Goal: Task Accomplishment & Management: Complete application form

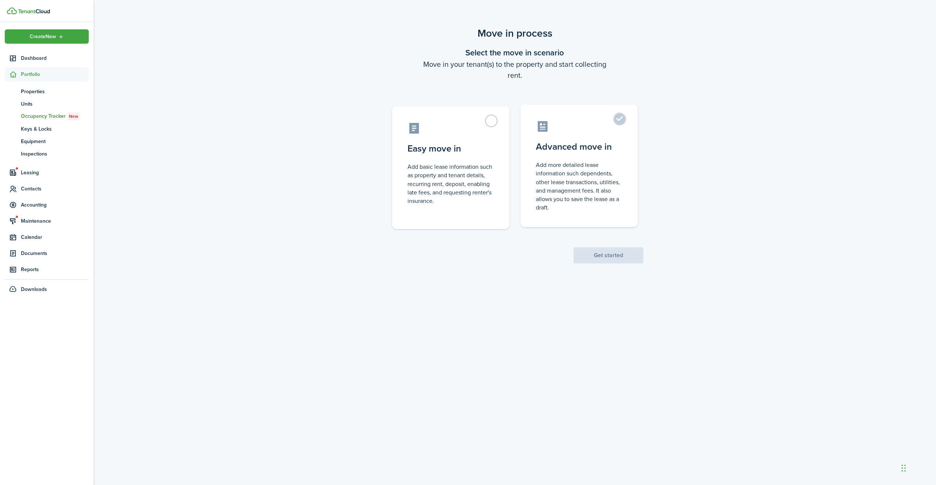
click at [599, 153] on control-radio-card-title "Advanced move in" at bounding box center [579, 146] width 87 height 13
radio input "true"
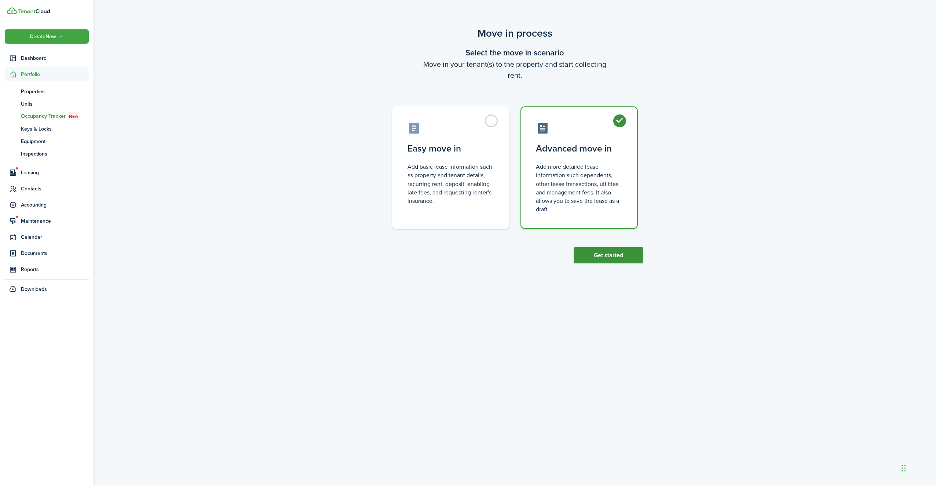
click at [610, 257] on button "Get started" at bounding box center [609, 255] width 70 height 16
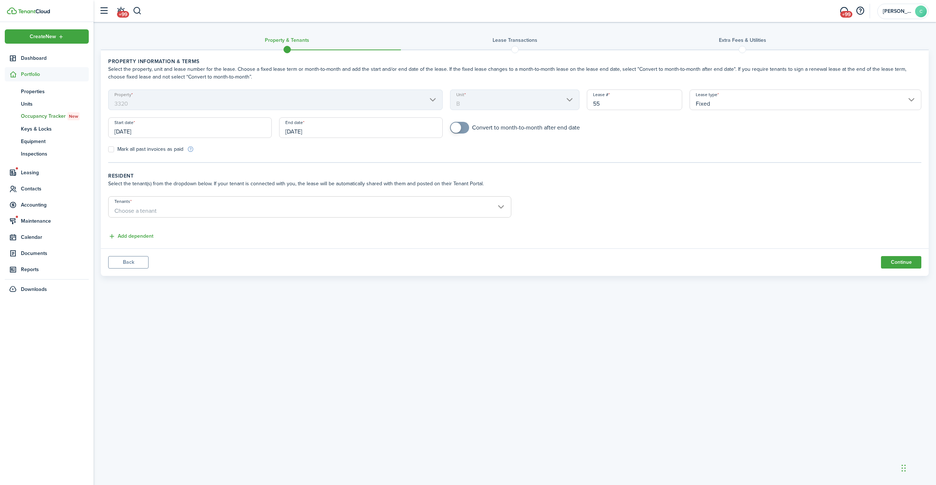
checkbox input "true"
click at [460, 127] on span at bounding box center [456, 128] width 10 height 10
click at [180, 134] on input "[DATE]" at bounding box center [190, 127] width 164 height 21
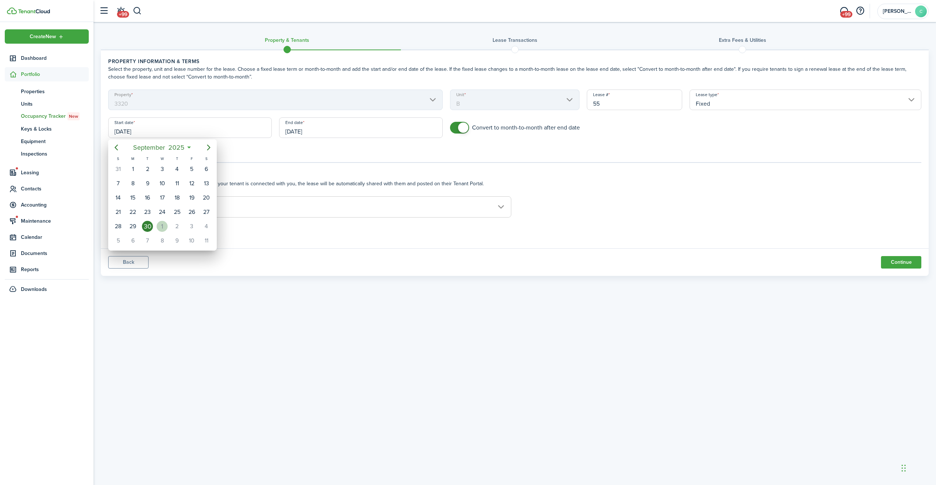
click at [164, 225] on div "1" at bounding box center [162, 226] width 11 height 11
type input "[DATE]"
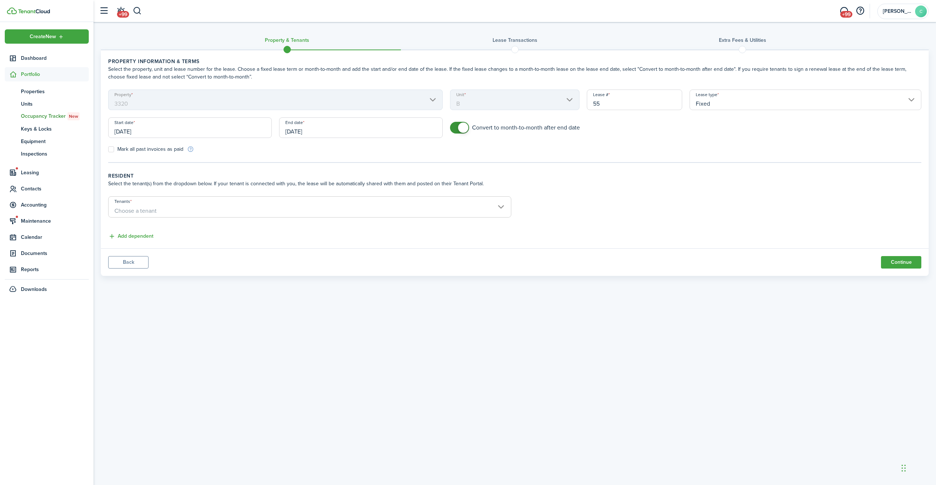
click at [388, 136] on input "[DATE]" at bounding box center [361, 127] width 164 height 21
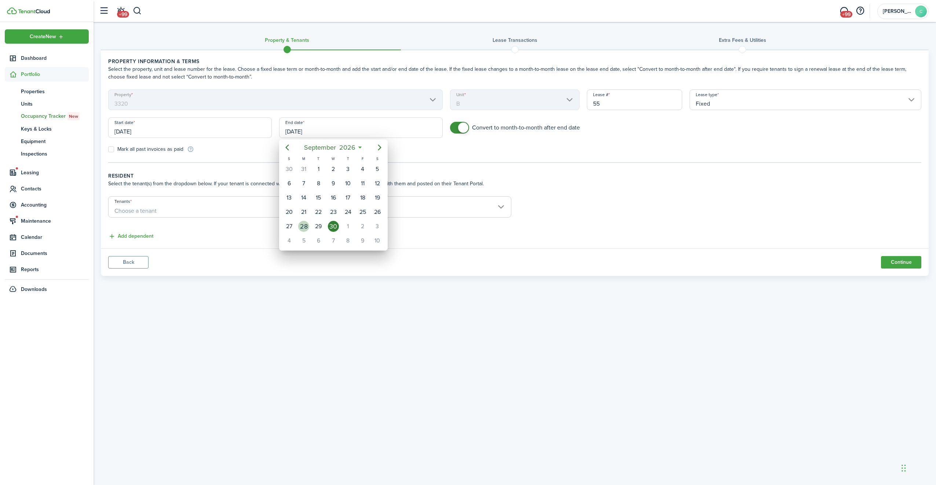
click at [306, 225] on div "28" at bounding box center [303, 226] width 11 height 11
type input "[DATE]"
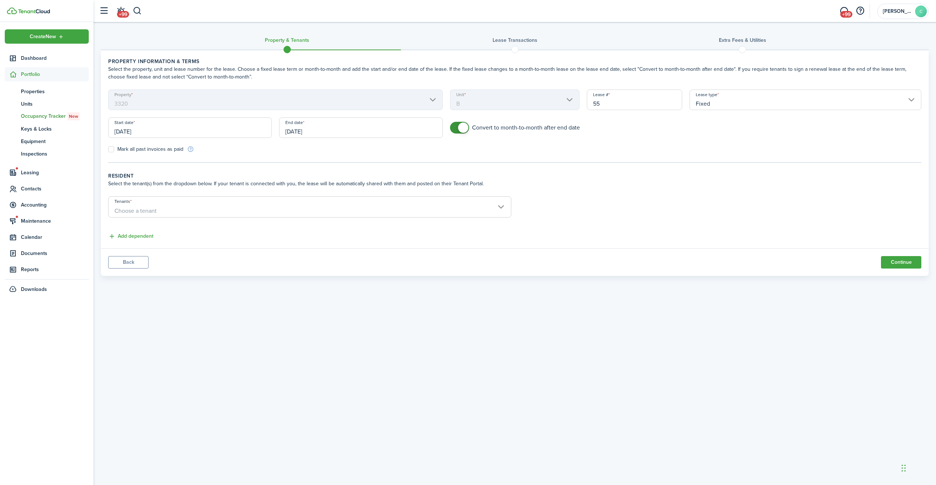
click at [394, 215] on span "Choose a tenant" at bounding box center [310, 211] width 402 height 12
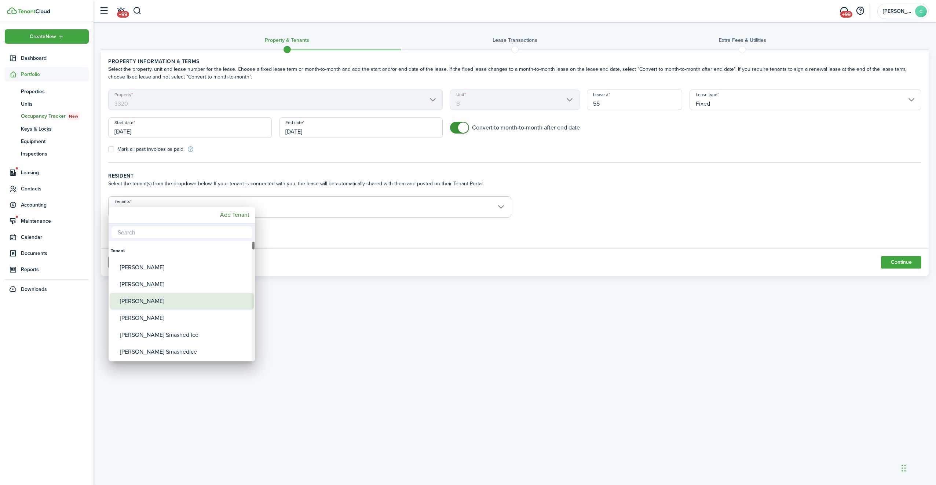
click at [153, 299] on div "[PERSON_NAME]" at bounding box center [185, 301] width 130 height 17
type input "[PERSON_NAME]"
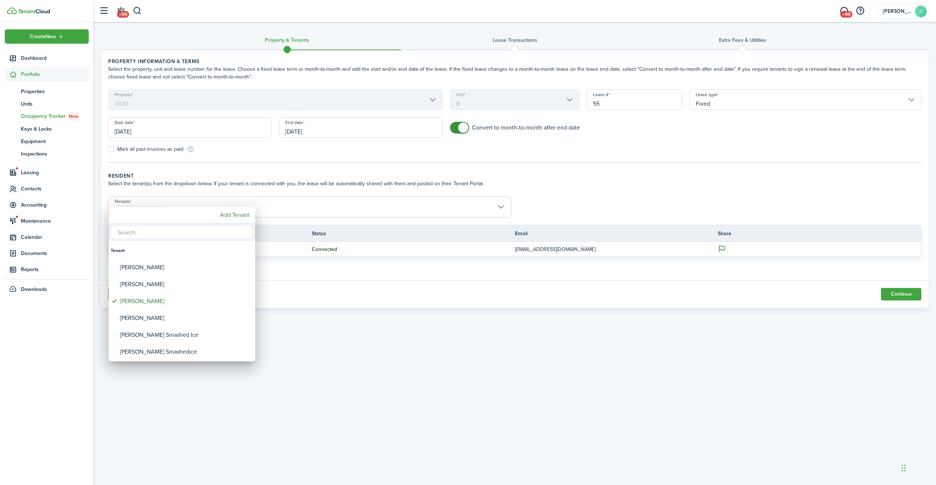
drag, startPoint x: 404, startPoint y: 304, endPoint x: 419, endPoint y: 306, distance: 15.2
click at [405, 304] on div at bounding box center [468, 242] width 1054 height 602
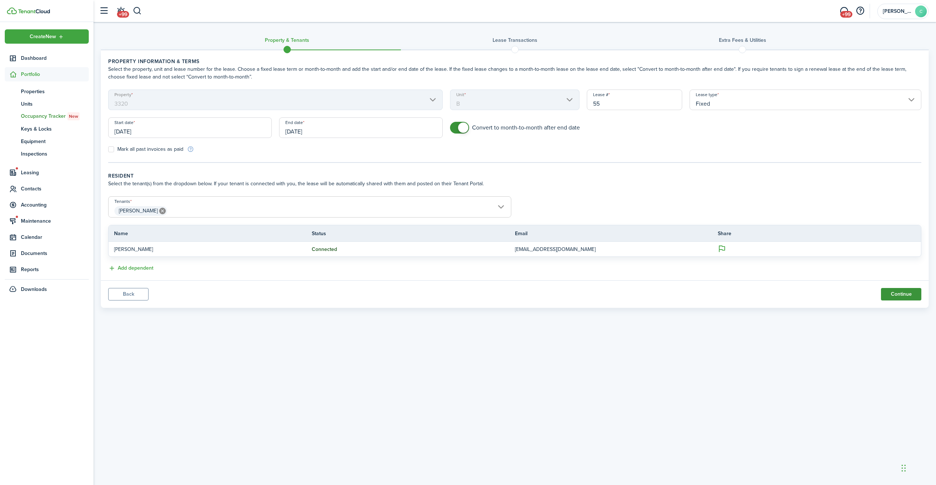
click at [906, 296] on button "Continue" at bounding box center [901, 294] width 40 height 12
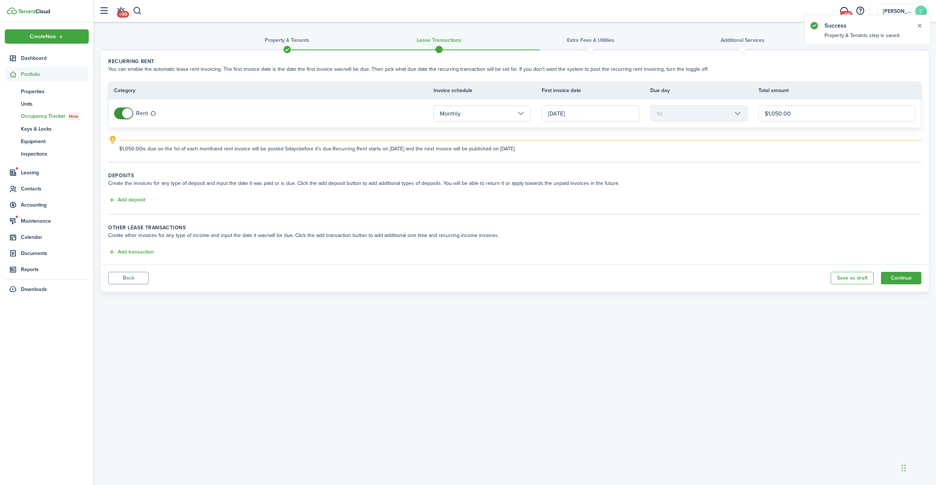
drag, startPoint x: 794, startPoint y: 118, endPoint x: 719, endPoint y: 115, distance: 74.9
click at [719, 115] on tr "Rent Monthly [DATE] 1st $1,050.00" at bounding box center [515, 113] width 813 height 29
type input "$1,250.00"
click at [115, 201] on button "Add deposit" at bounding box center [126, 200] width 37 height 8
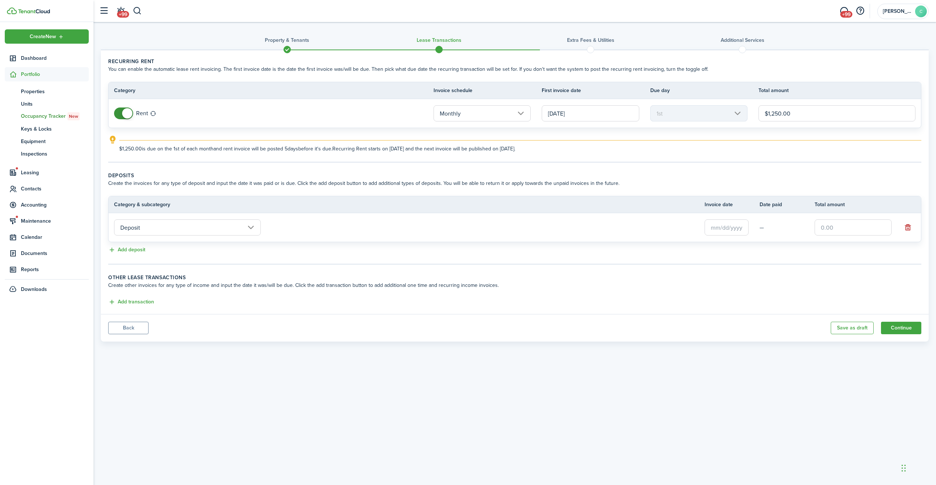
drag, startPoint x: 847, startPoint y: 229, endPoint x: 844, endPoint y: 223, distance: 6.9
click at [847, 229] on input "text" at bounding box center [853, 227] width 77 height 16
click at [723, 228] on input "text" at bounding box center [727, 227] width 44 height 16
type input "$1,250.00"
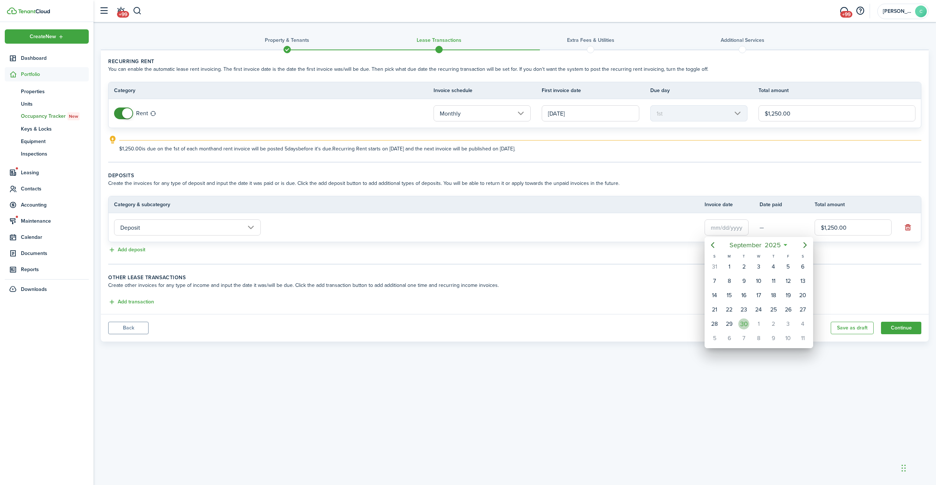
click at [748, 322] on div "30" at bounding box center [743, 323] width 11 height 11
type input "[DATE]"
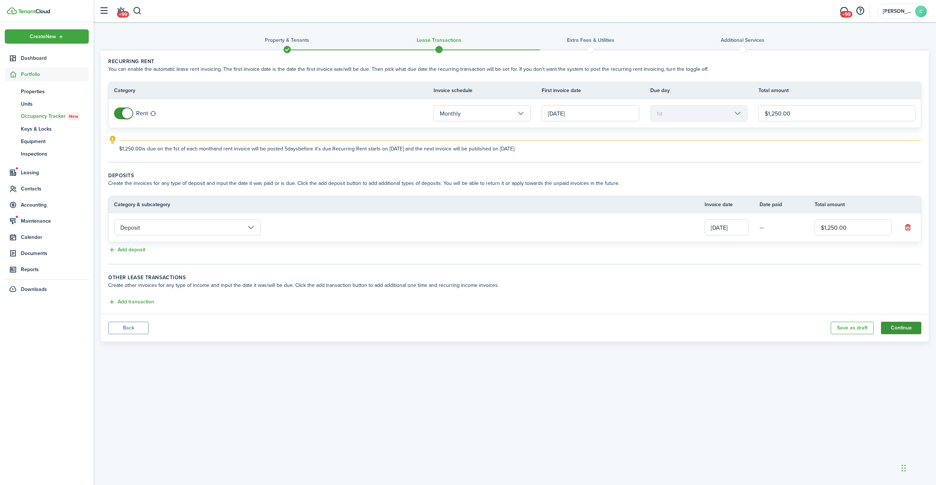
click at [898, 330] on button "Continue" at bounding box center [901, 328] width 40 height 12
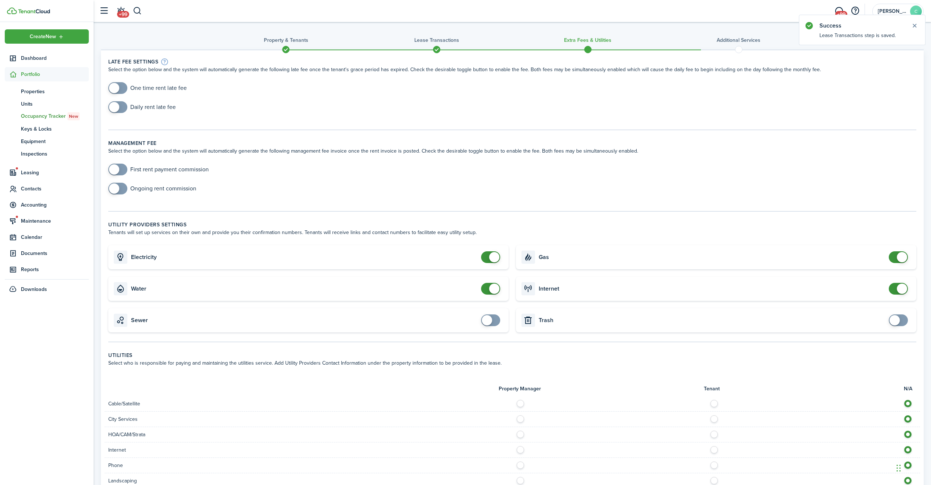
checkbox input "true"
click at [119, 92] on span at bounding box center [117, 88] width 7 height 12
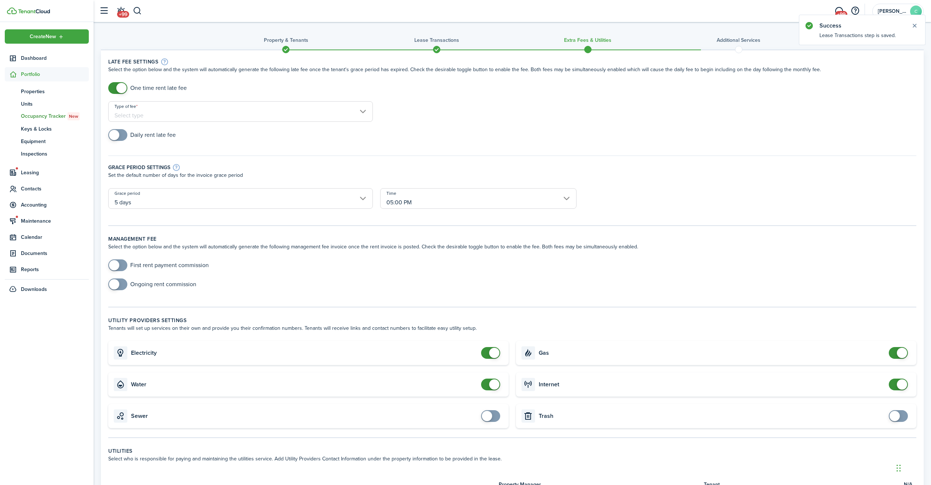
click at [141, 110] on input "Type of fee" at bounding box center [240, 111] width 264 height 21
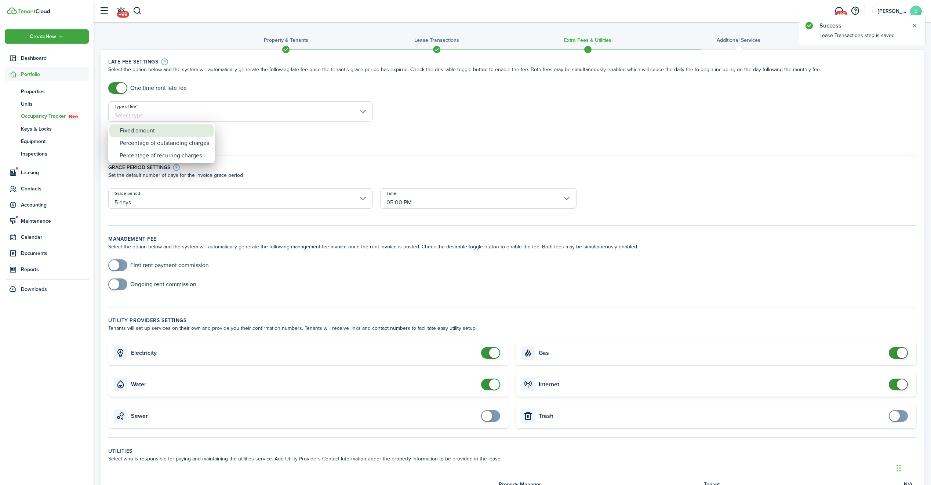
click at [153, 132] on div "Fixed amount" at bounding box center [165, 130] width 90 height 12
type input "Fixed amount"
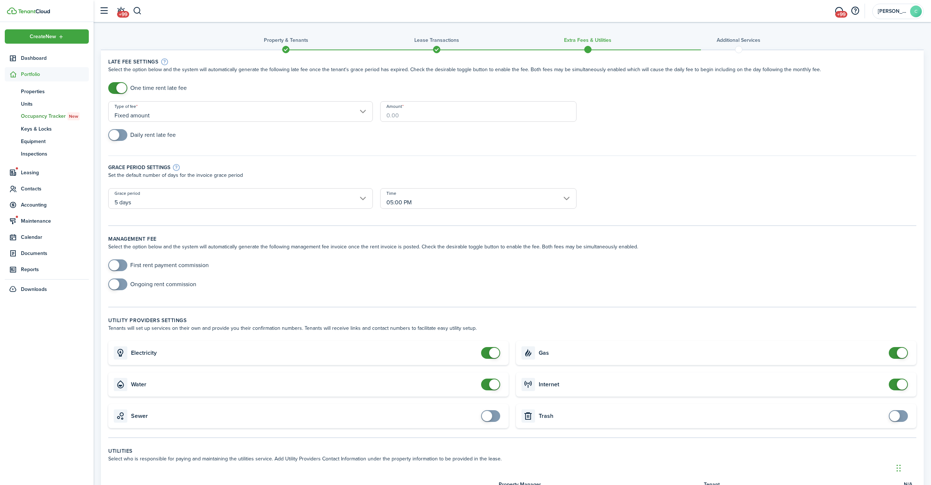
click at [412, 108] on input "Amount" at bounding box center [478, 111] width 197 height 21
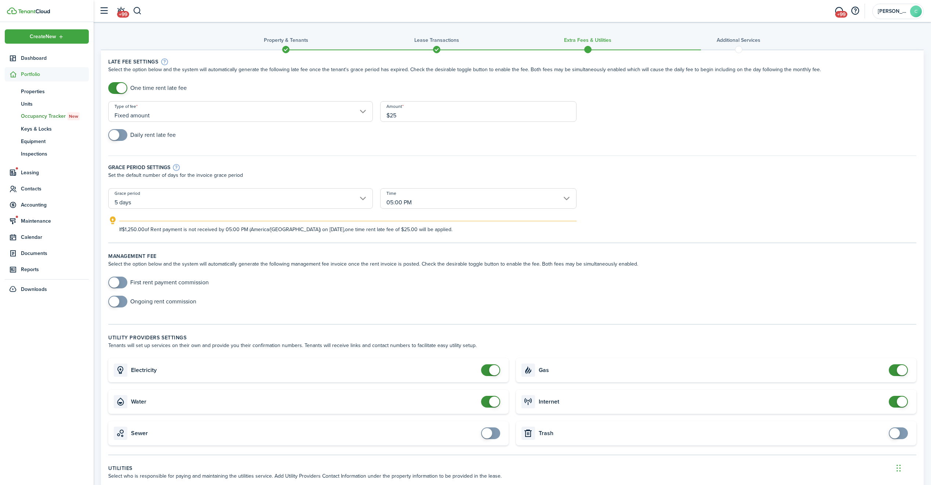
type input "$25.00"
click at [257, 154] on div "Grace period settings Set the default number of days for the invoice grace peri…" at bounding box center [512, 168] width 815 height 40
click at [223, 196] on input "5 days" at bounding box center [240, 198] width 264 height 21
click at [142, 291] on div "6 days" at bounding box center [147, 292] width 54 height 12
type input "6 days"
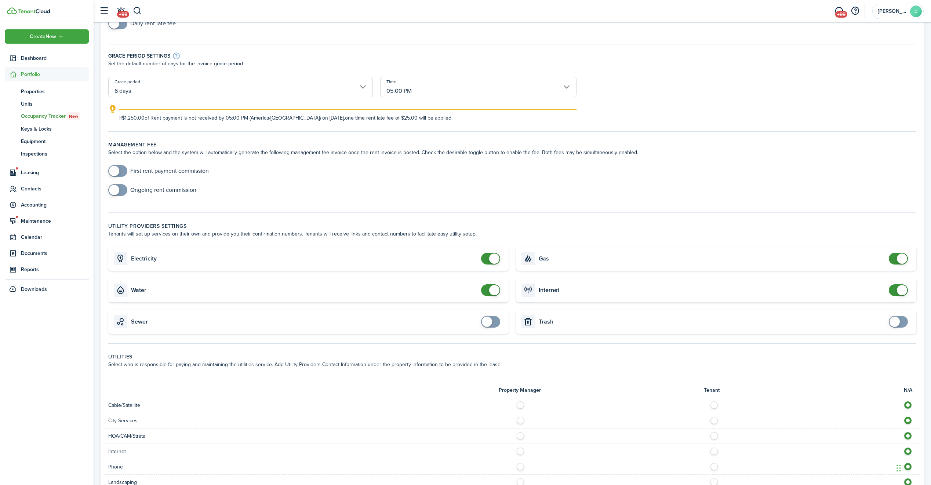
scroll to position [183, 0]
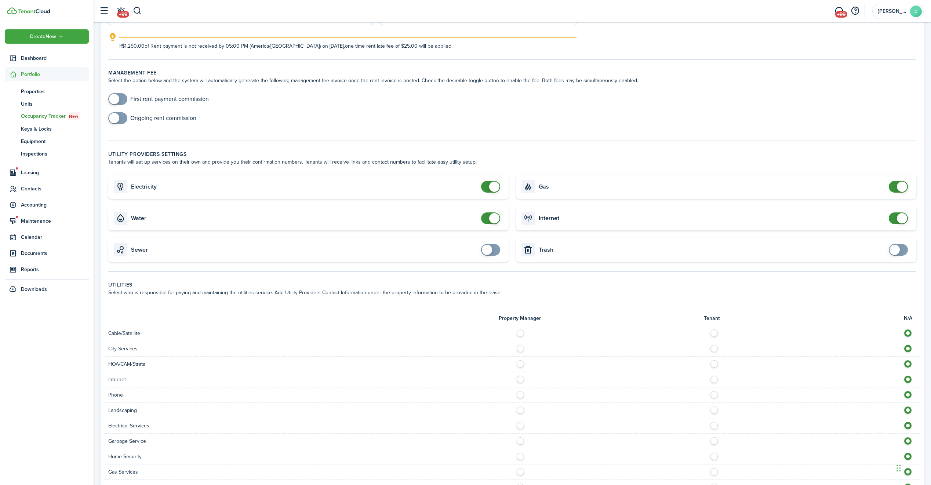
checkbox input "true"
click at [494, 254] on span at bounding box center [490, 250] width 7 height 12
checkbox input "true"
click at [896, 252] on span at bounding box center [894, 250] width 10 height 10
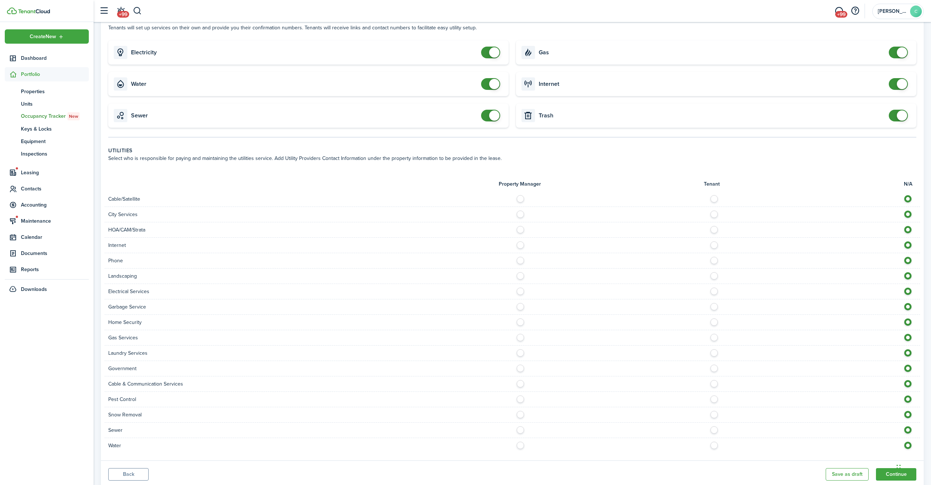
scroll to position [341, 0]
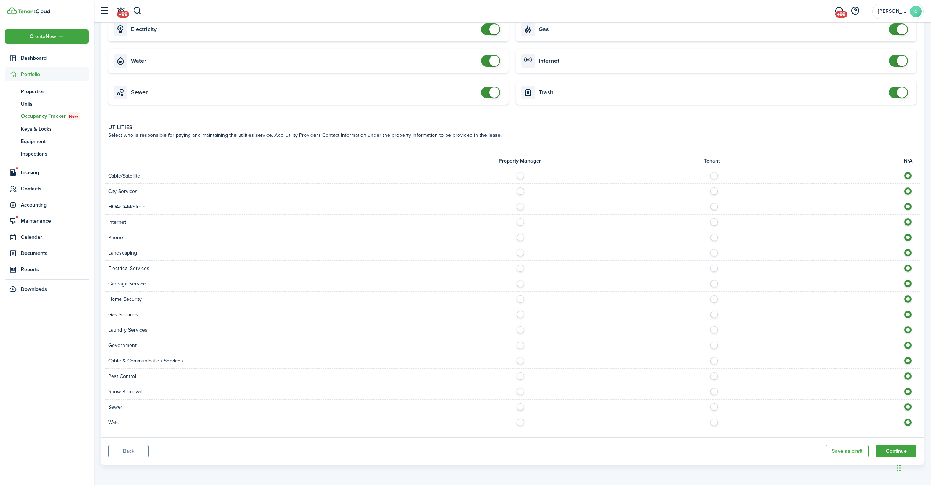
click at [711, 176] on label at bounding box center [715, 174] width 13 height 4
radio input "true"
drag, startPoint x: 712, startPoint y: 191, endPoint x: 711, endPoint y: 196, distance: 5.3
click at [712, 191] on label at bounding box center [715, 189] width 13 height 4
radio input "true"
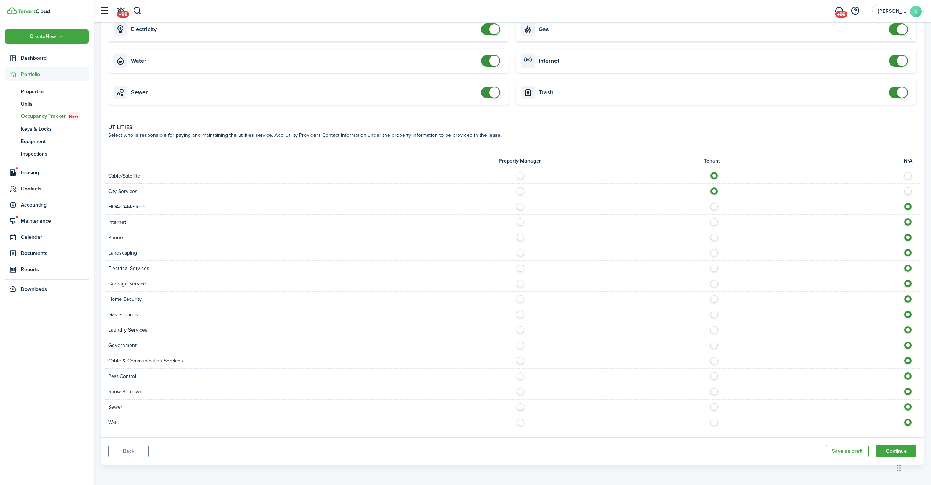
click at [712, 222] on label at bounding box center [715, 220] width 13 height 4
radio input "true"
click at [713, 268] on label at bounding box center [715, 266] width 13 height 4
radio input "true"
click at [714, 282] on label at bounding box center [715, 282] width 13 height 4
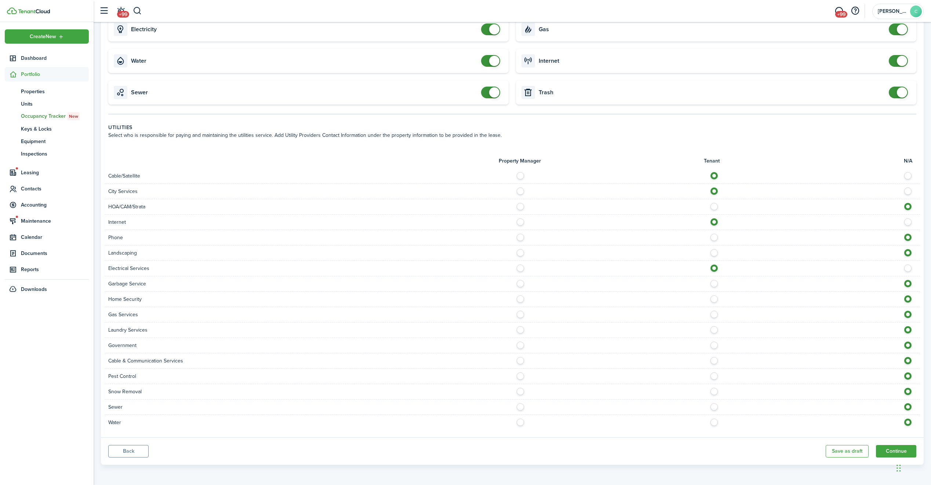
radio input "true"
click at [712, 313] on label at bounding box center [715, 313] width 13 height 4
radio input "true"
click at [713, 412] on div "Sewer" at bounding box center [512, 406] width 815 height 15
click at [714, 407] on label at bounding box center [715, 405] width 13 height 4
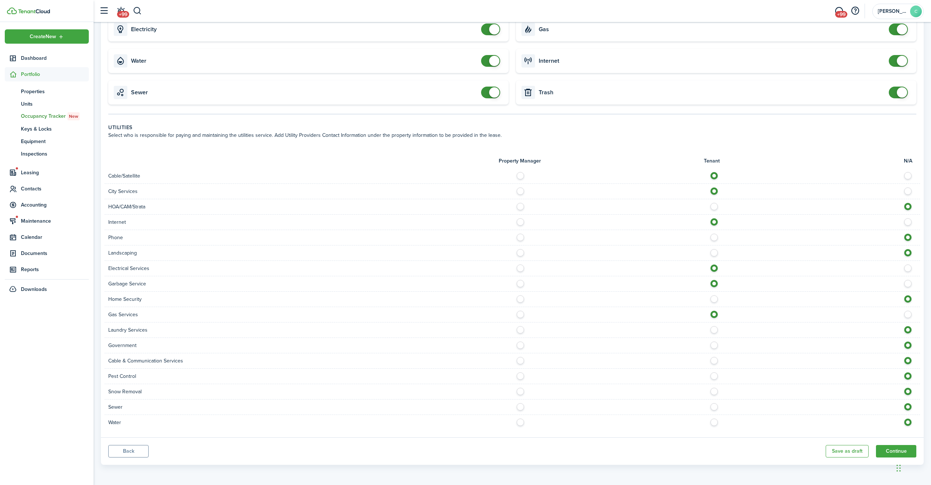
radio input "true"
click at [716, 420] on label at bounding box center [715, 421] width 13 height 4
radio input "true"
click at [891, 455] on button "Continue" at bounding box center [896, 451] width 40 height 12
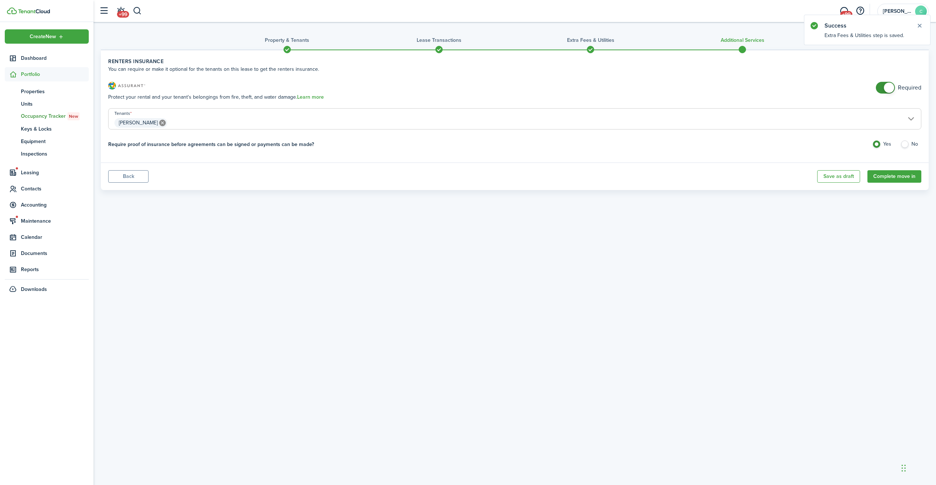
checkbox input "false"
click at [891, 88] on span at bounding box center [889, 88] width 10 height 10
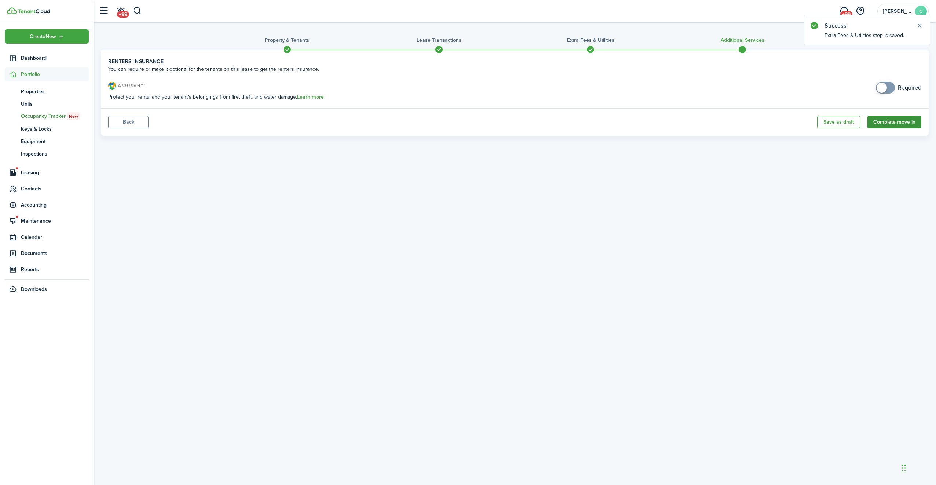
click at [896, 125] on button "Complete move in" at bounding box center [895, 122] width 54 height 12
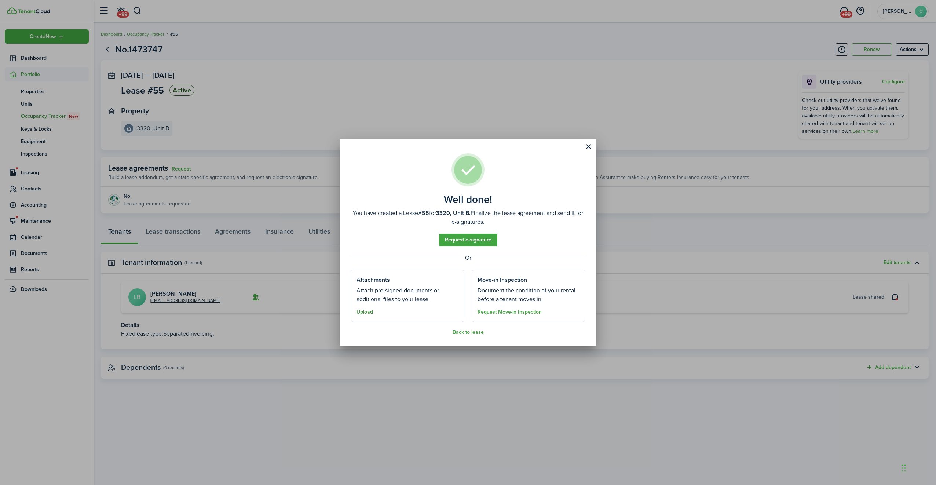
click at [368, 314] on button "Upload" at bounding box center [365, 312] width 17 height 6
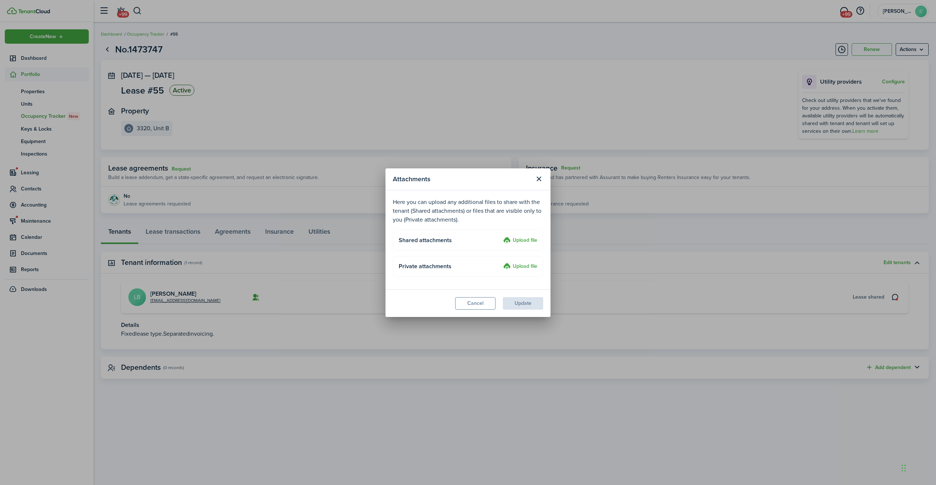
click at [516, 240] on label "Upload file" at bounding box center [520, 240] width 34 height 9
click at [501, 236] on input "Upload file" at bounding box center [501, 236] width 0 height 0
click at [524, 242] on label "Upload file" at bounding box center [520, 240] width 34 height 9
click at [501, 236] on input "Upload file" at bounding box center [501, 236] width 0 height 0
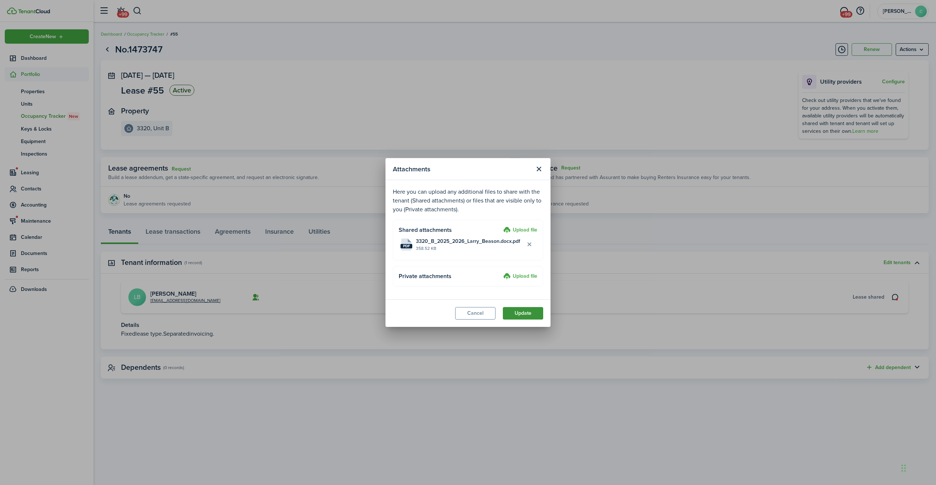
click at [518, 315] on button "Update" at bounding box center [523, 313] width 40 height 12
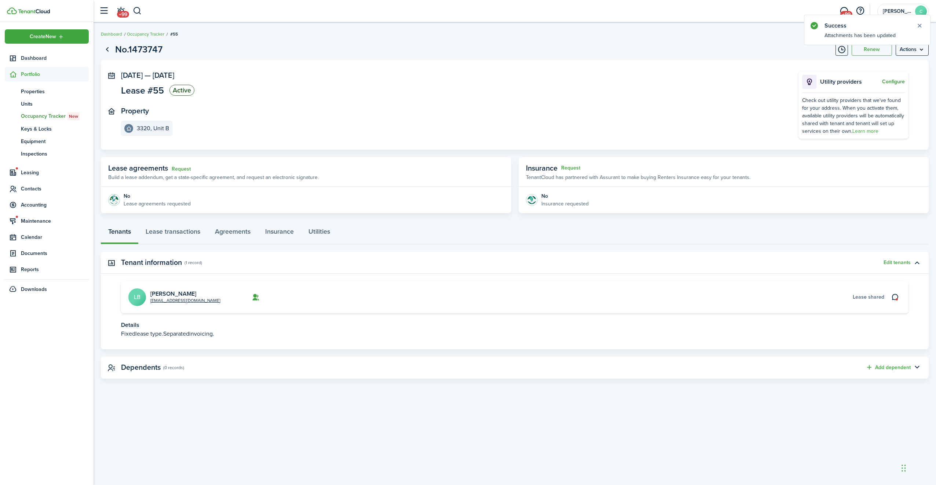
click at [896, 80] on button "Configure" at bounding box center [893, 82] width 23 height 6
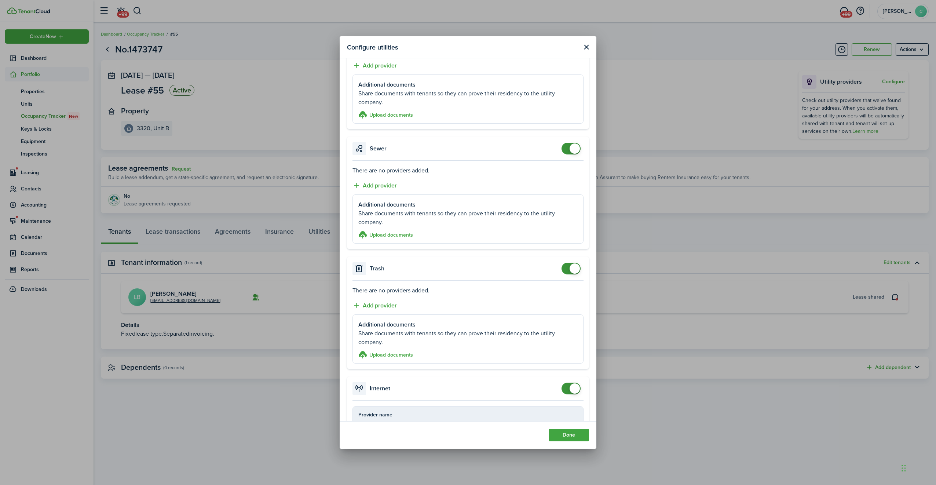
scroll to position [394, 0]
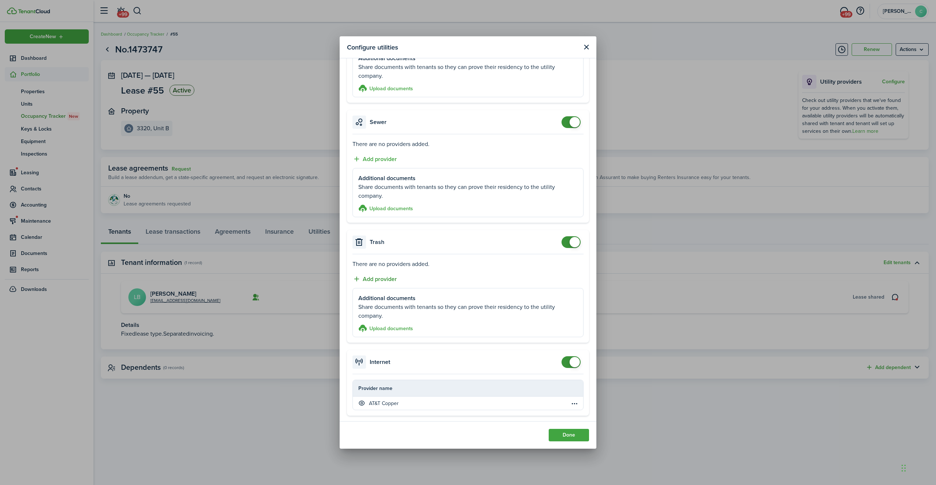
click at [385, 276] on button "Add provider" at bounding box center [375, 278] width 44 height 9
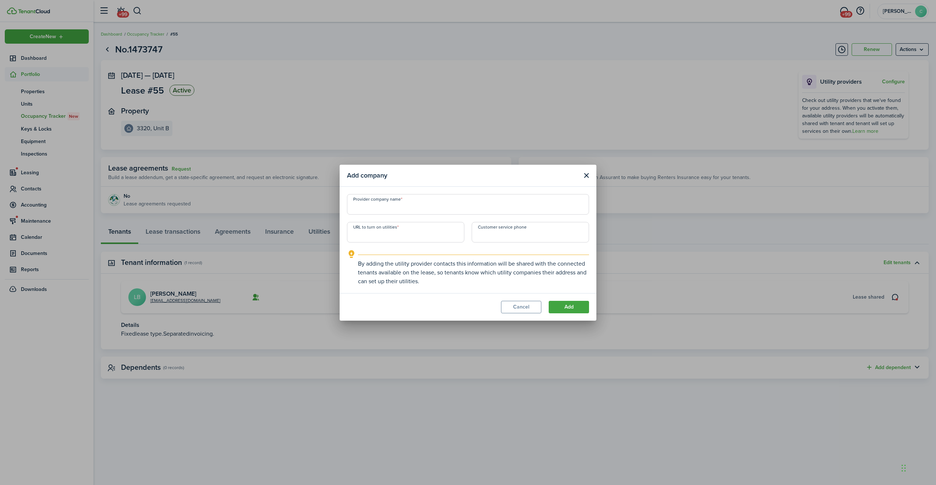
click at [404, 211] on input "Provider company name" at bounding box center [468, 204] width 242 height 21
type input "City of [PERSON_NAME]"
click at [417, 234] on input "URL to turn on utilities" at bounding box center [405, 232] width 117 height 21
click at [412, 236] on input "URL to turn on utilities" at bounding box center [405, 232] width 117 height 21
paste input "[URL][DOMAIN_NAME]"
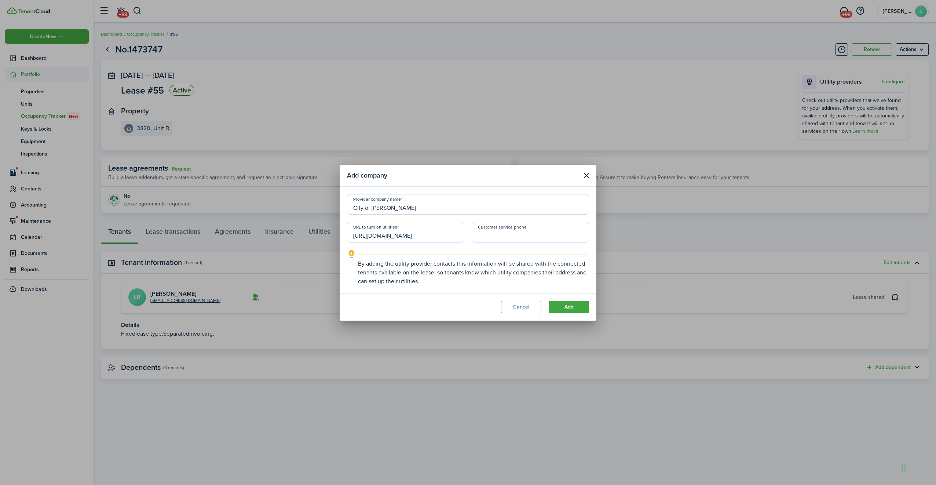
type input "[URL][DOMAIN_NAME]"
click at [507, 234] on input "+1" at bounding box center [530, 232] width 117 height 21
paste input "[PHONE_NUMBER]"
type input "[PHONE_NUMBER]"
click at [570, 306] on button "Add" at bounding box center [569, 307] width 40 height 12
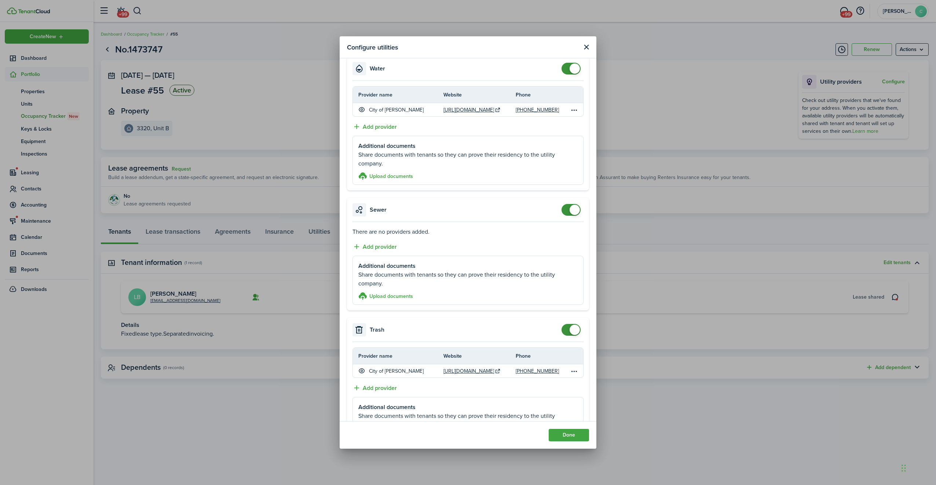
scroll to position [330, 0]
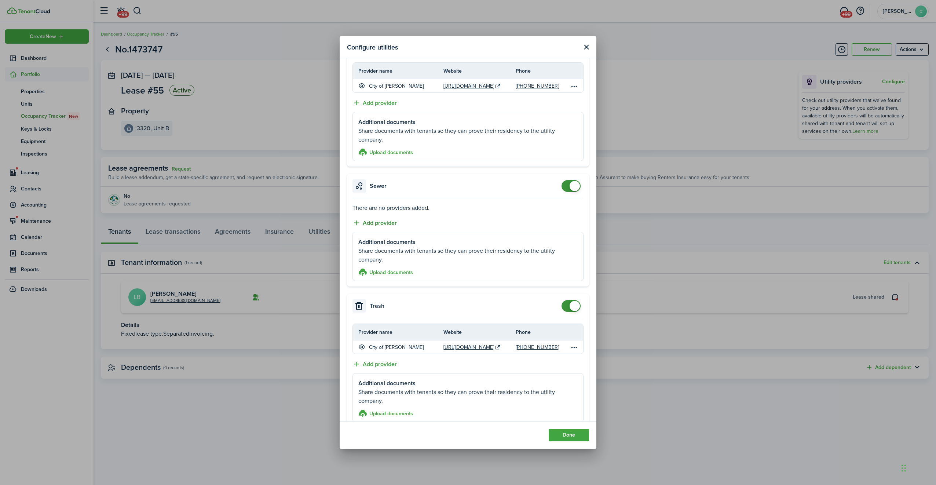
click at [384, 224] on button "Add provider" at bounding box center [375, 222] width 44 height 9
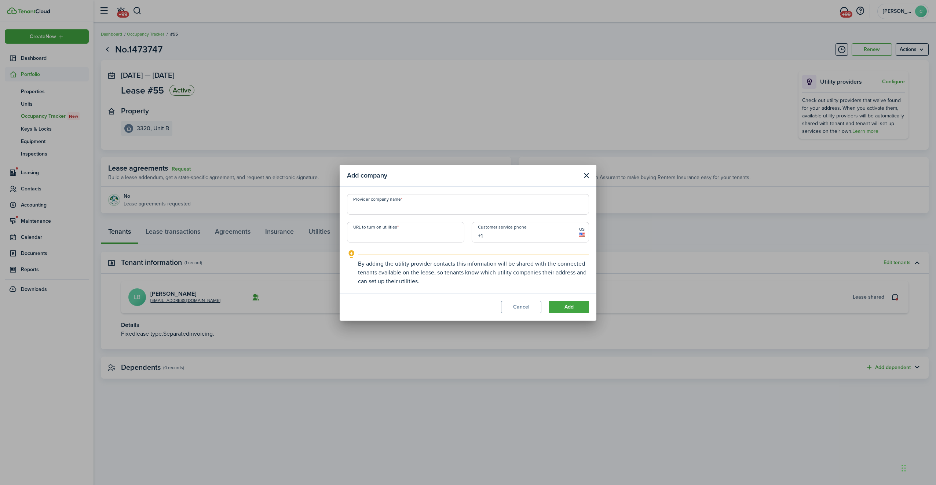
click at [505, 234] on input "+1" at bounding box center [530, 232] width 117 height 21
paste input "[PHONE_NUMBER]"
type input "[PHONE_NUMBER]"
click at [411, 210] on input "Provider company name" at bounding box center [468, 204] width 242 height 21
type input "City of [PERSON_NAME]"
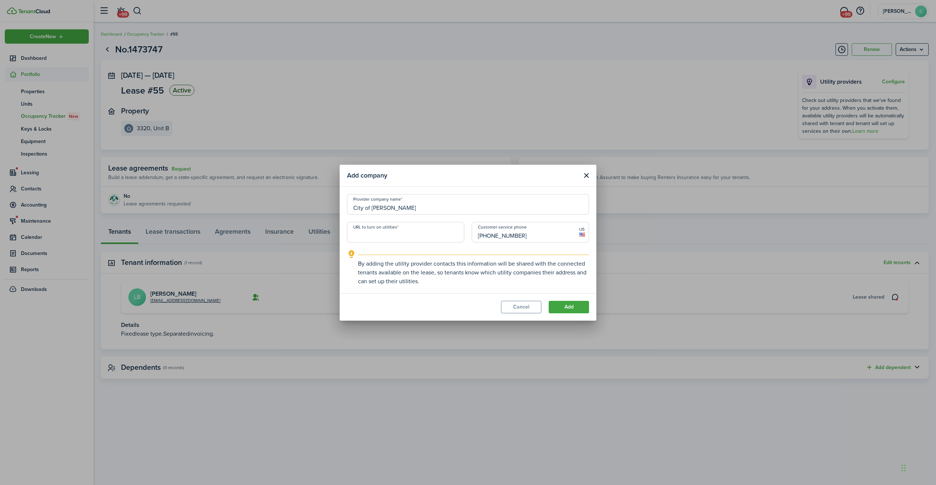
click at [430, 233] on input "URL to turn on utilities" at bounding box center [405, 232] width 117 height 21
paste input "[URL][DOMAIN_NAME]"
type input "[URL][DOMAIN_NAME]"
click at [563, 301] on modal-footer "Cancel Add" at bounding box center [468, 307] width 257 height 28
click at [564, 304] on button "Add" at bounding box center [569, 307] width 40 height 12
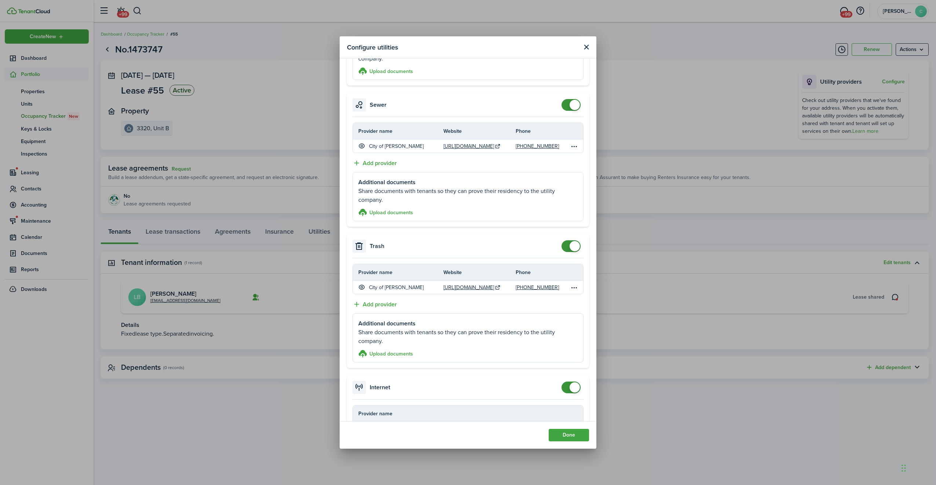
scroll to position [437, 0]
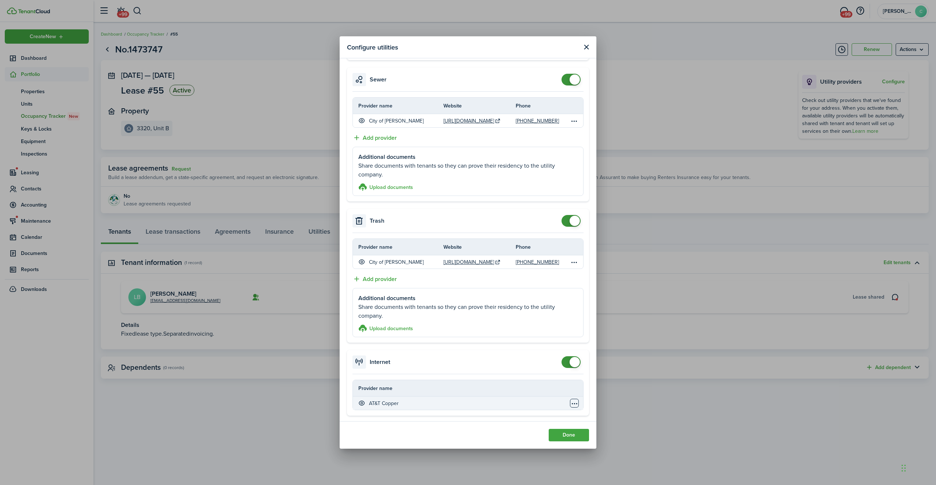
click at [570, 402] on table-menu-btn-icon "Open menu" at bounding box center [574, 403] width 9 height 9
click at [465, 415] on modal-body "Select options for renters Electricity Provider name Website Phone Evergy [URL]…" at bounding box center [468, 239] width 257 height 363
click at [562, 435] on button "Done" at bounding box center [569, 435] width 40 height 12
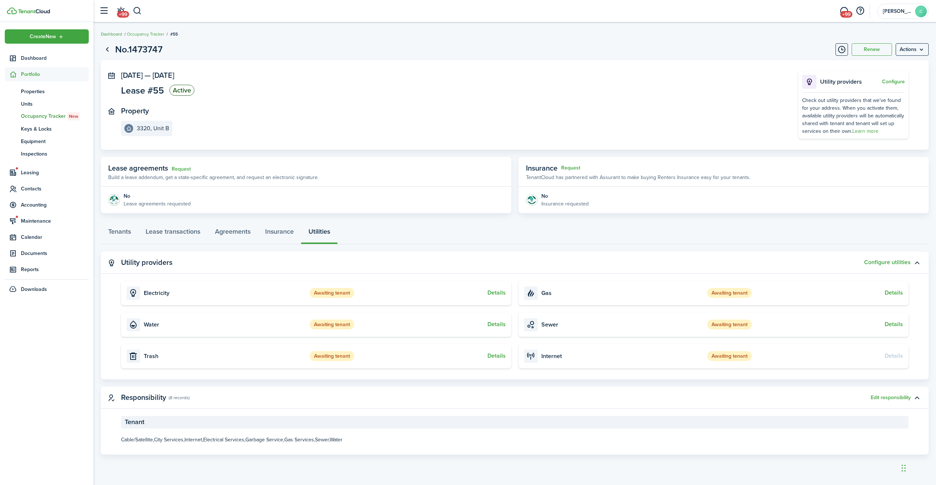
click at [117, 35] on link "Dashboard" at bounding box center [111, 34] width 21 height 7
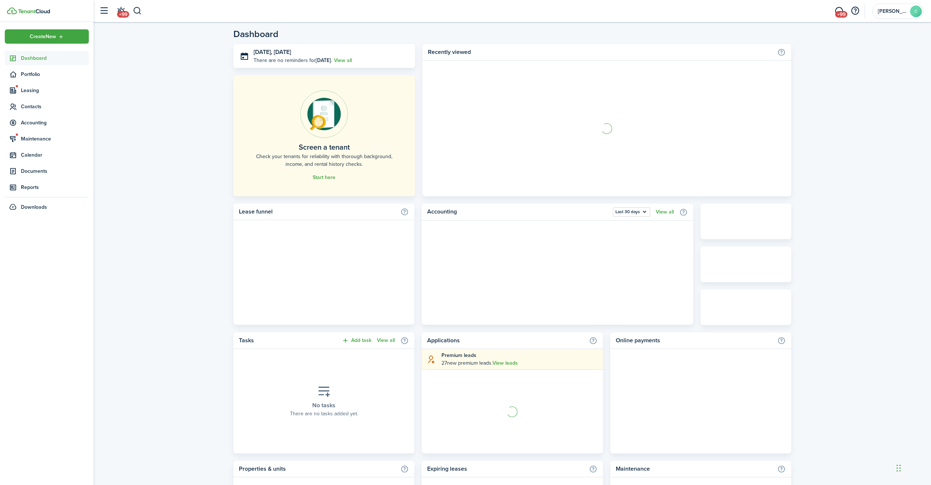
click at [30, 62] on link "Dashboard" at bounding box center [47, 58] width 84 height 14
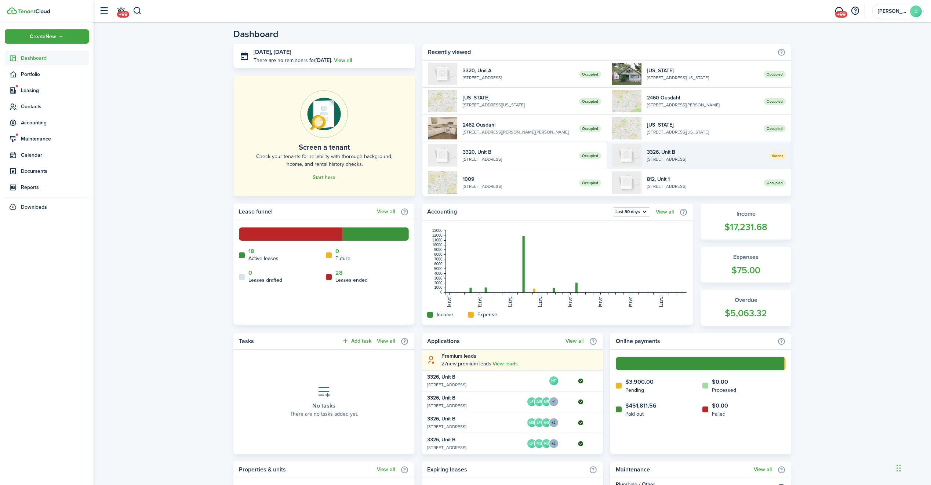
click at [689, 157] on widget-list-item-description "[STREET_ADDRESS]" at bounding box center [705, 159] width 116 height 7
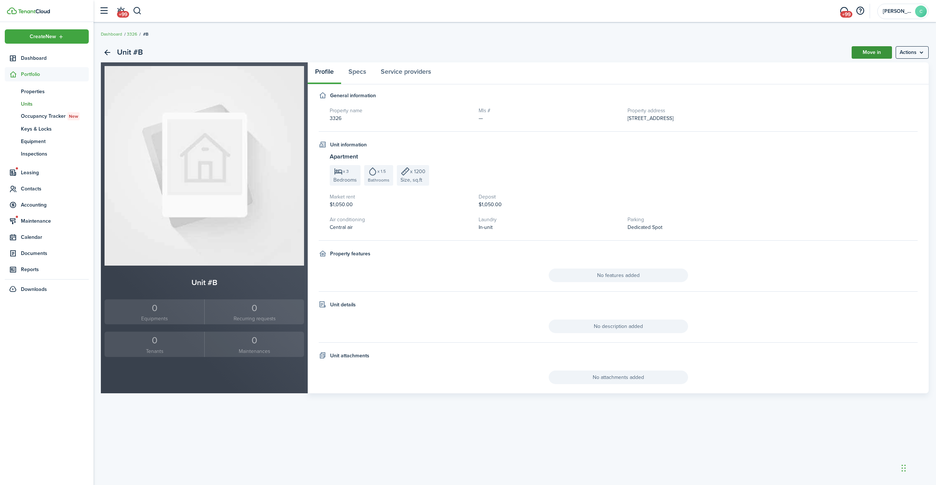
click at [878, 52] on link "Move in" at bounding box center [872, 52] width 40 height 12
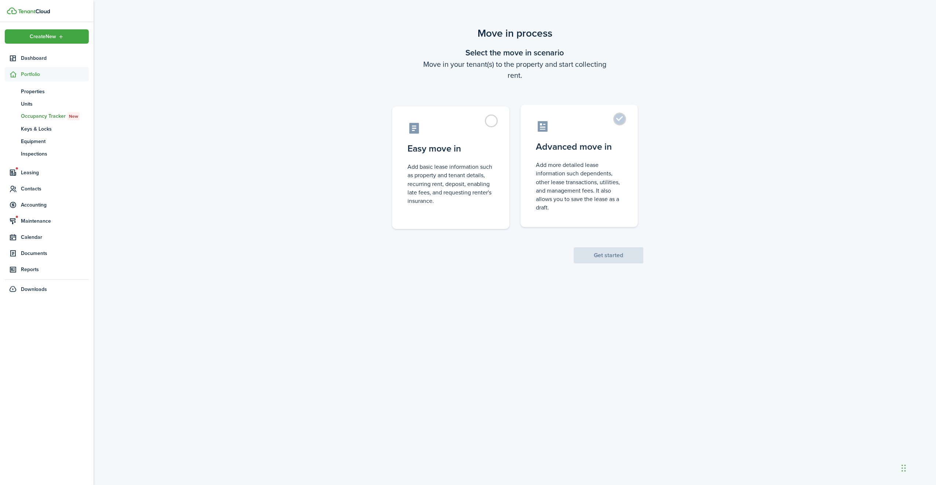
click at [573, 145] on control-radio-card-title "Advanced move in" at bounding box center [579, 146] width 87 height 13
radio input "true"
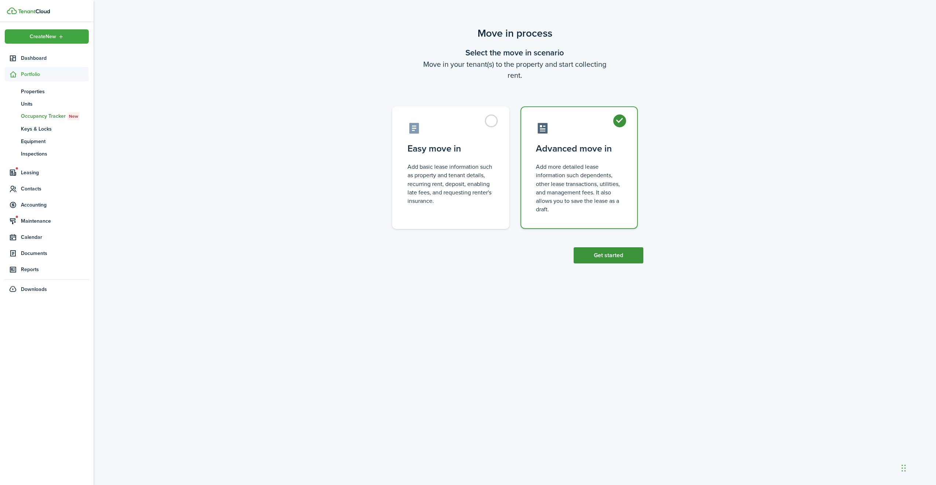
click at [609, 262] on button "Get started" at bounding box center [609, 255] width 70 height 16
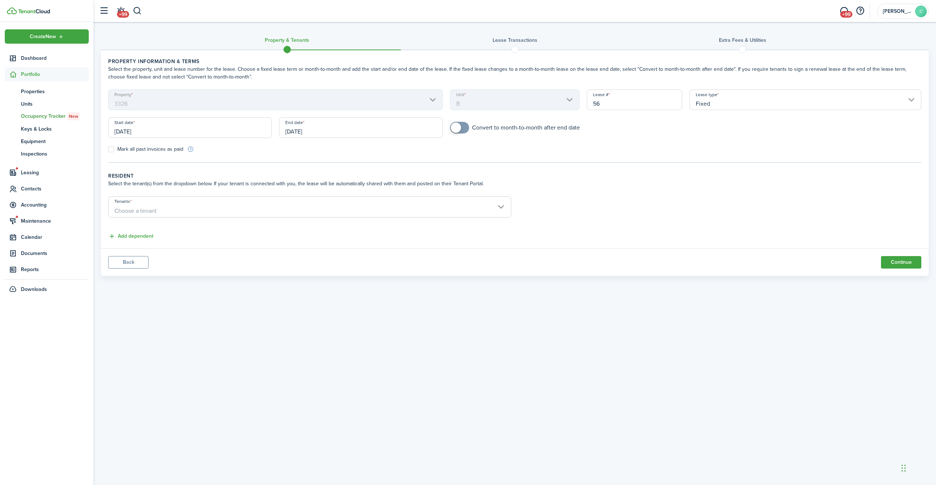
click at [207, 126] on input "[DATE]" at bounding box center [190, 127] width 164 height 21
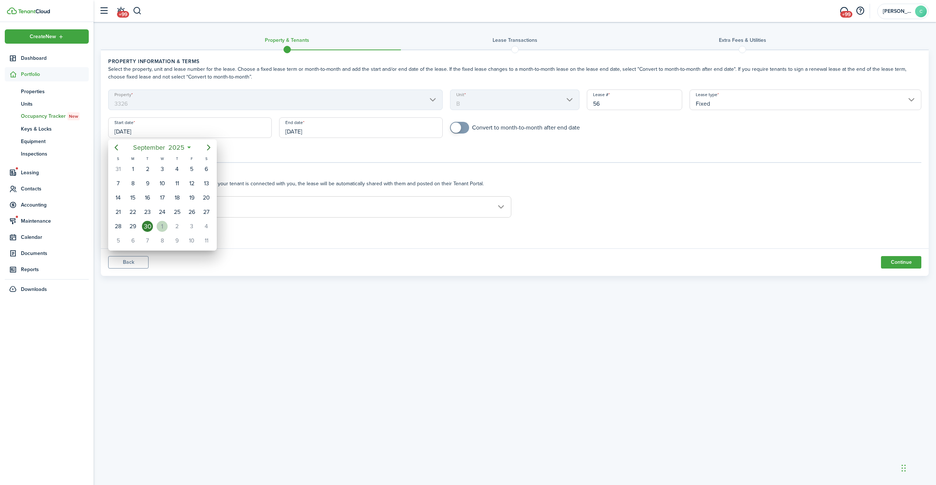
click at [161, 223] on div "1" at bounding box center [162, 226] width 11 height 11
type input "[DATE]"
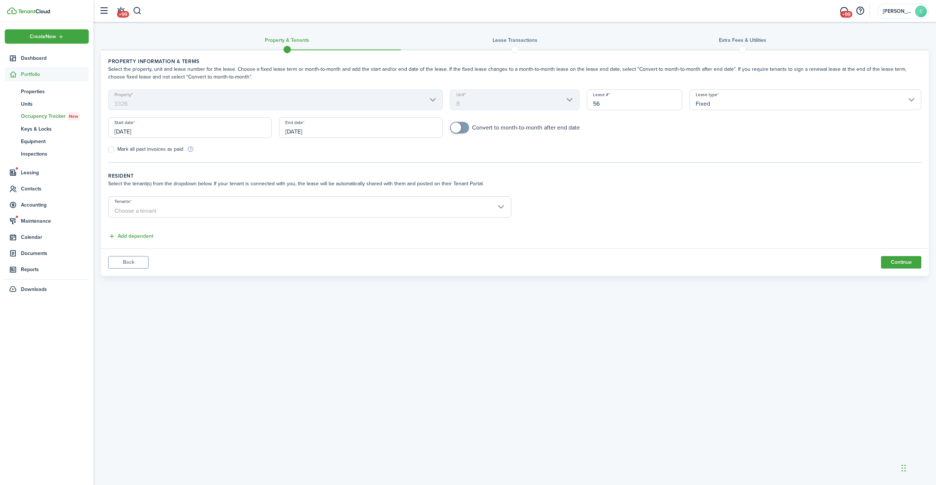
checkbox input "true"
click at [458, 128] on span at bounding box center [456, 128] width 10 height 10
click at [354, 135] on input "[DATE]" at bounding box center [361, 127] width 164 height 21
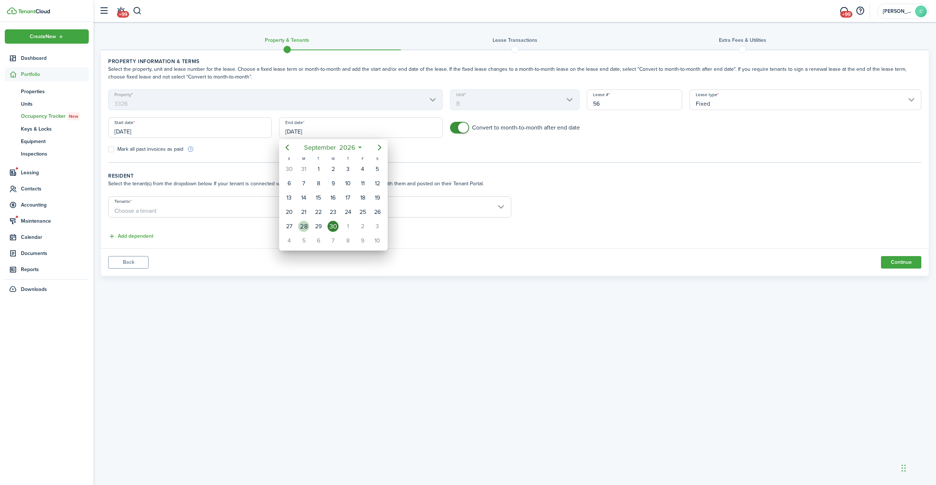
click at [305, 222] on div "28" at bounding box center [303, 226] width 11 height 11
type input "[DATE]"
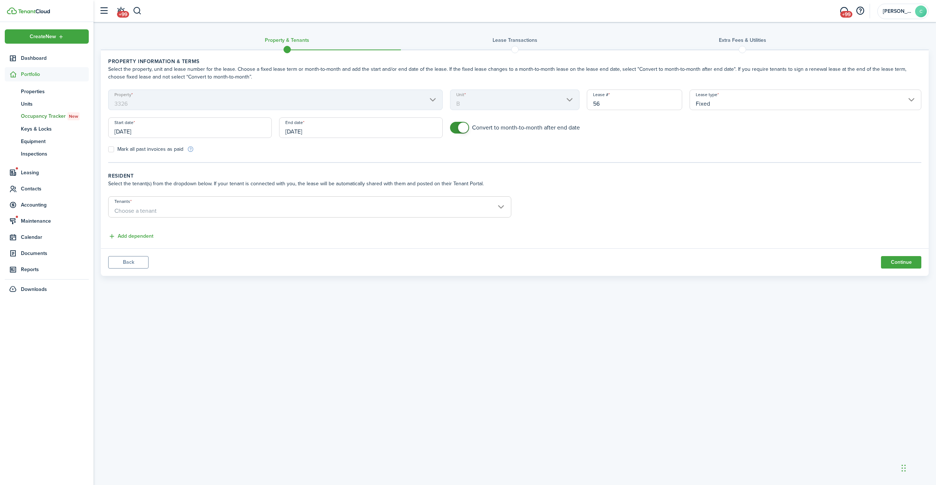
click at [268, 201] on input "Tenants" at bounding box center [310, 201] width 402 height 9
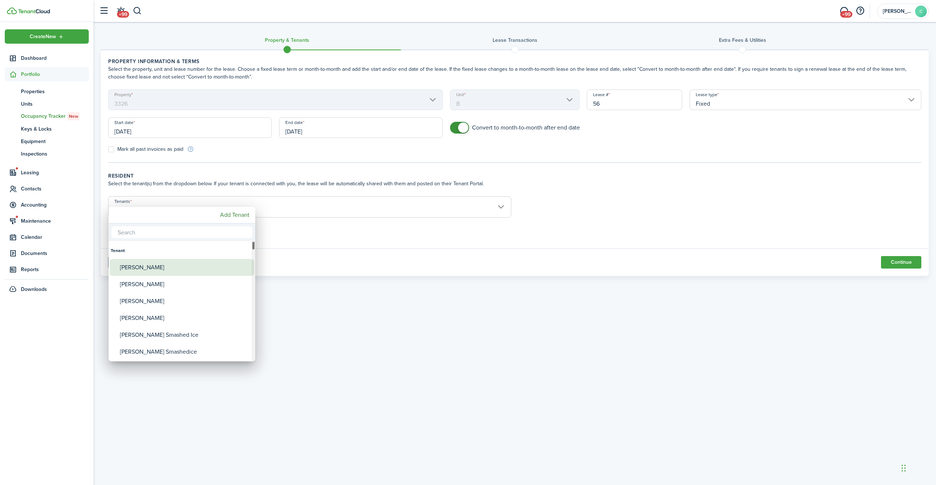
click at [178, 267] on div "[PERSON_NAME]" at bounding box center [185, 267] width 130 height 17
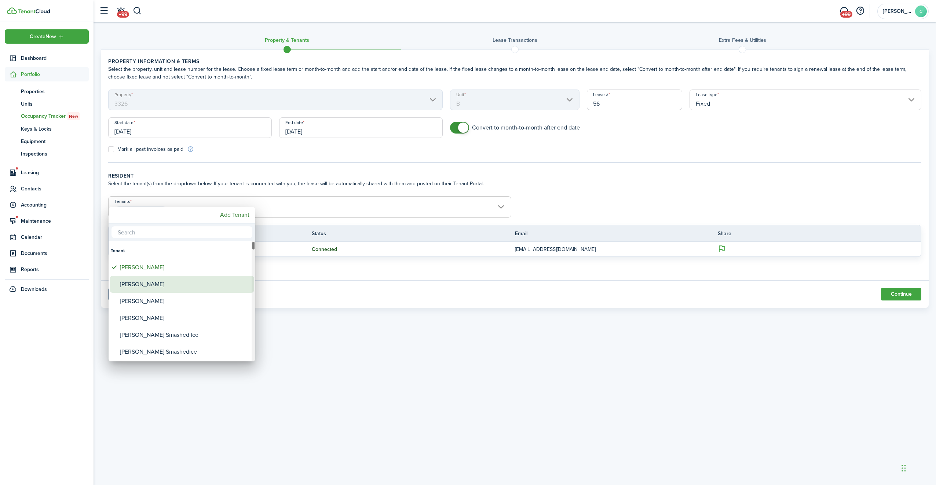
click at [152, 284] on div "[PERSON_NAME]" at bounding box center [185, 284] width 130 height 17
type input "[PERSON_NAME], [PERSON_NAME]"
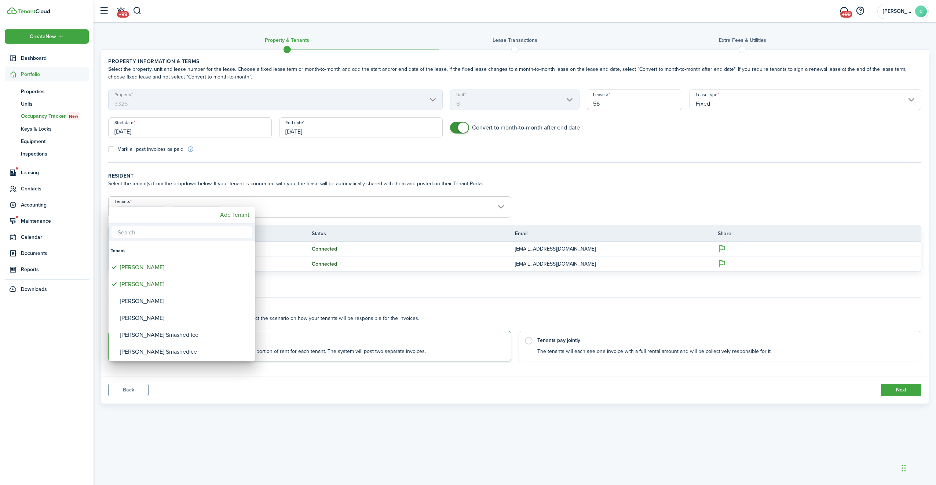
click at [579, 401] on div at bounding box center [468, 242] width 1054 height 602
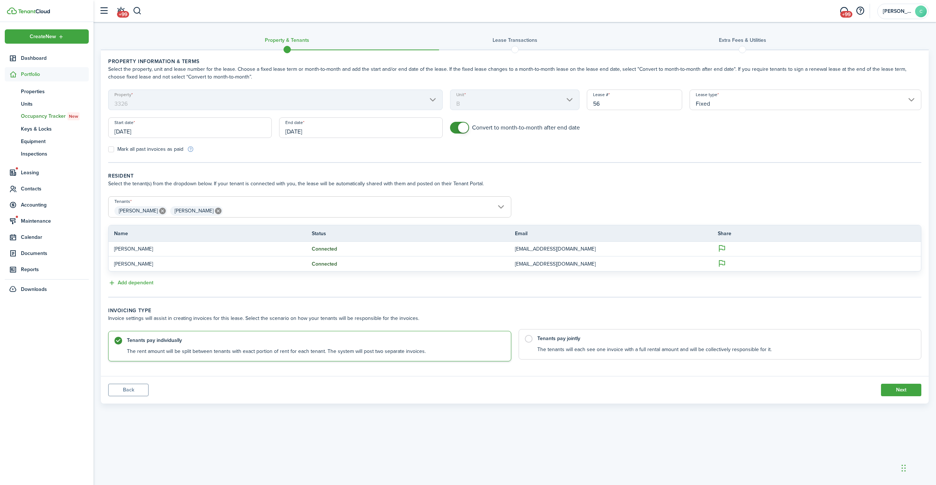
click at [574, 348] on control-radio-card-description "The tenants will each see one invoice with a full rental amount and will be col…" at bounding box center [725, 349] width 377 height 7
radio input "false"
radio input "true"
click at [900, 392] on button "Next" at bounding box center [901, 390] width 40 height 12
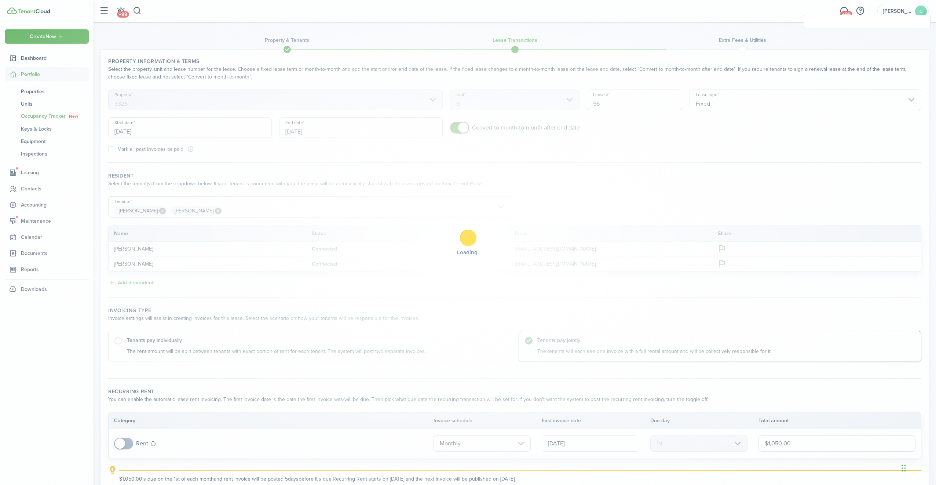
checkbox input "true"
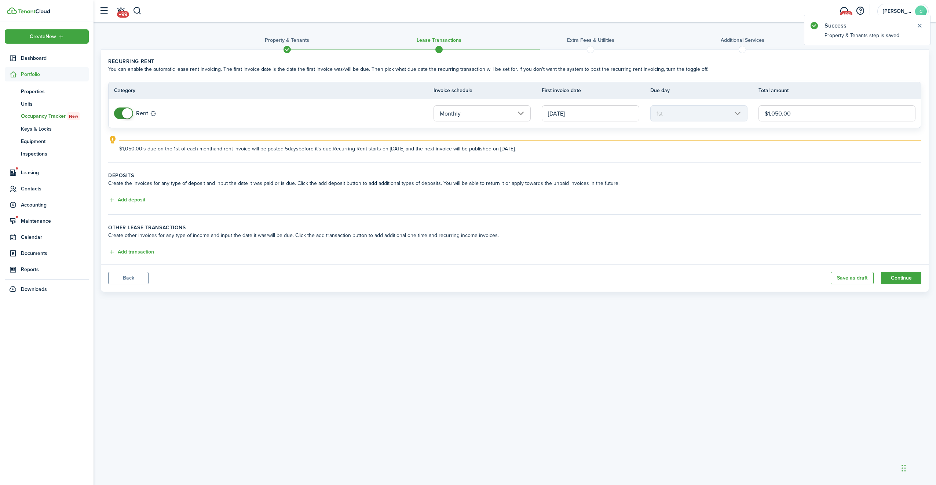
drag, startPoint x: 777, startPoint y: 110, endPoint x: 727, endPoint y: 107, distance: 50.0
click at [732, 110] on tr "Rent Monthly [DATE] 1st $1,050.00" at bounding box center [515, 113] width 813 height 29
type input "$1,195.00"
click at [130, 198] on button "Add deposit" at bounding box center [126, 200] width 37 height 8
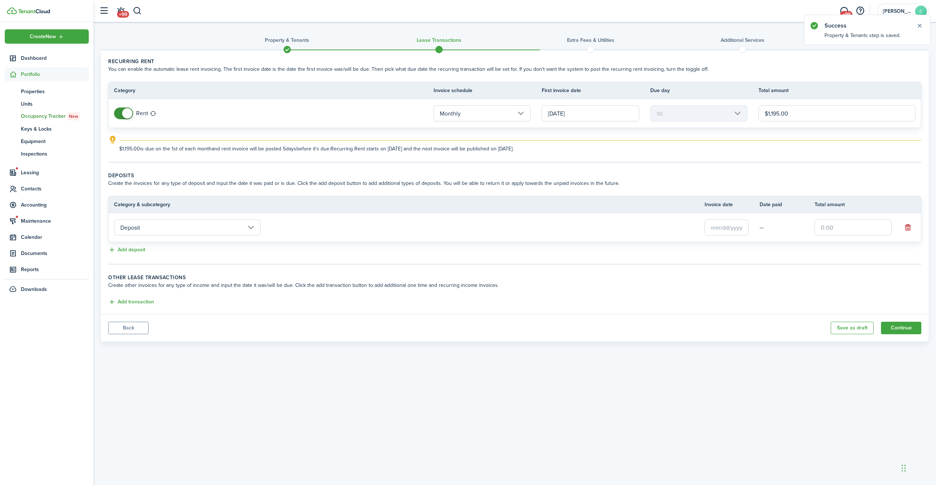
click at [859, 229] on input "text" at bounding box center [853, 227] width 77 height 16
click at [740, 229] on input "text" at bounding box center [727, 227] width 44 height 16
type input "$1,195.00"
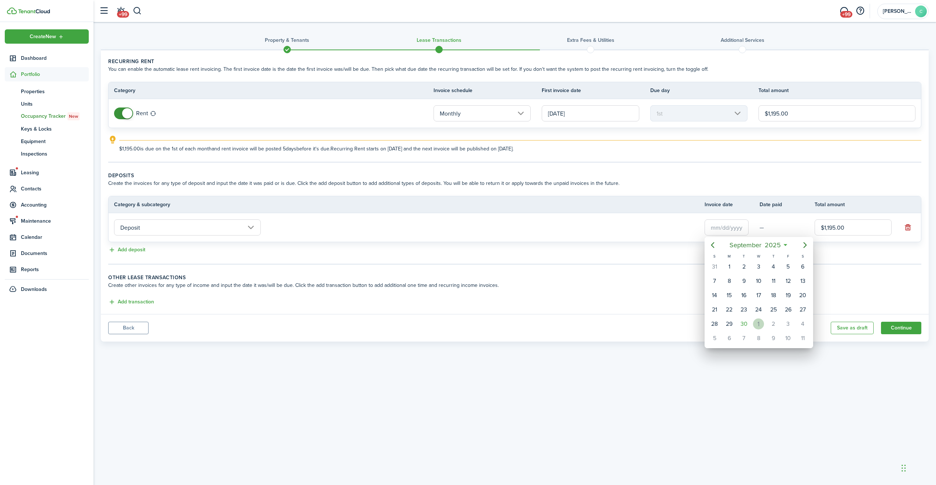
click at [758, 321] on div "1" at bounding box center [758, 323] width 11 height 11
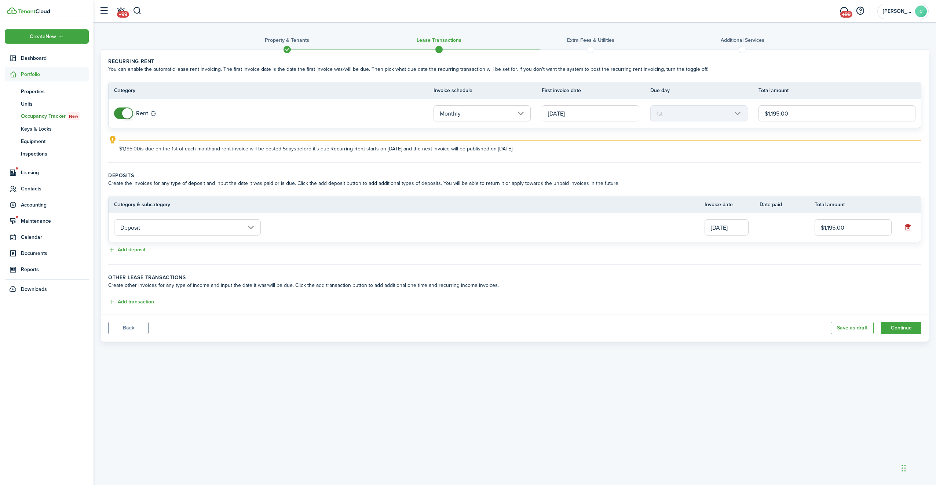
click at [731, 234] on input "[DATE]" at bounding box center [727, 227] width 44 height 16
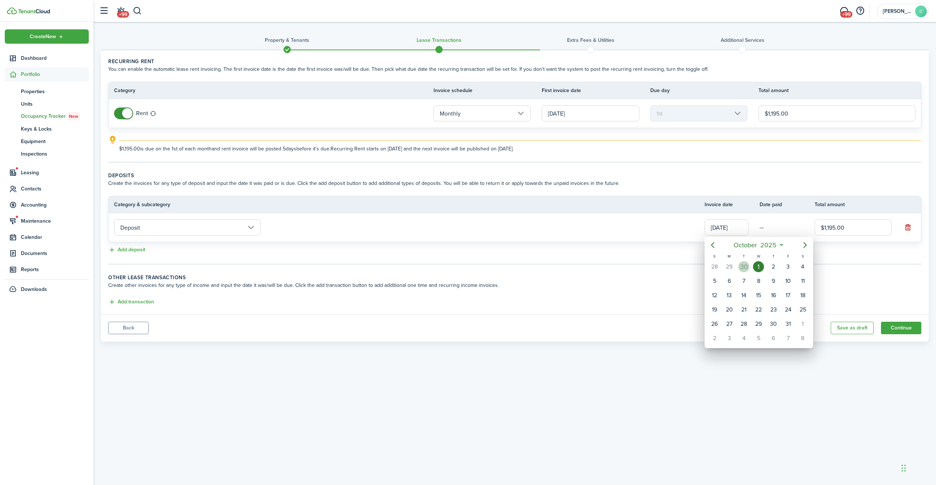
click at [747, 266] on div "30" at bounding box center [743, 266] width 11 height 11
type input "[DATE]"
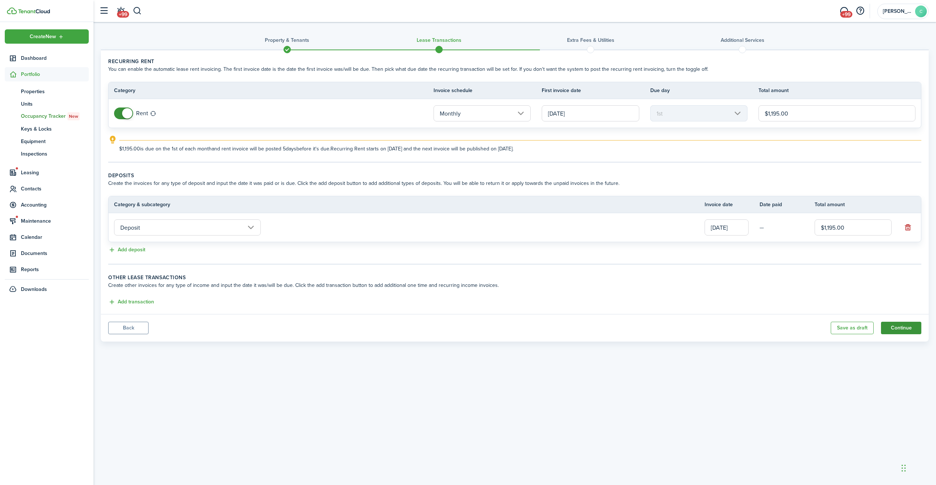
click at [897, 327] on button "Continue" at bounding box center [901, 328] width 40 height 12
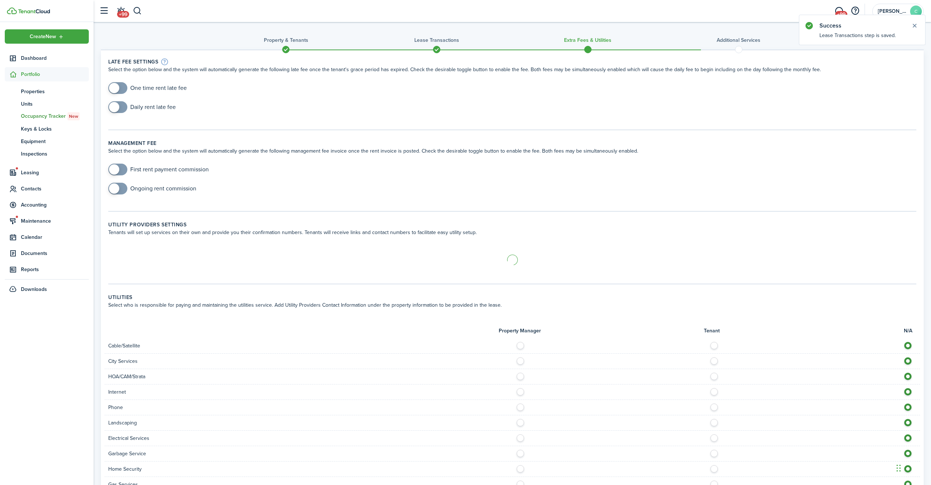
checkbox input "true"
click at [120, 88] on span at bounding box center [117, 88] width 7 height 12
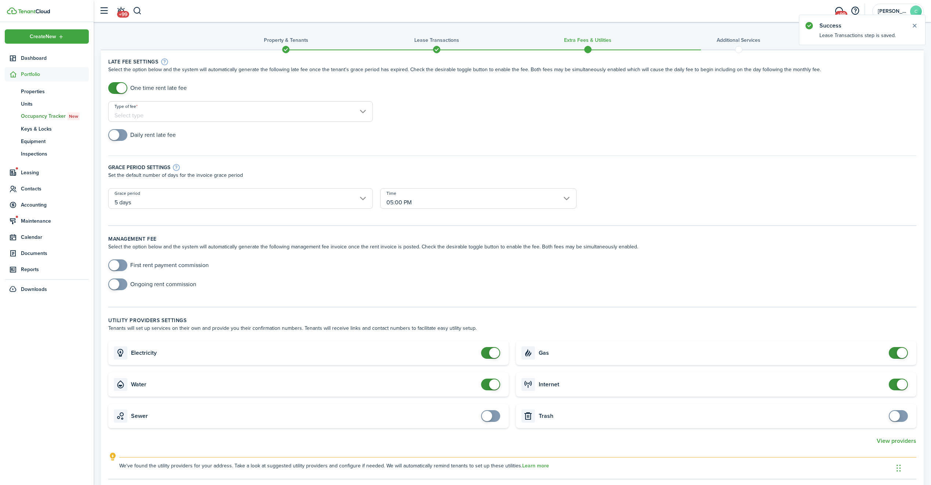
click at [193, 110] on input "Type of fee" at bounding box center [240, 111] width 264 height 21
click at [167, 132] on div "Fixed amount" at bounding box center [165, 130] width 90 height 12
type input "Fixed amount"
click at [419, 116] on input "Amount" at bounding box center [478, 111] width 197 height 21
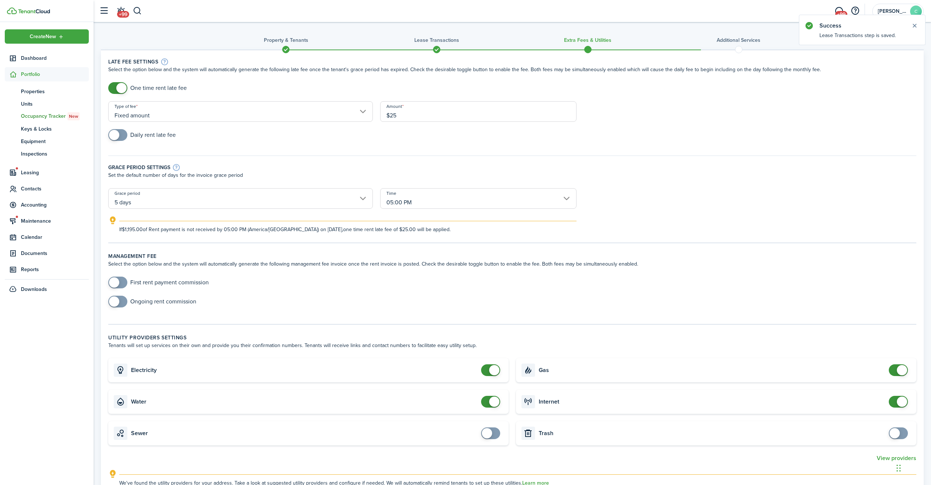
type input "$25.00"
click at [247, 150] on div "Grace period settings Set the default number of days for the invoice grace peri…" at bounding box center [512, 168] width 815 height 40
click at [170, 191] on input "5 days" at bounding box center [240, 198] width 264 height 21
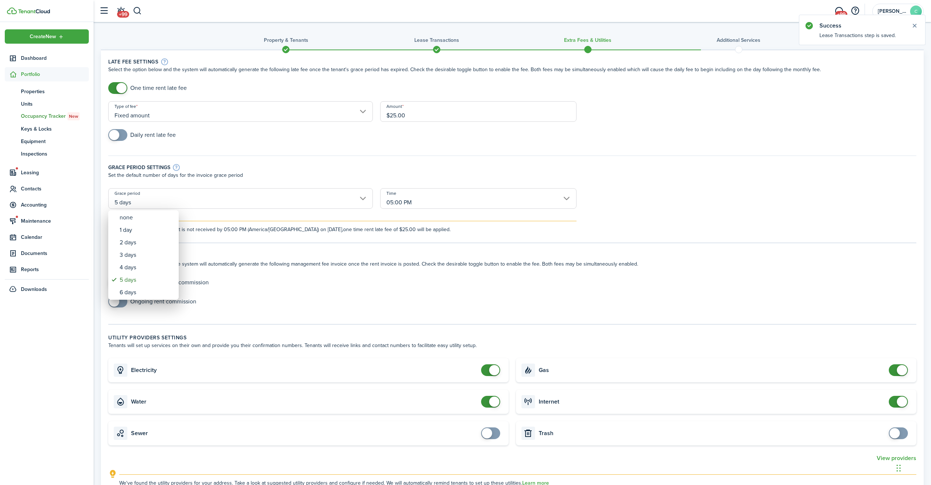
click at [165, 200] on div at bounding box center [465, 242] width 1048 height 602
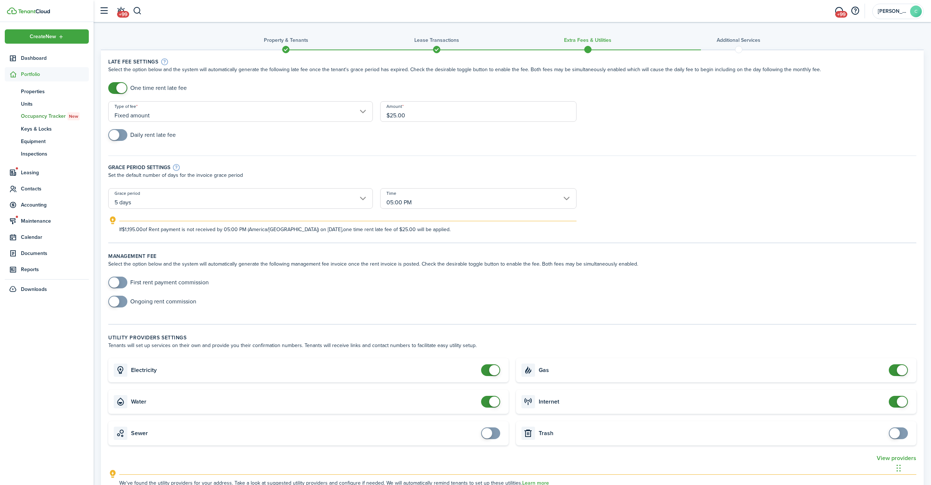
click at [158, 202] on input "5 days" at bounding box center [240, 198] width 264 height 21
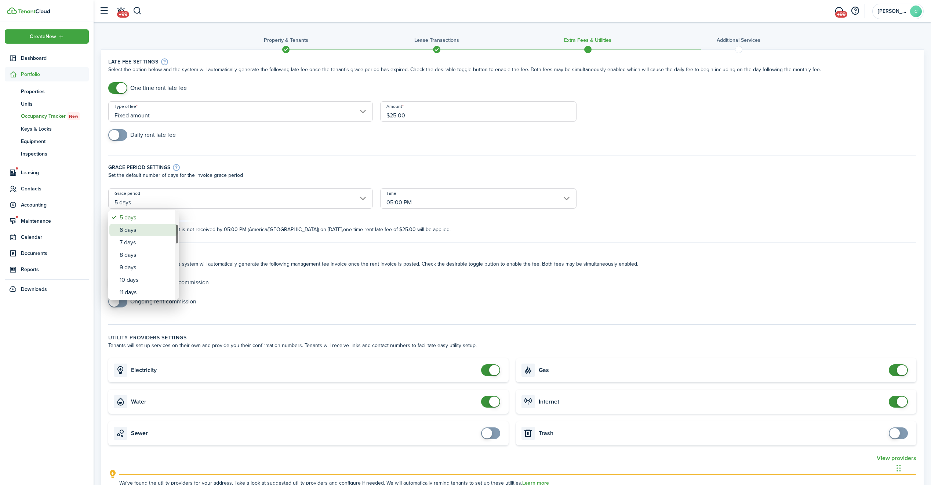
click at [131, 229] on div "6 days" at bounding box center [147, 230] width 54 height 12
type input "6 days"
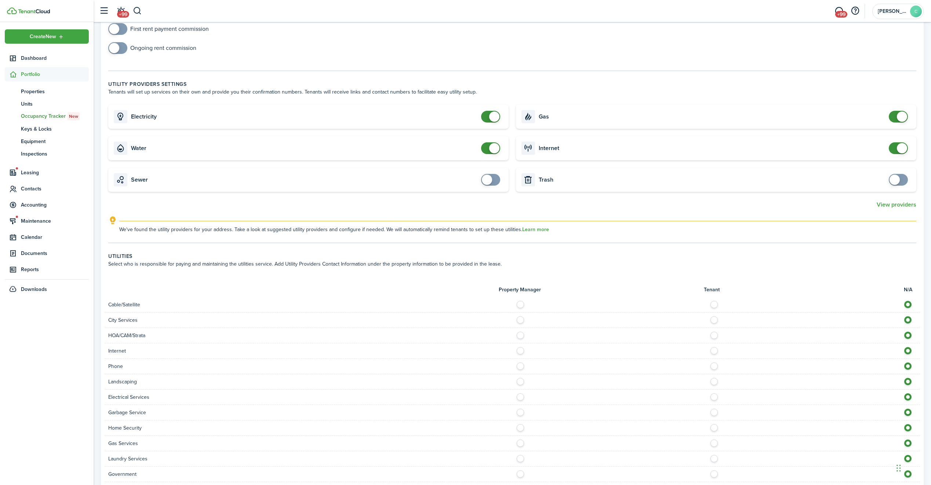
scroll to position [257, 0]
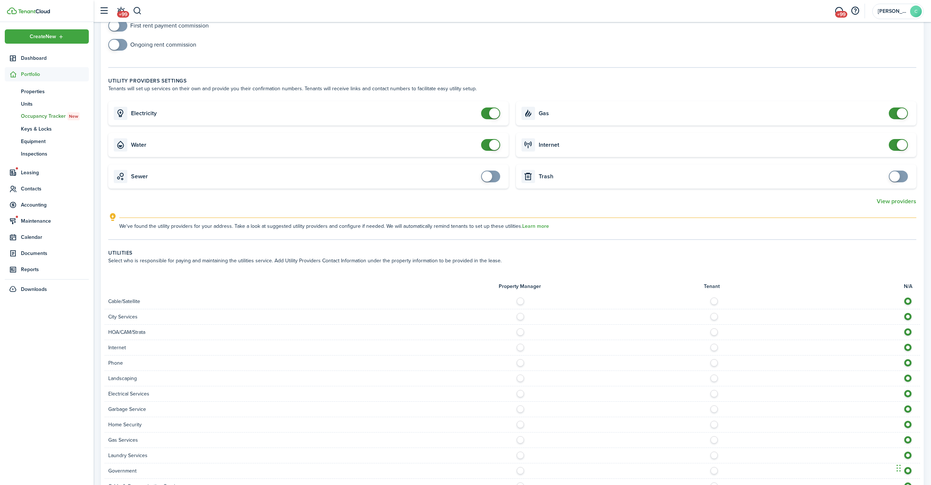
checkbox input "true"
click at [491, 179] on span at bounding box center [487, 176] width 10 height 10
checkbox input "true"
click at [895, 181] on span at bounding box center [894, 176] width 10 height 10
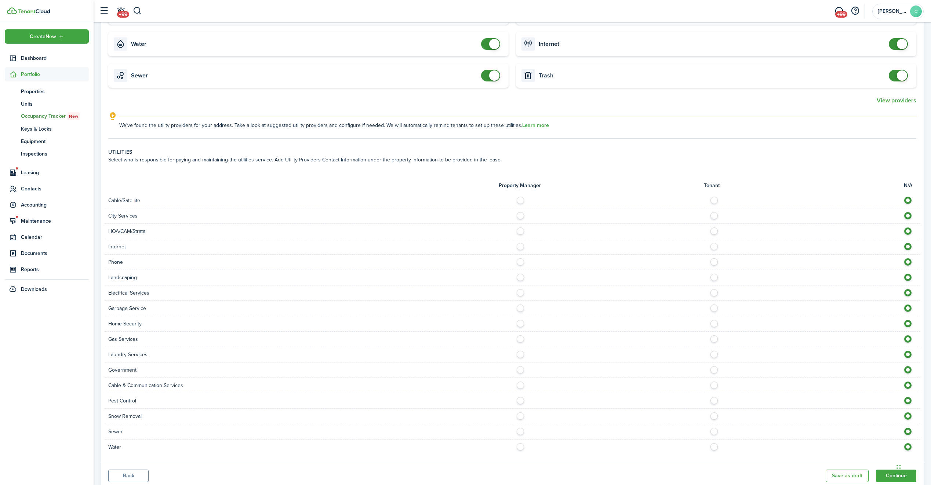
scroll to position [382, 0]
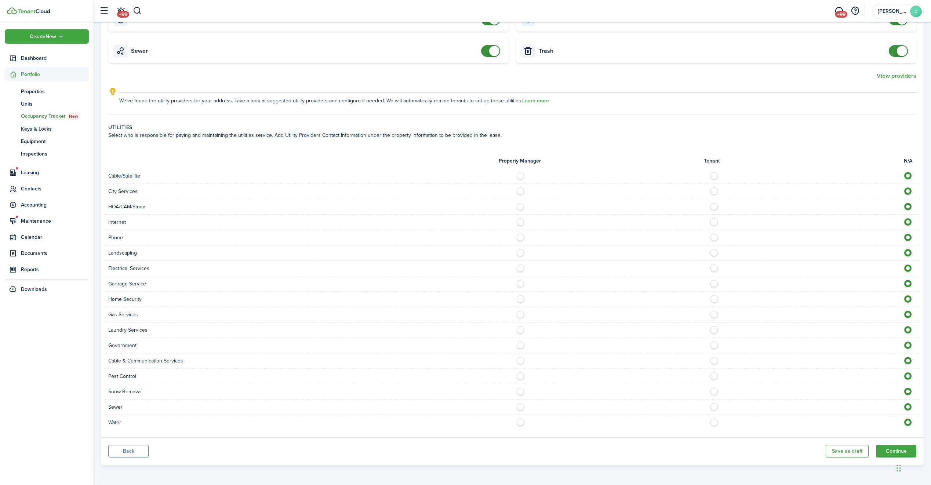
click at [716, 176] on label at bounding box center [715, 174] width 13 height 4
radio input "true"
drag, startPoint x: 715, startPoint y: 190, endPoint x: 714, endPoint y: 194, distance: 4.1
click at [715, 190] on label at bounding box center [715, 189] width 13 height 4
radio input "true"
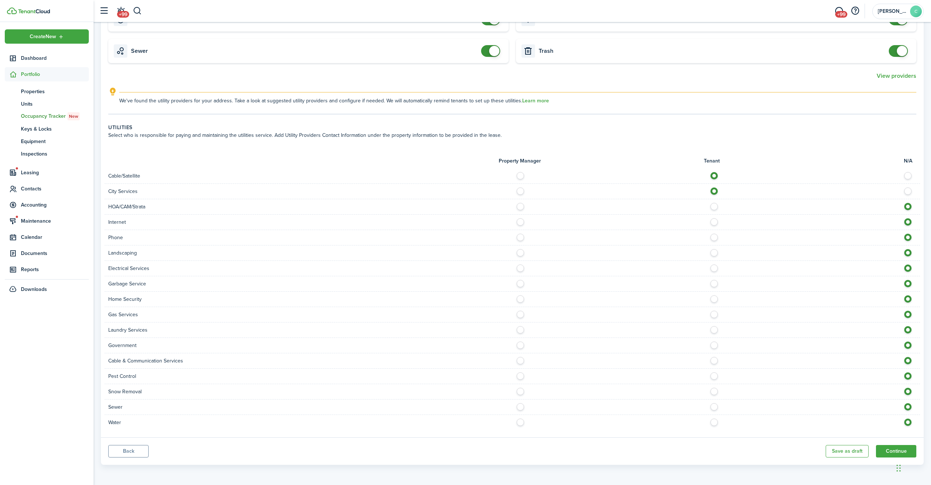
click at [711, 222] on label at bounding box center [715, 220] width 13 height 4
radio input "true"
click at [713, 237] on label at bounding box center [715, 236] width 13 height 4
radio input "true"
click at [714, 268] on label at bounding box center [715, 266] width 13 height 4
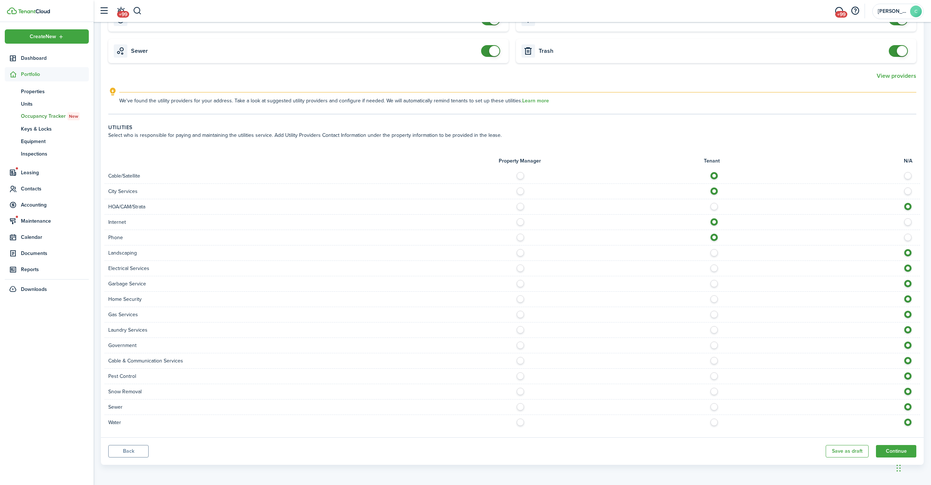
radio input "true"
click at [713, 284] on label at bounding box center [715, 282] width 13 height 4
radio input "true"
click at [714, 314] on label at bounding box center [715, 313] width 13 height 4
radio input "true"
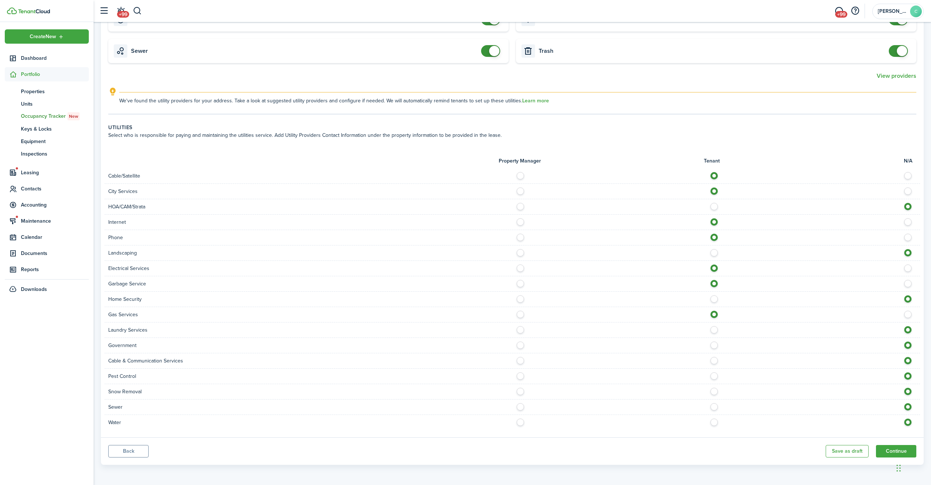
click at [714, 330] on label at bounding box center [715, 328] width 13 height 4
radio input "true"
click at [716, 360] on label at bounding box center [715, 359] width 13 height 4
radio input "true"
click at [715, 407] on label at bounding box center [715, 405] width 13 height 4
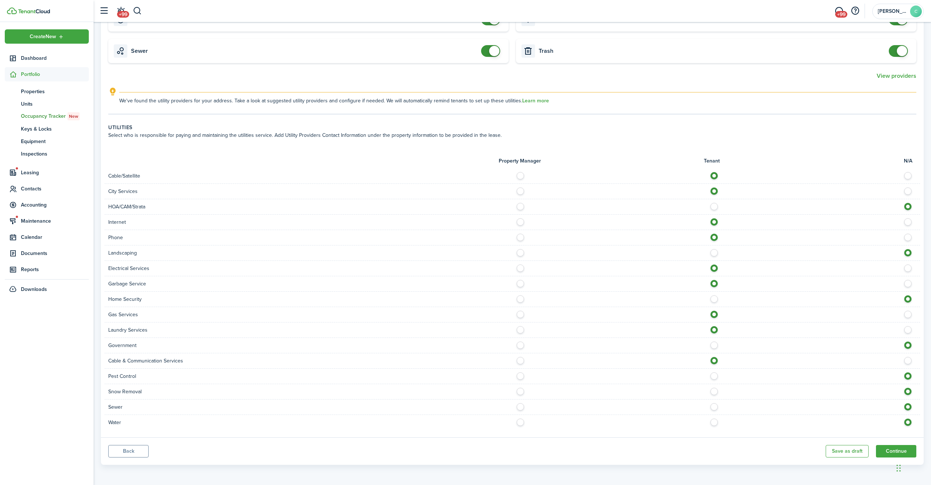
radio input "true"
click at [715, 422] on label at bounding box center [715, 421] width 13 height 4
radio input "true"
click at [883, 450] on button "Continue" at bounding box center [896, 451] width 40 height 12
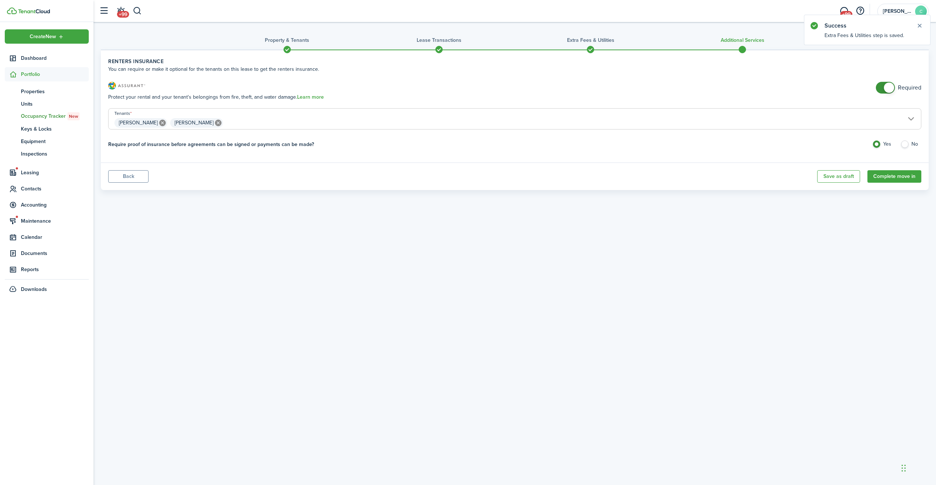
checkbox input "false"
click at [888, 87] on span at bounding box center [889, 88] width 10 height 10
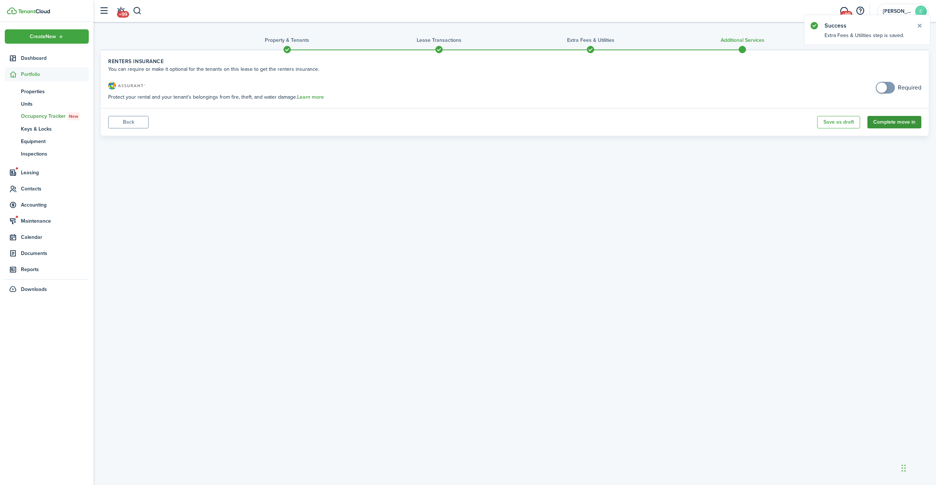
click at [891, 122] on button "Complete move in" at bounding box center [895, 122] width 54 height 12
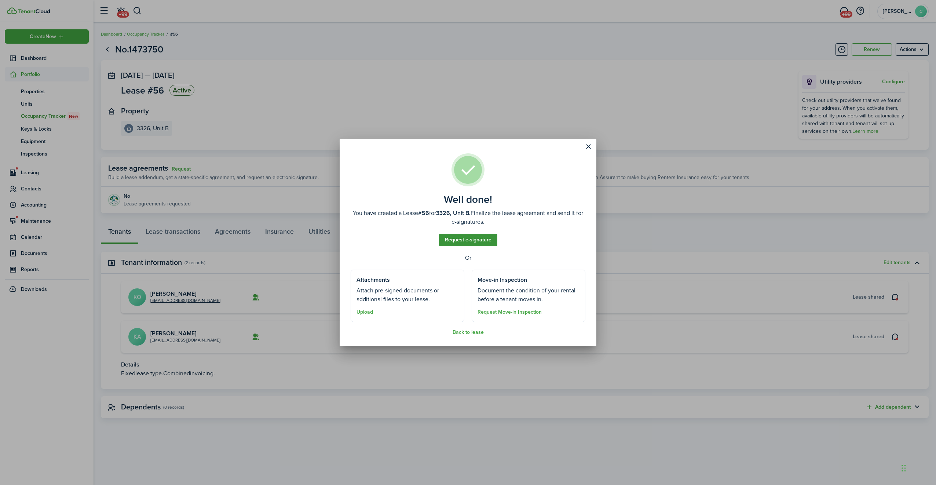
click at [474, 244] on link "Request e-signature" at bounding box center [468, 240] width 58 height 12
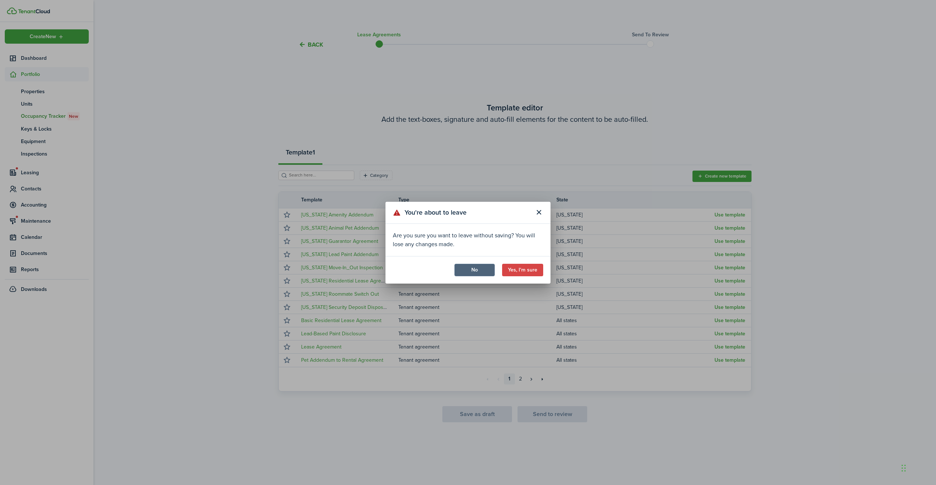
click at [470, 274] on button "No" at bounding box center [475, 270] width 40 height 12
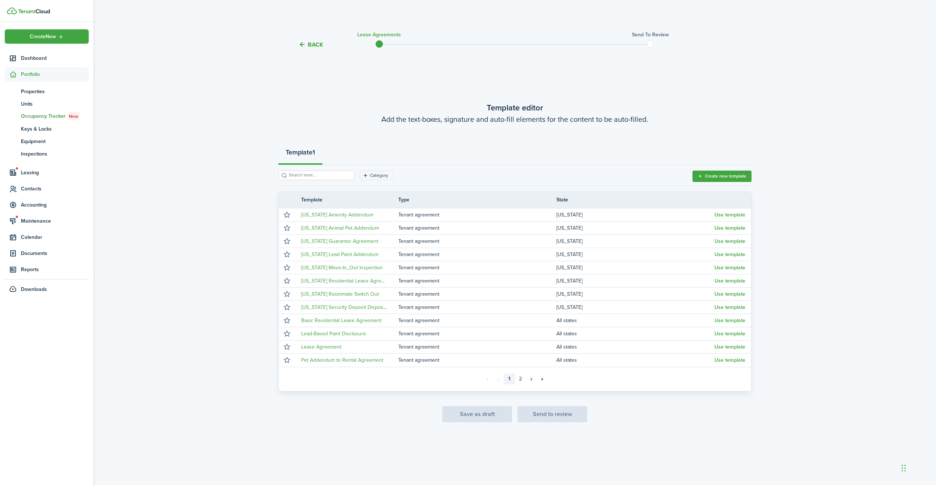
click at [473, 416] on div "Save as draft Send to review" at bounding box center [514, 414] width 473 height 16
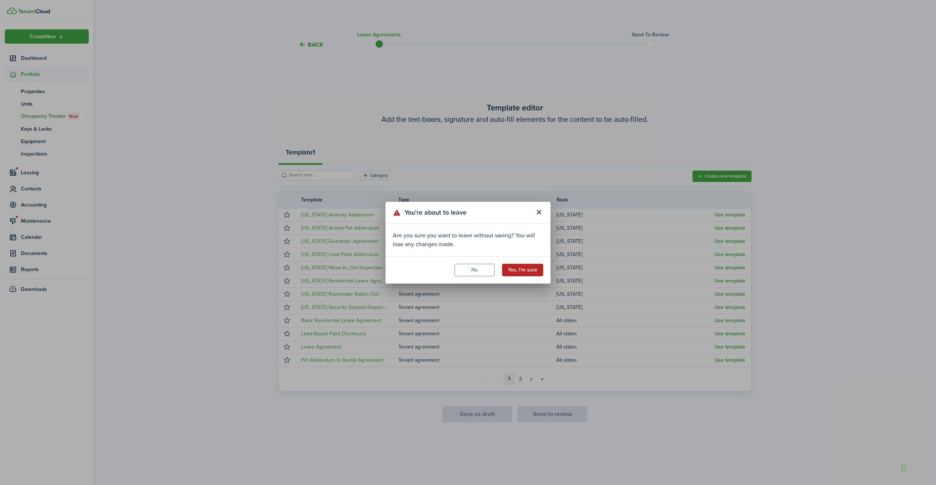
click at [510, 267] on button "Yes, I'm sure" at bounding box center [522, 270] width 41 height 12
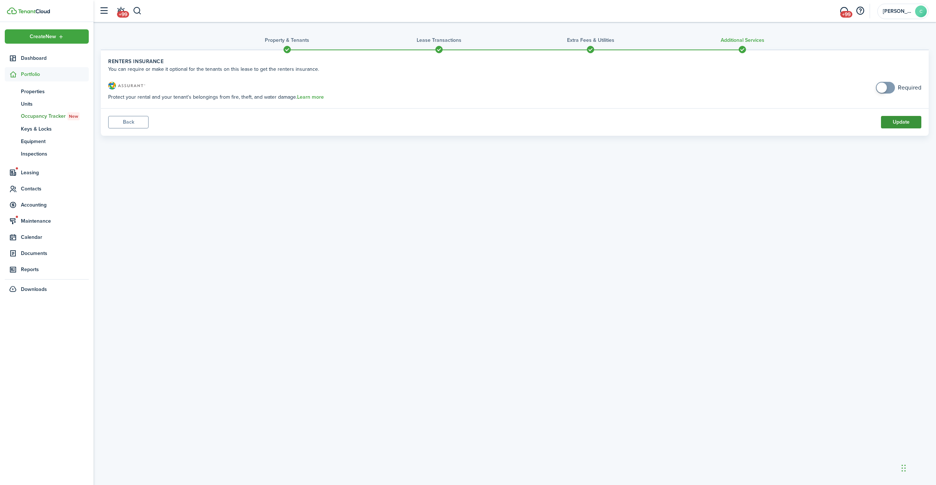
click at [893, 121] on button "Update" at bounding box center [901, 122] width 40 height 12
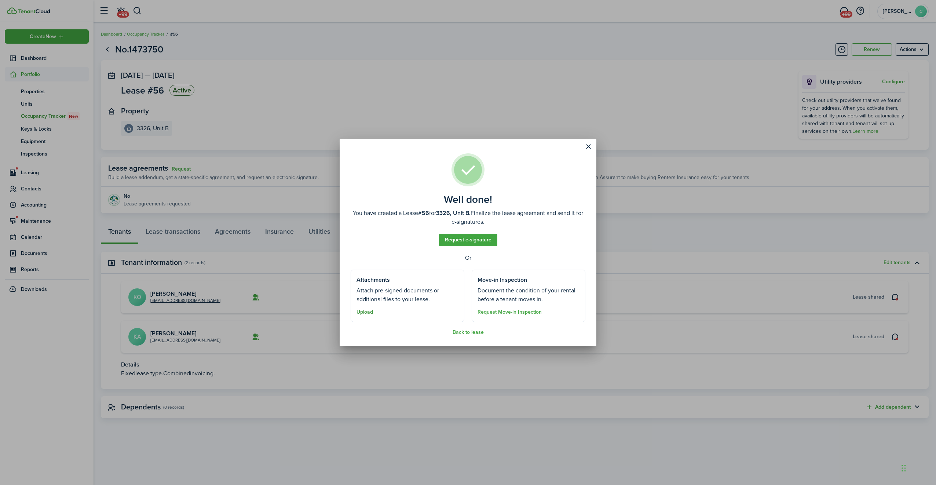
click at [366, 313] on button "Upload" at bounding box center [365, 312] width 17 height 6
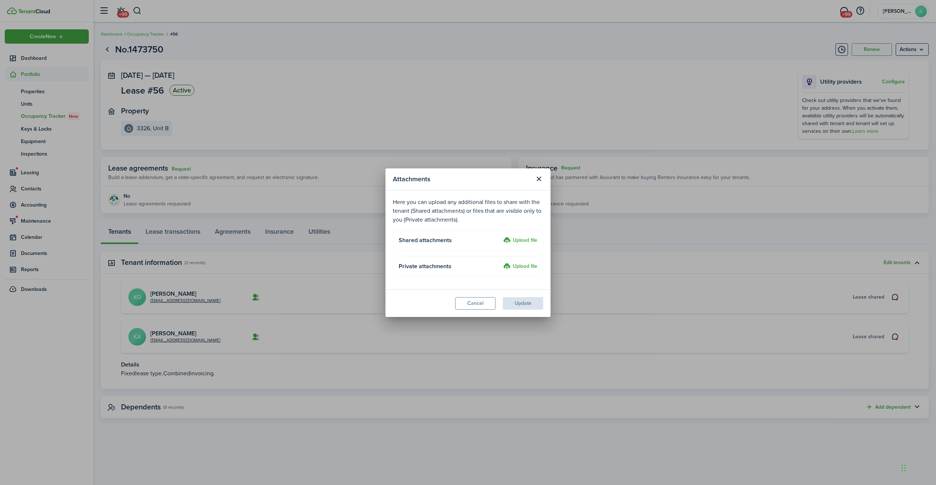
click at [520, 238] on label "Upload file" at bounding box center [520, 240] width 34 height 9
click at [501, 236] on input "Upload file" at bounding box center [501, 236] width 0 height 0
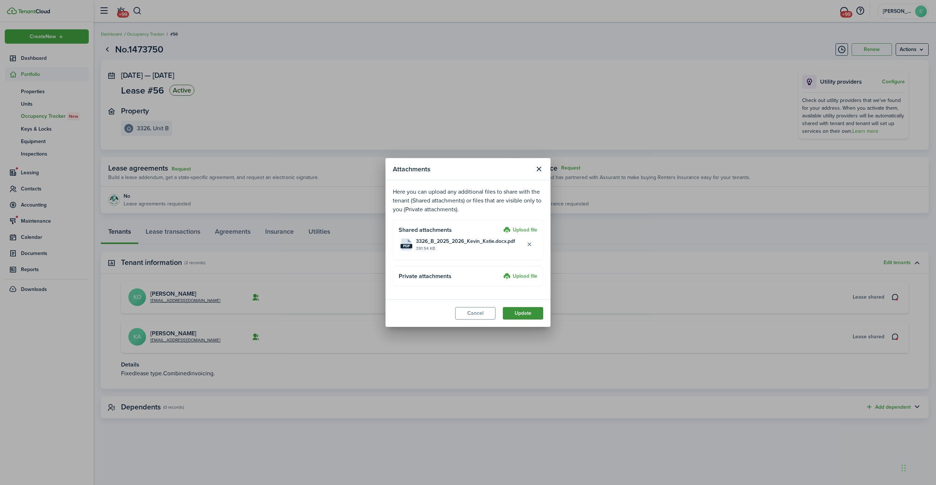
click at [523, 315] on button "Update" at bounding box center [523, 313] width 40 height 12
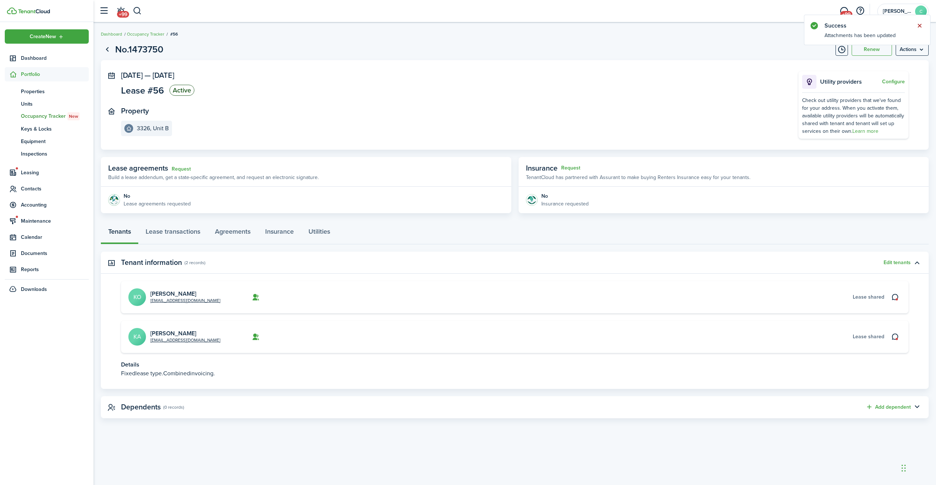
click at [921, 25] on button "Close notify" at bounding box center [920, 26] width 10 height 10
click at [181, 234] on link "Lease transactions" at bounding box center [172, 233] width 69 height 22
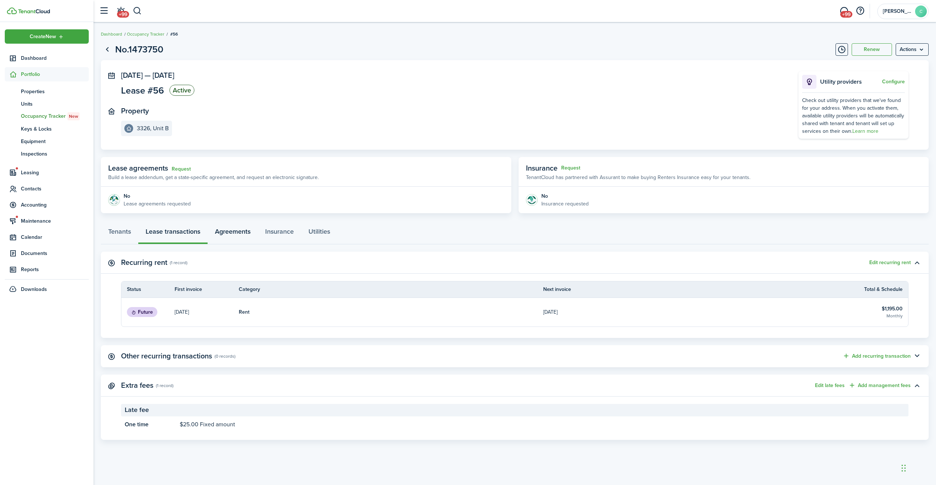
click at [238, 236] on link "Agreements" at bounding box center [233, 233] width 50 height 22
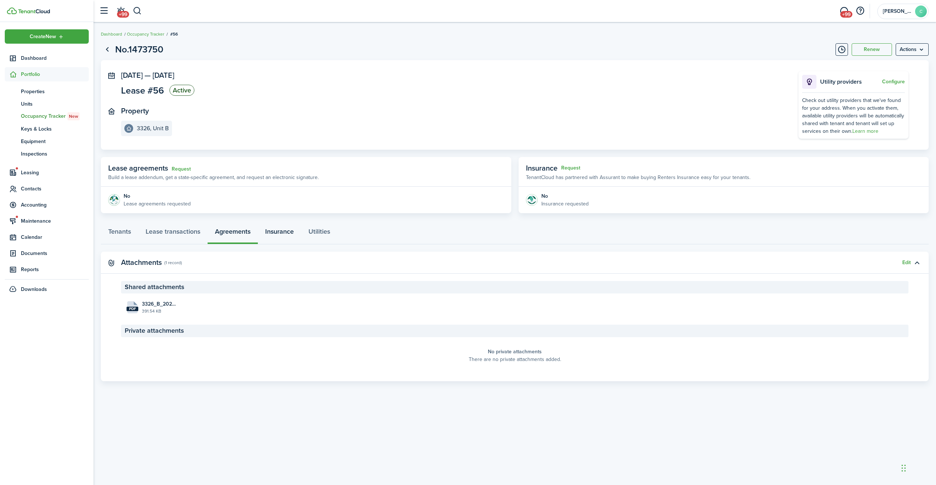
click at [289, 233] on link "Insurance" at bounding box center [279, 233] width 43 height 22
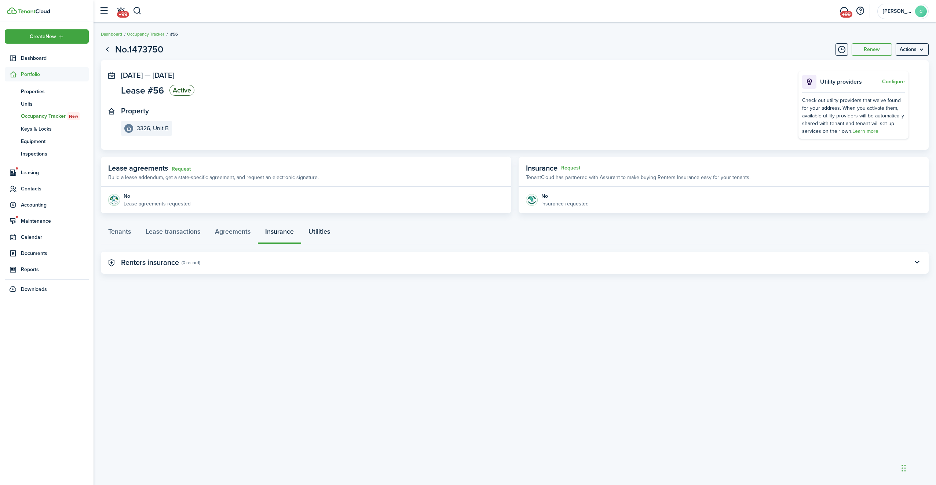
click at [333, 231] on link "Utilities" at bounding box center [319, 233] width 36 height 22
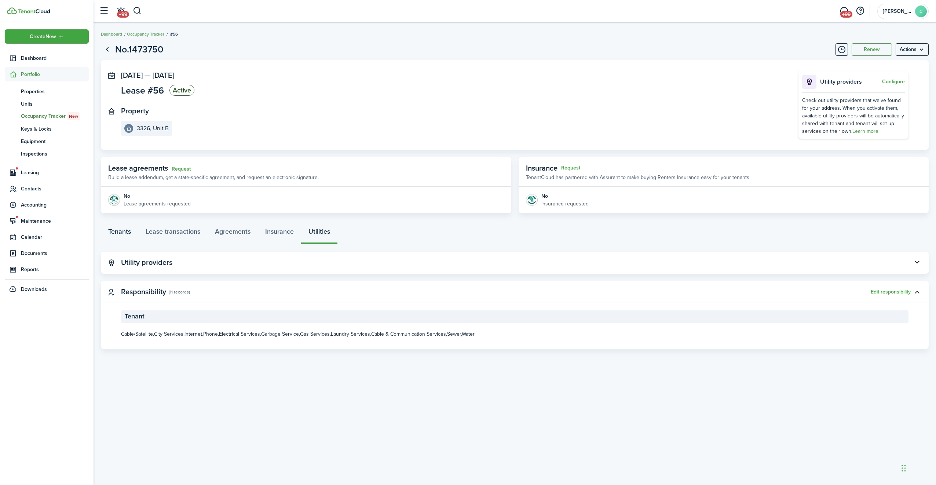
click at [122, 232] on link "Tenants" at bounding box center [119, 233] width 37 height 22
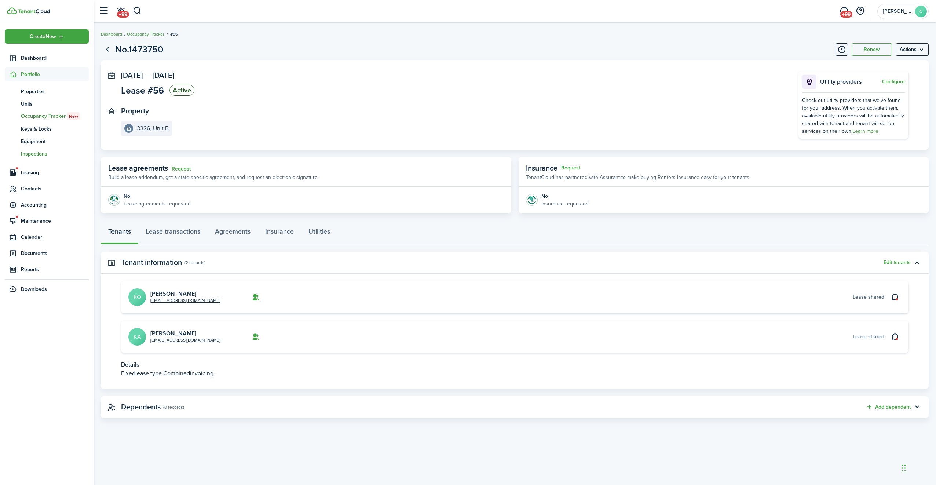
click at [35, 158] on link "in Inspections" at bounding box center [47, 153] width 84 height 12
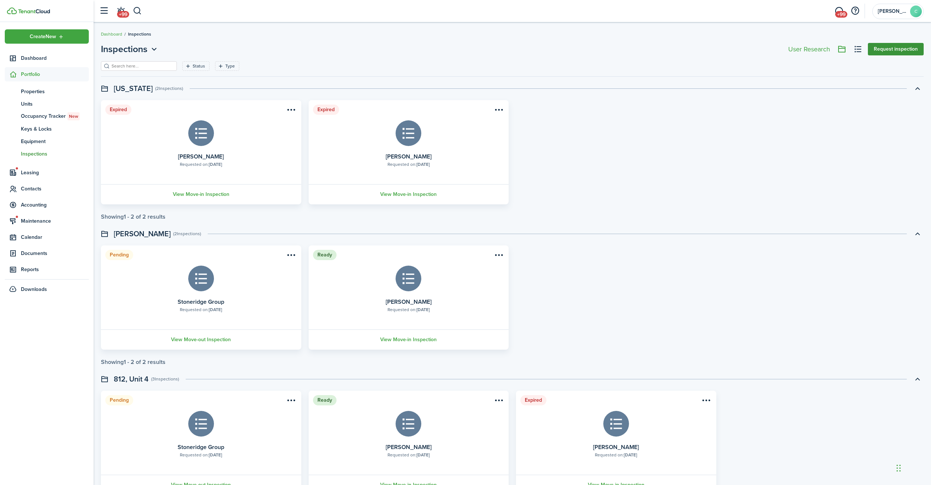
click at [887, 52] on button "Request inspection" at bounding box center [896, 49] width 56 height 12
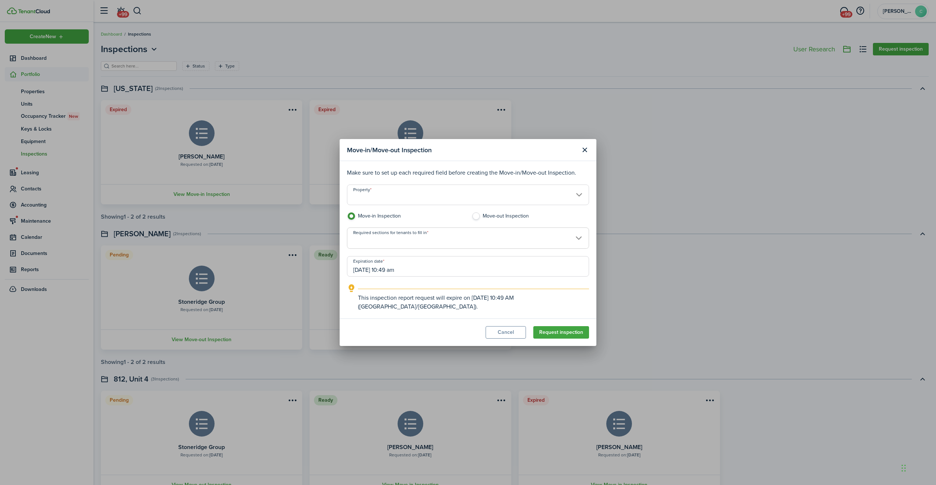
click at [408, 205] on input "Property" at bounding box center [468, 195] width 242 height 21
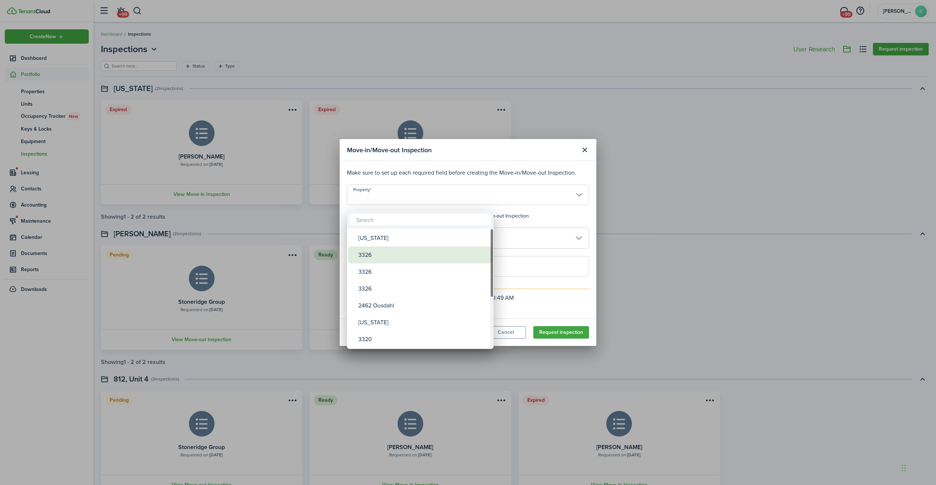
click at [384, 252] on div "3326" at bounding box center [423, 255] width 130 height 17
type input "3326"
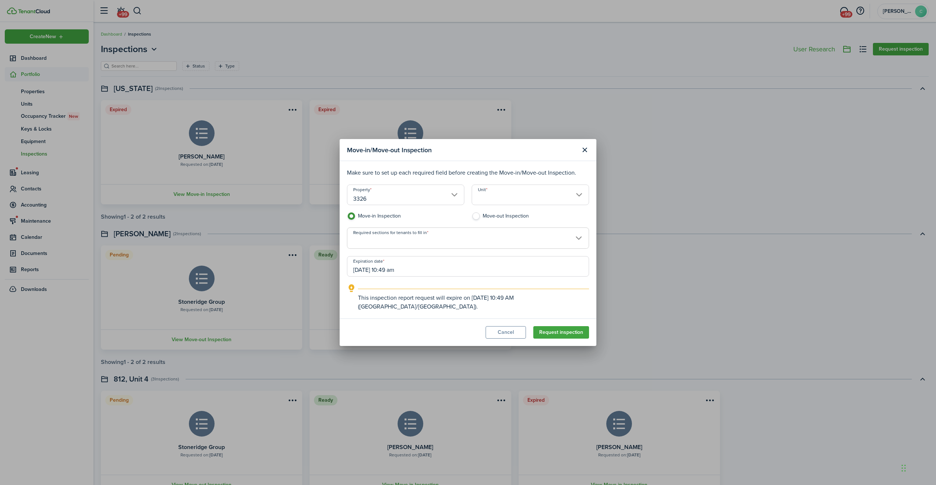
click at [496, 204] on input "Unit" at bounding box center [530, 195] width 117 height 21
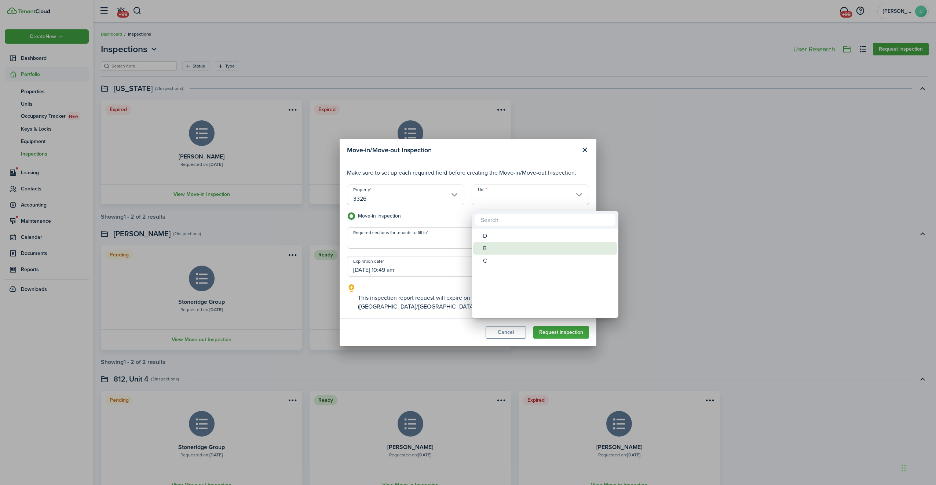
click at [492, 248] on div "B" at bounding box center [548, 248] width 130 height 12
type input "B"
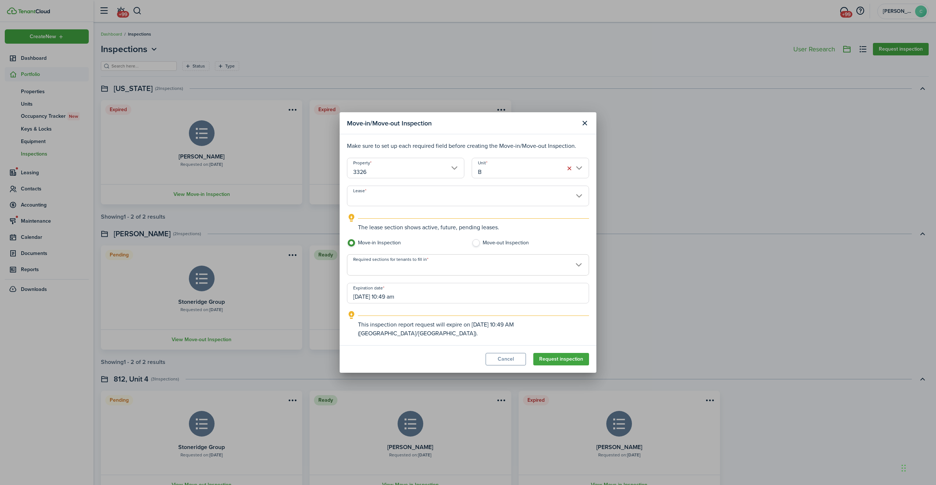
click at [426, 204] on input "Lease" at bounding box center [468, 196] width 242 height 21
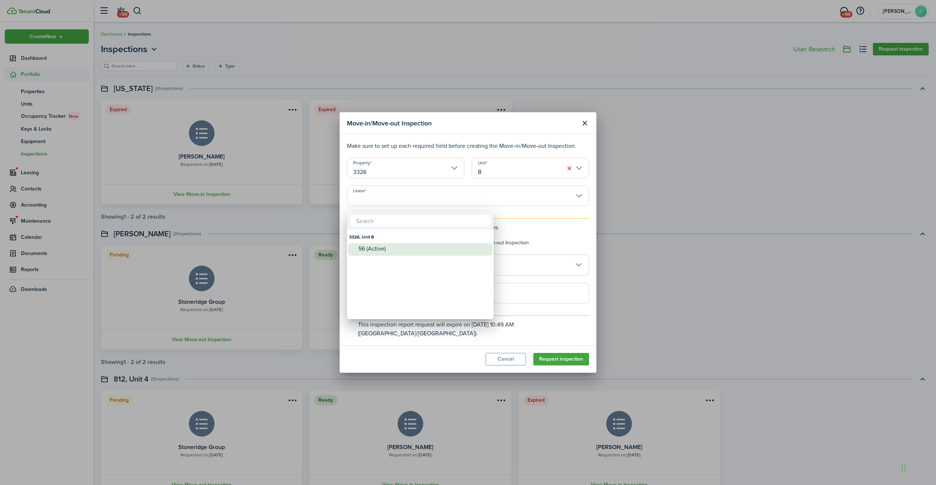
click at [391, 247] on div "56 (Active)" at bounding box center [423, 248] width 130 height 7
type input "3326, Unit B. Lease #56 (Active)"
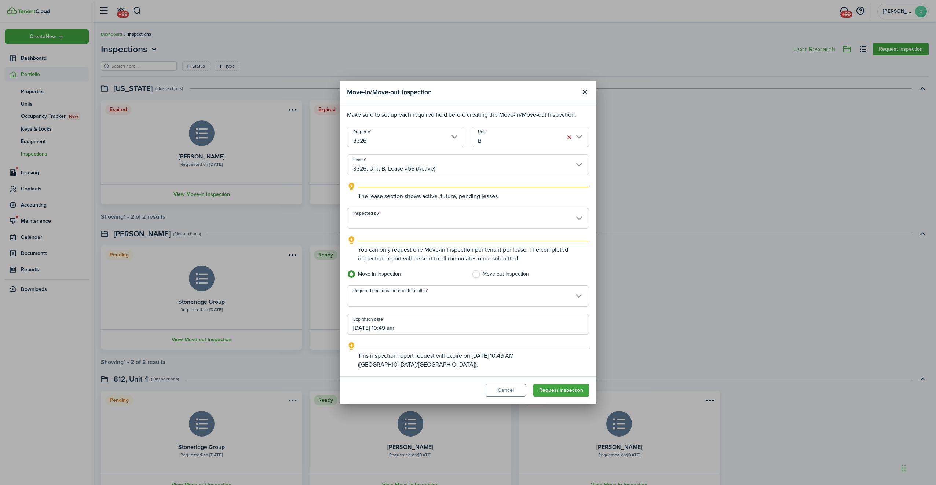
click at [419, 227] on input "Inspected by" at bounding box center [468, 218] width 242 height 21
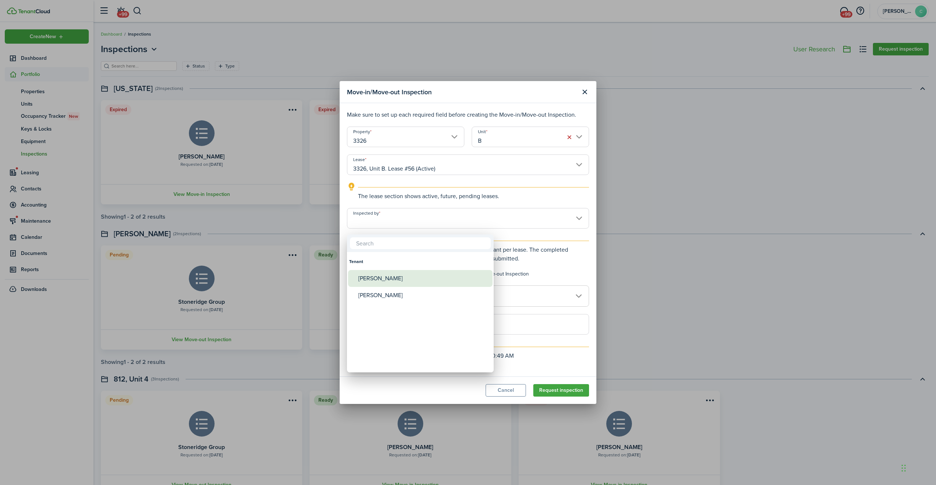
click at [396, 277] on div "[PERSON_NAME]" at bounding box center [423, 278] width 130 height 17
type input "[PERSON_NAME]"
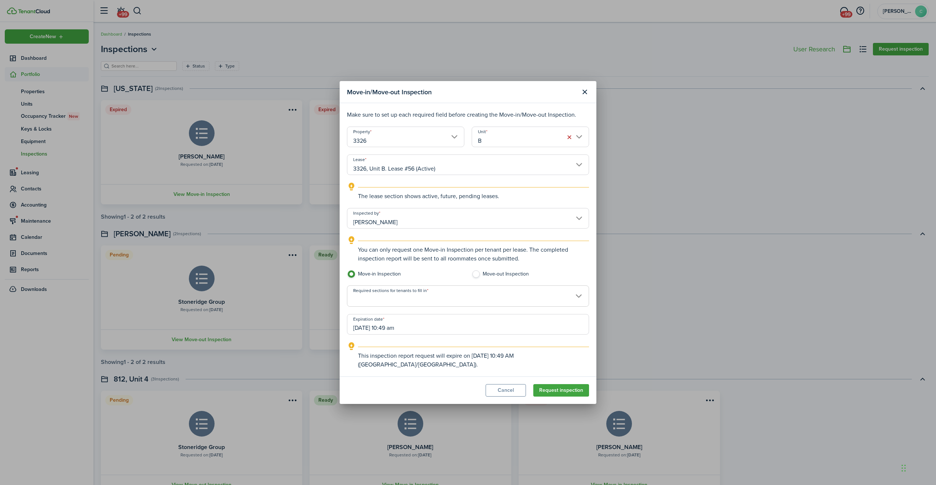
click at [407, 302] on span at bounding box center [467, 300] width 241 height 12
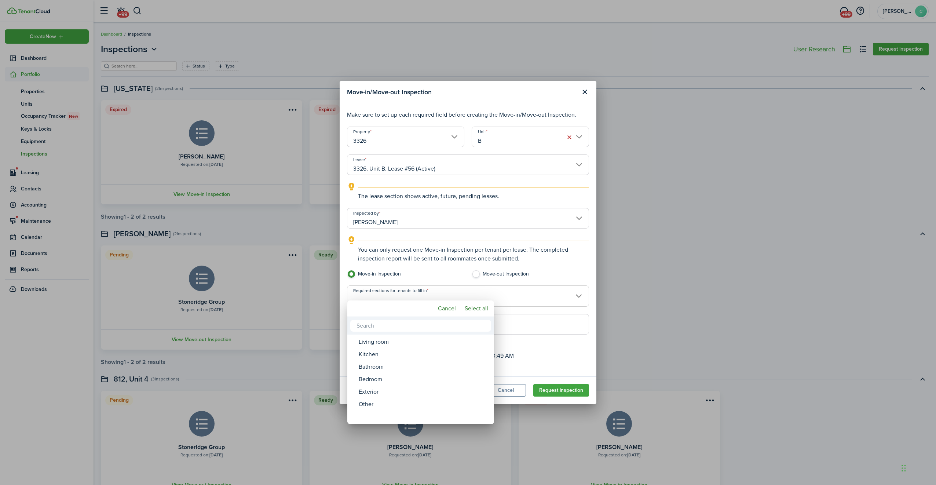
click at [472, 311] on mbsc-button "Select all" at bounding box center [476, 308] width 29 height 13
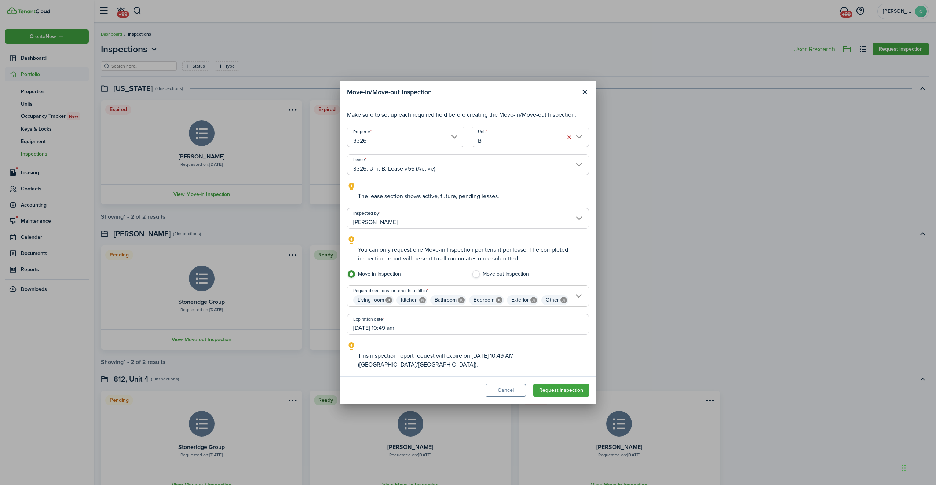
type input "Living room, Kitchen, Bathroom, Bedroom, Exterior, Other"
click at [567, 386] on button "Request inspection" at bounding box center [561, 390] width 56 height 12
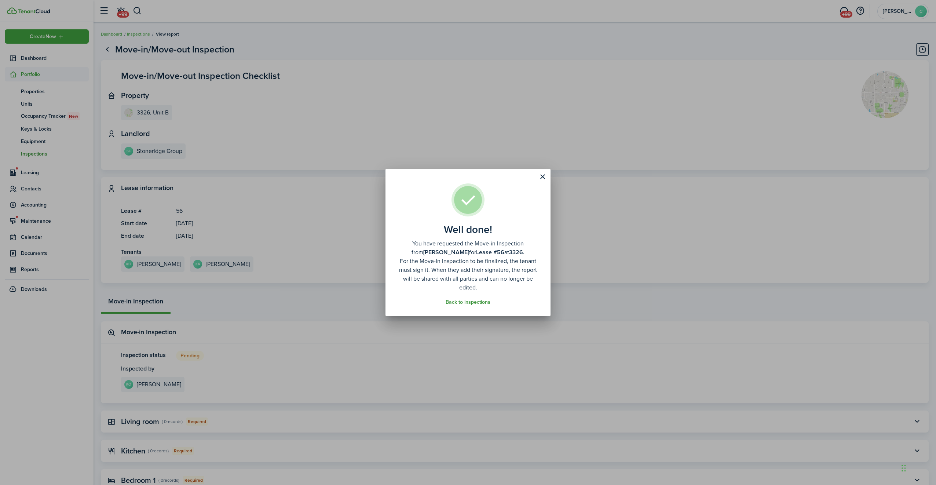
click at [464, 304] on link "Back to inspections" at bounding box center [468, 302] width 45 height 6
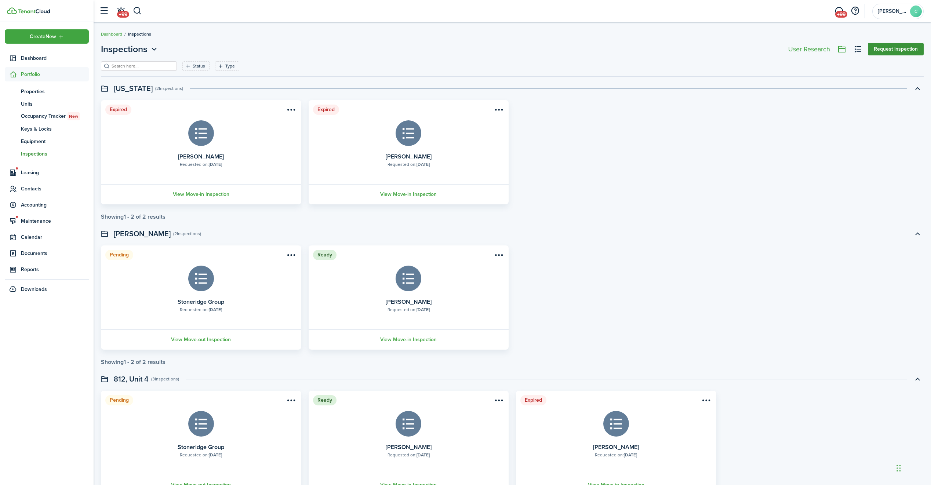
click at [902, 51] on button "Request inspection" at bounding box center [896, 49] width 56 height 12
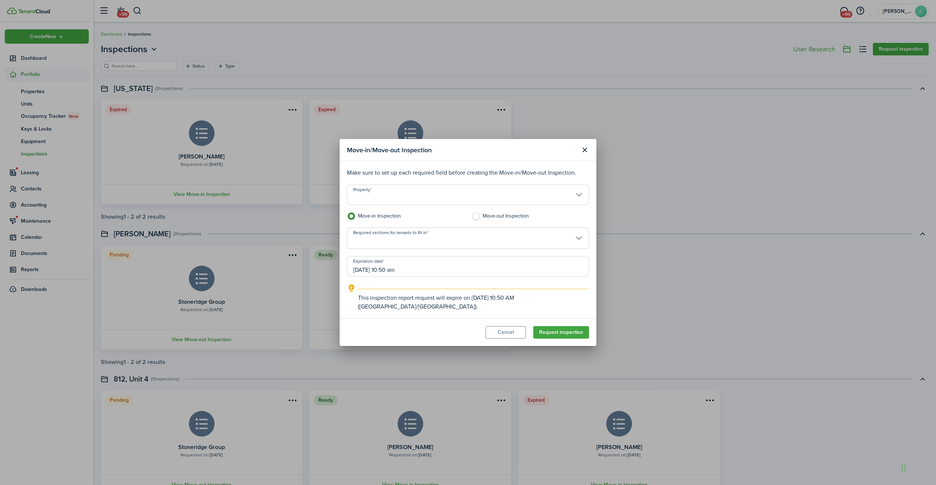
click at [419, 204] on input "Property" at bounding box center [468, 195] width 242 height 21
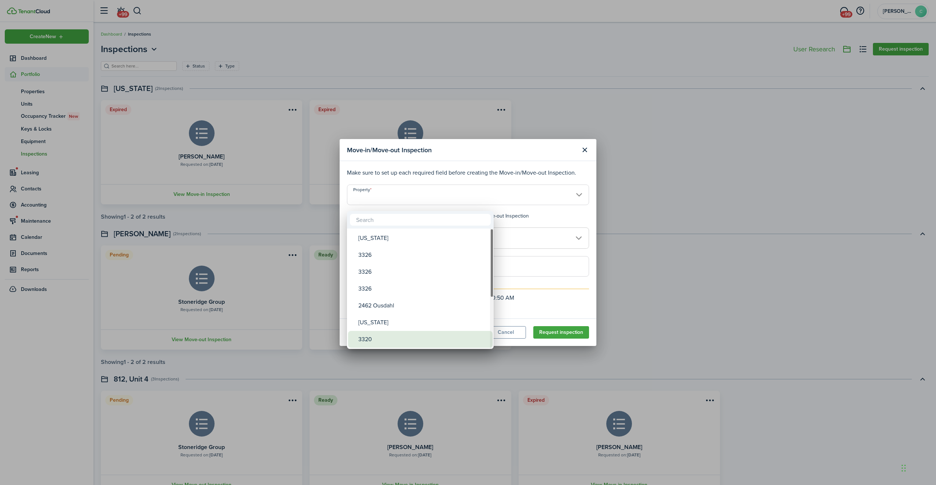
click at [380, 334] on div "3320" at bounding box center [423, 339] width 130 height 17
type input "3320"
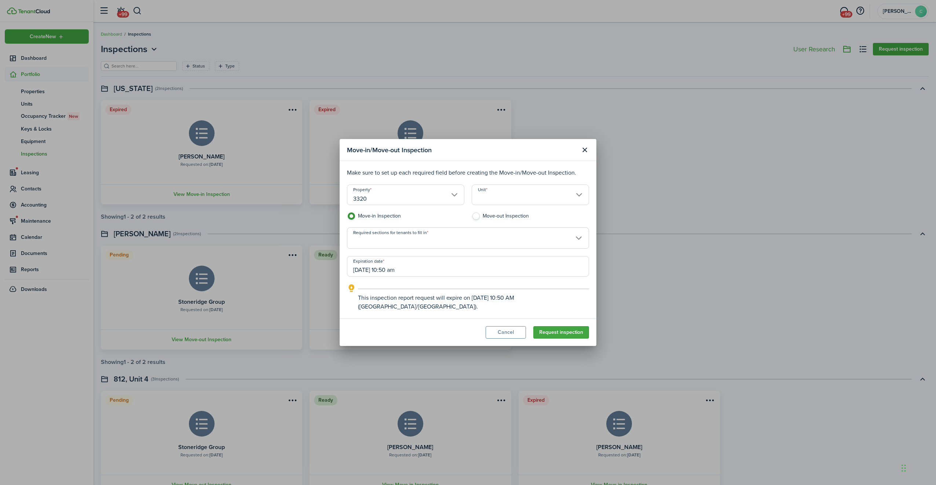
click at [515, 198] on input "Unit" at bounding box center [530, 195] width 117 height 21
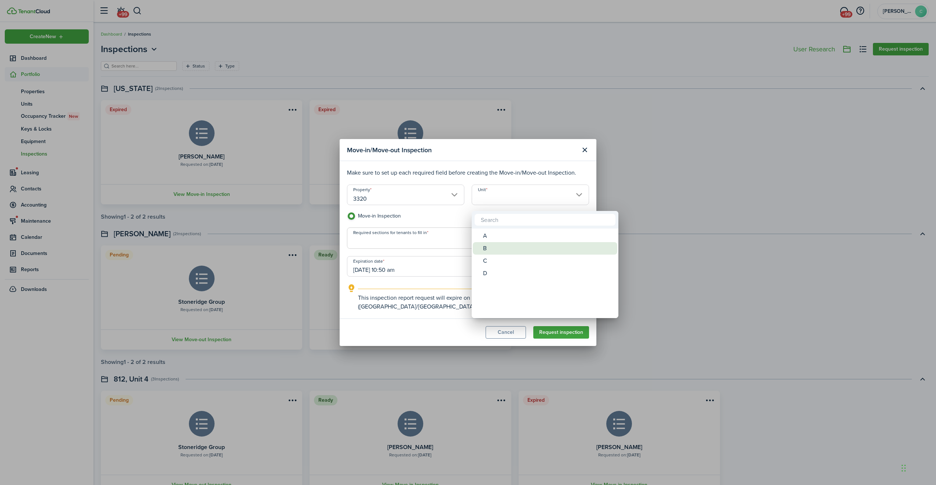
click at [488, 248] on div "B" at bounding box center [548, 248] width 130 height 12
type input "B"
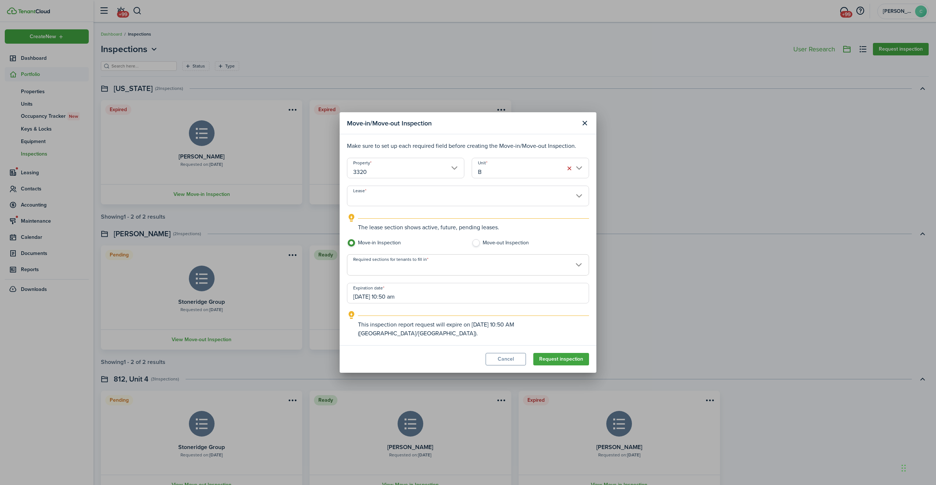
click at [473, 204] on input "Lease" at bounding box center [468, 196] width 242 height 21
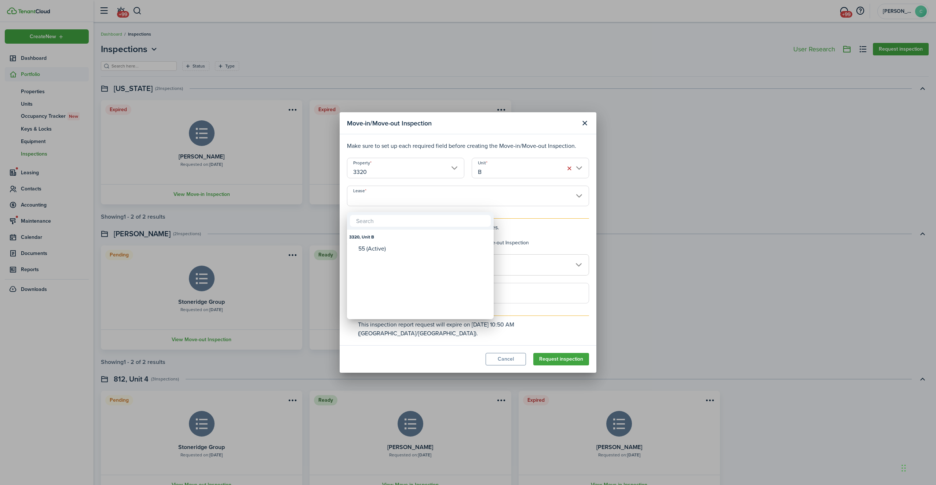
click at [401, 244] on div "3320, Unit B 55 (Active)" at bounding box center [420, 274] width 147 height 1085
click at [397, 248] on div "55 (Active)" at bounding box center [423, 248] width 130 height 7
type input "3320, Unit B. Lease #55 (Active)"
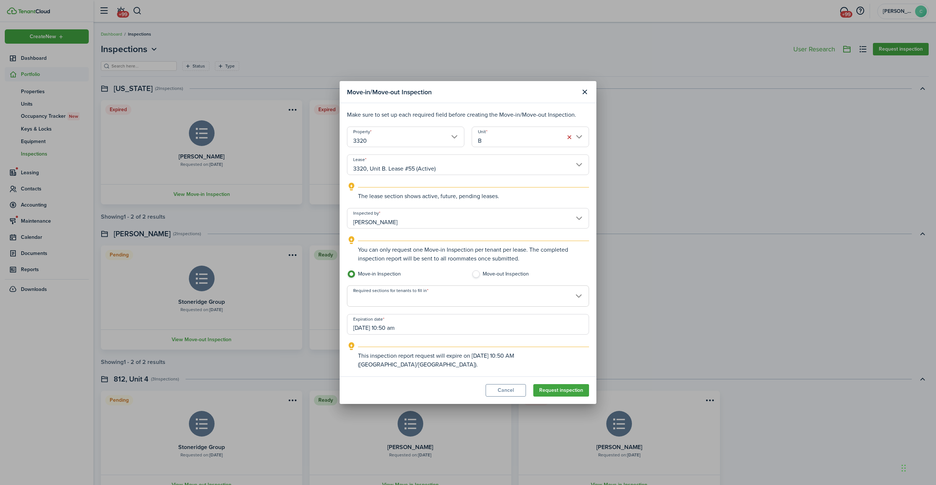
click at [395, 306] on span at bounding box center [467, 300] width 241 height 12
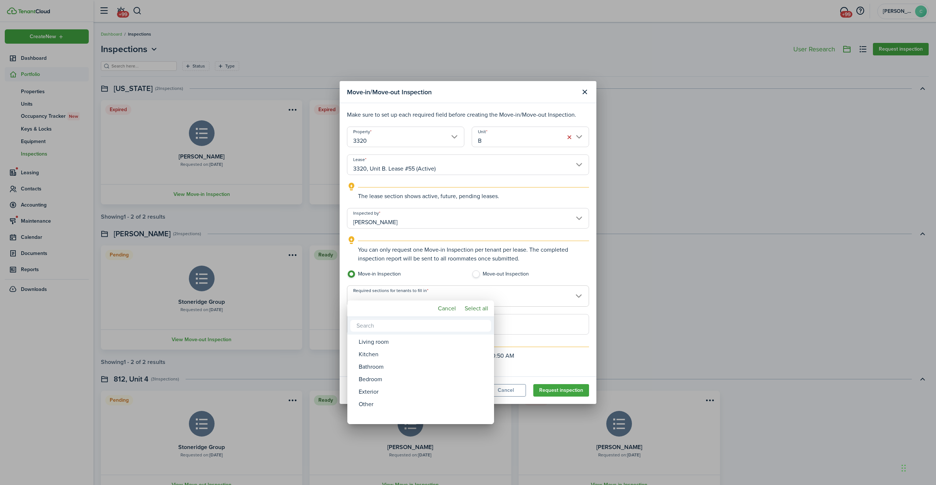
click at [497, 312] on div at bounding box center [468, 242] width 1054 height 602
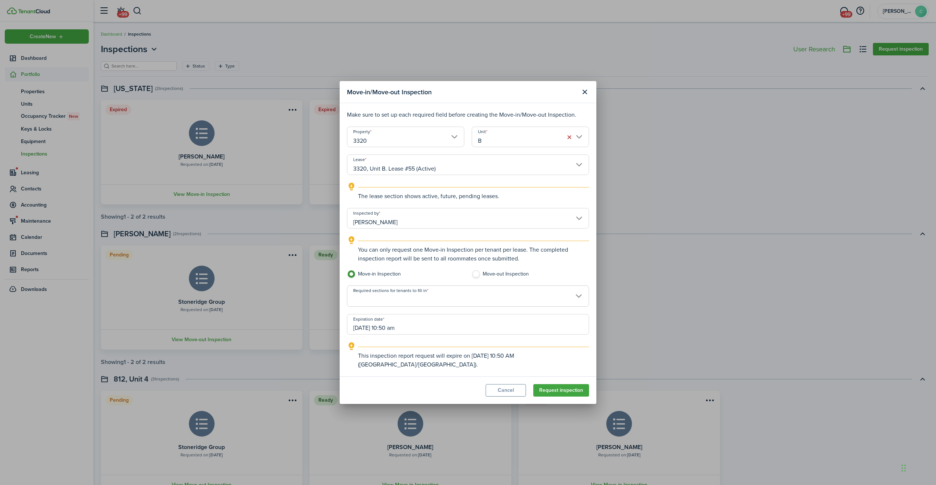
click at [458, 305] on span at bounding box center [467, 300] width 241 height 12
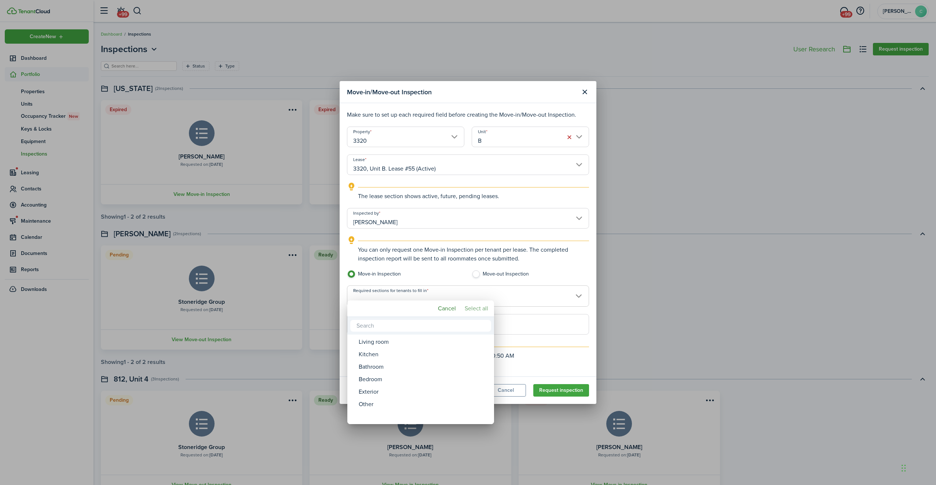
click at [473, 306] on mbsc-button "Select all" at bounding box center [476, 308] width 29 height 13
type input "Living room, Kitchen, Bathroom, Bedroom, Exterior, Other"
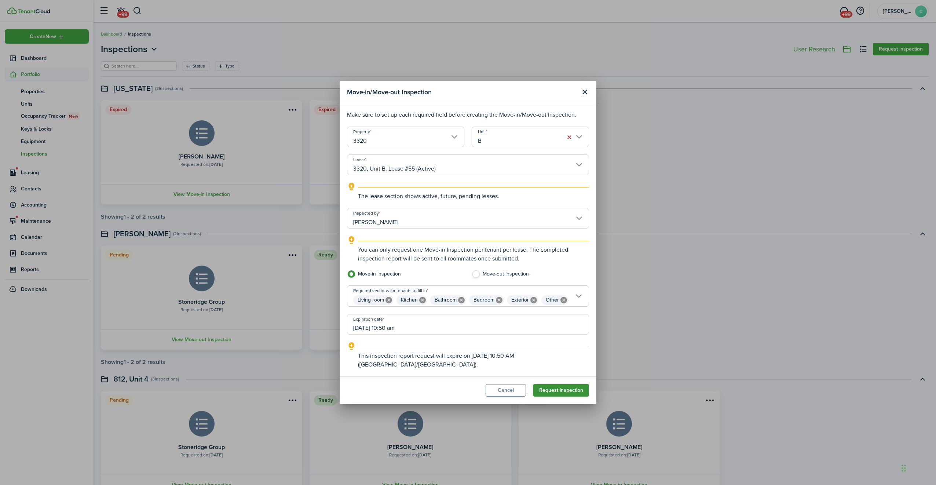
click at [562, 388] on button "Request inspection" at bounding box center [561, 390] width 56 height 12
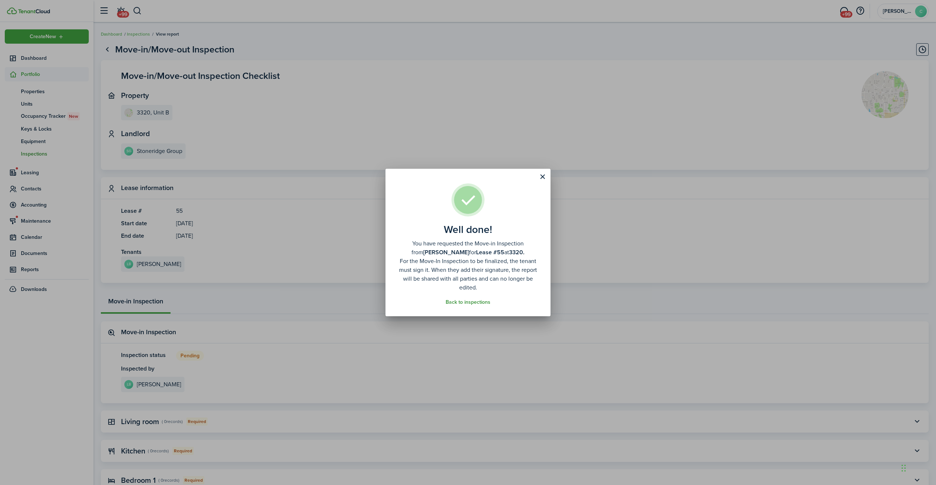
click at [474, 304] on link "Back to inspections" at bounding box center [468, 302] width 45 height 6
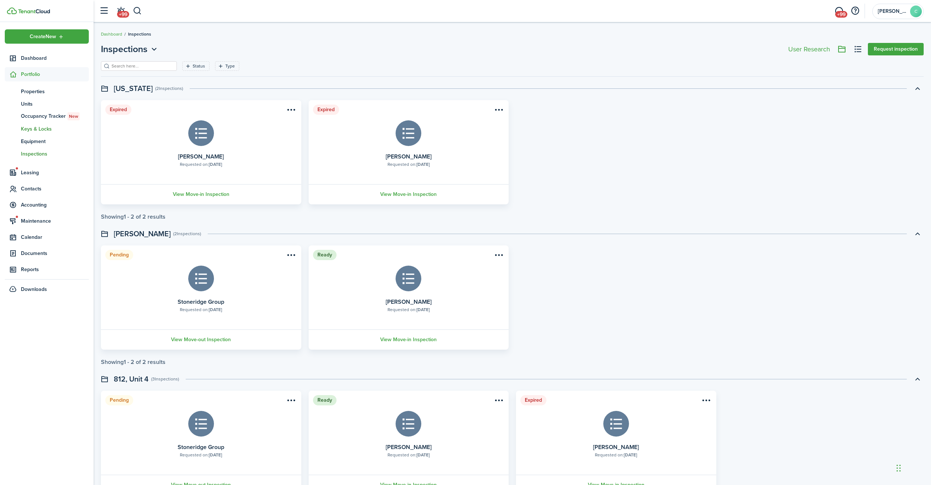
click at [50, 129] on span "Keys & Locks" at bounding box center [55, 129] width 68 height 8
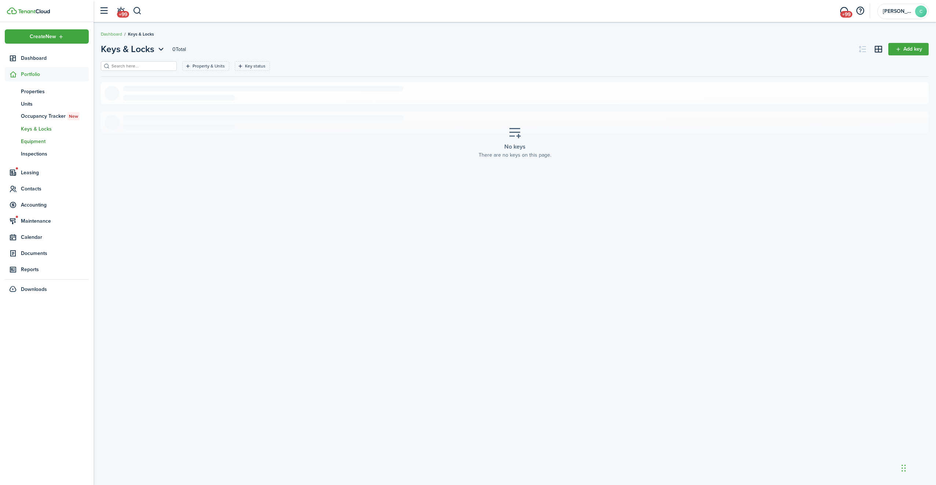
click at [45, 142] on span "Equipment" at bounding box center [55, 142] width 68 height 8
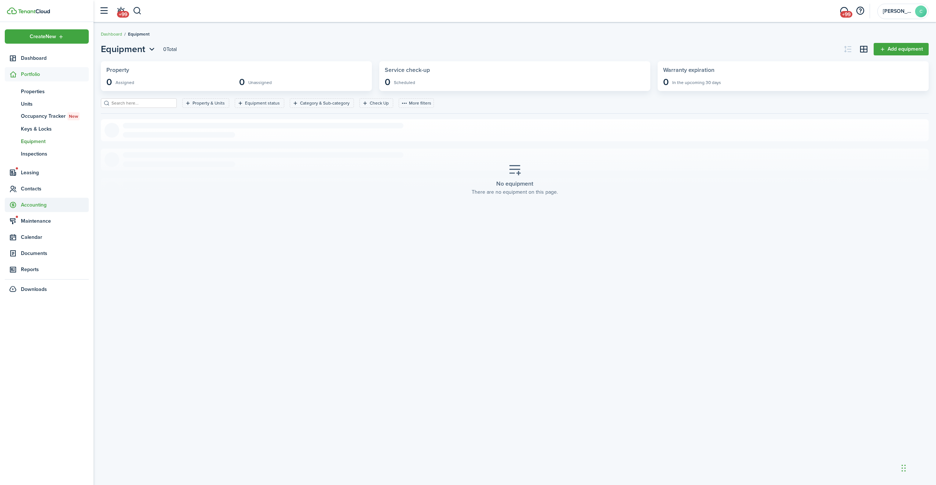
click at [34, 204] on span "Accounting" at bounding box center [55, 205] width 68 height 8
click at [35, 162] on span "Balances" at bounding box center [55, 165] width 68 height 8
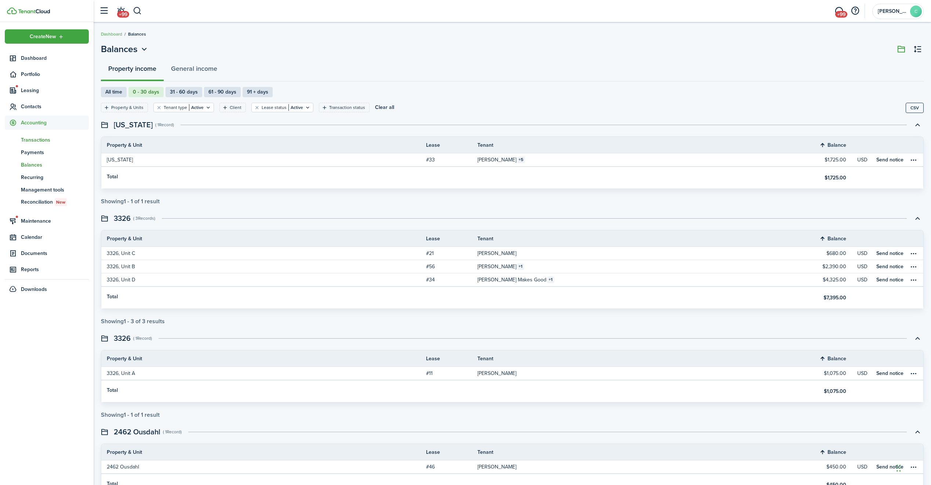
click at [34, 140] on span "Transactions" at bounding box center [55, 140] width 68 height 8
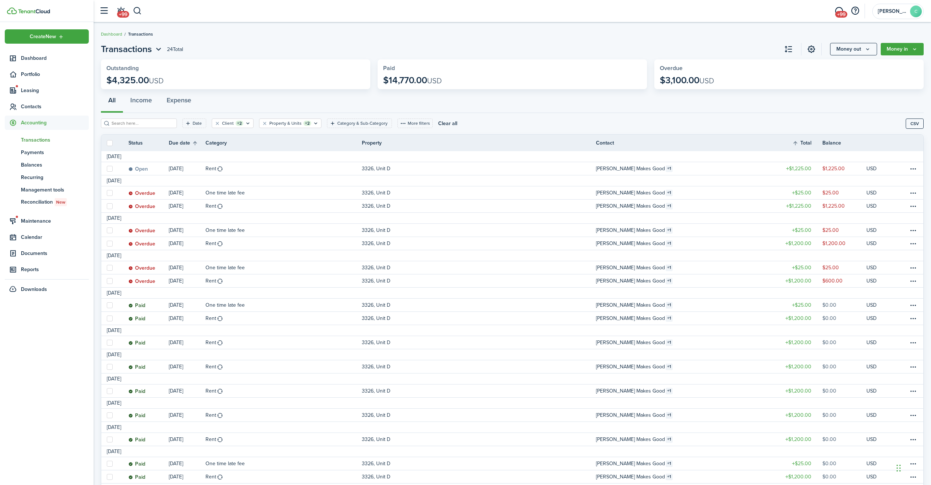
click at [508, 47] on page-view-header "Transactions 24 Total Money out Money in" at bounding box center [512, 49] width 822 height 13
click at [438, 124] on button "Clear all" at bounding box center [447, 123] width 19 height 10
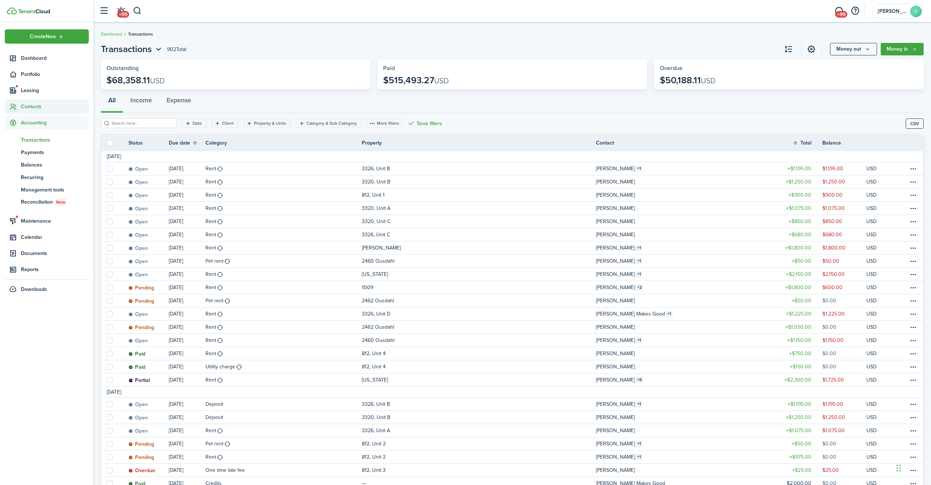
click at [30, 105] on span "Contacts" at bounding box center [55, 107] width 68 height 8
click at [32, 121] on span "Tenants" at bounding box center [55, 124] width 68 height 8
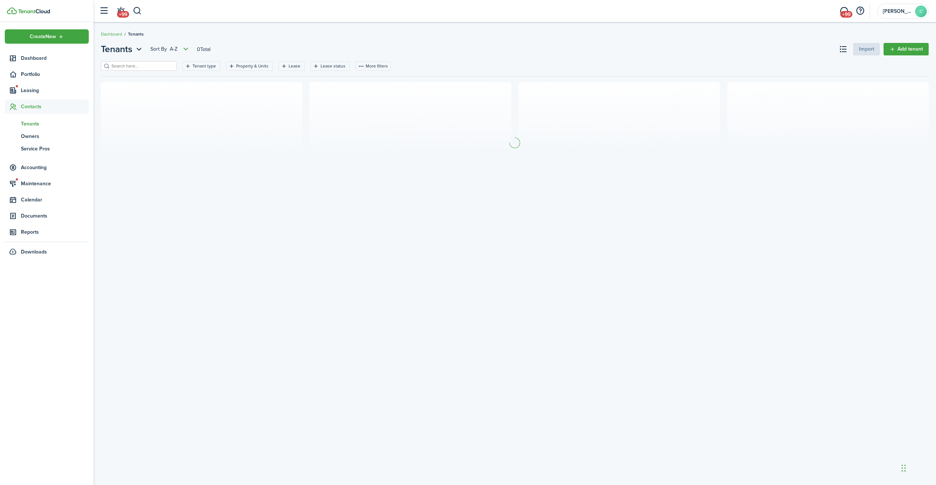
click at [125, 64] on input "search" at bounding box center [142, 66] width 65 height 7
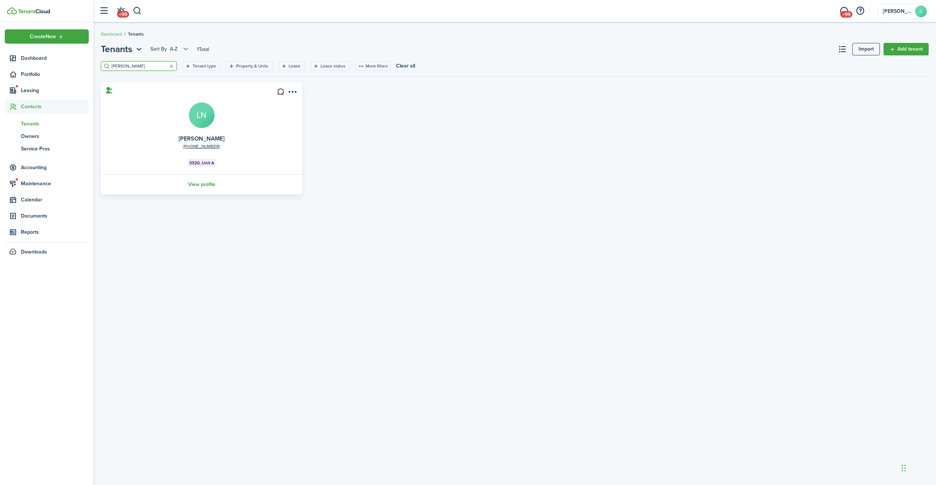
type input "[PERSON_NAME]"
click at [190, 183] on link "View profile" at bounding box center [202, 184] width 204 height 20
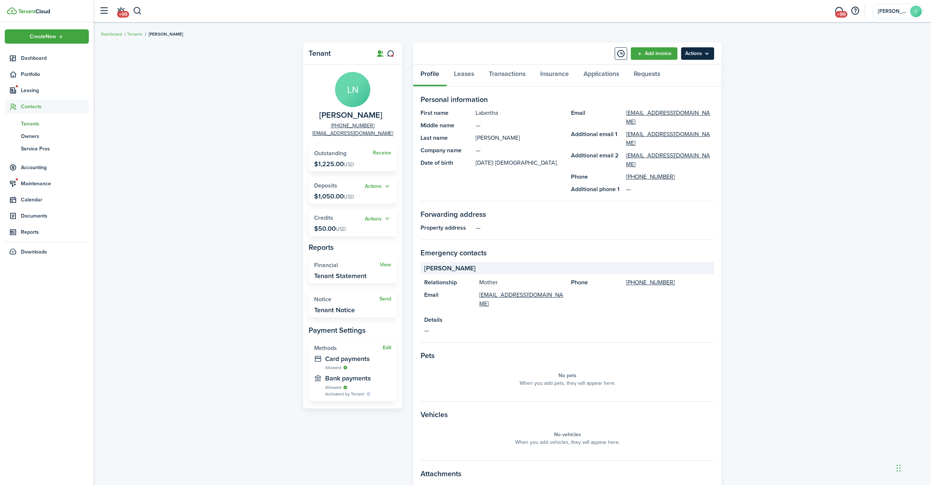
click at [693, 50] on menu-btn "Actions" at bounding box center [697, 53] width 33 height 12
click at [390, 56] on icon at bounding box center [391, 53] width 8 height 7
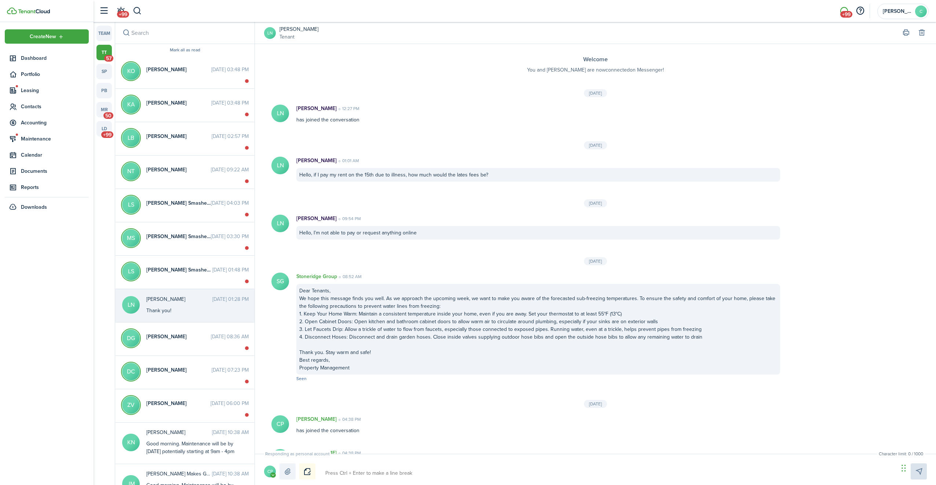
scroll to position [564, 0]
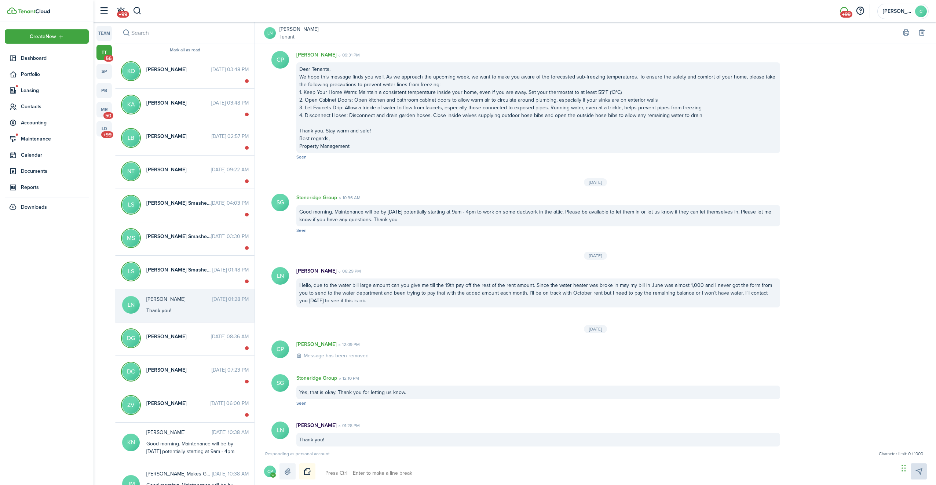
click at [271, 475] on icon "Open menu" at bounding box center [273, 475] width 6 height 5
drag, startPoint x: 241, startPoint y: 434, endPoint x: 261, endPoint y: 441, distance: 21.5
click at [241, 434] on span "Stoneridge Group" at bounding box center [248, 432] width 41 height 8
click at [369, 475] on textarea at bounding box center [609, 473] width 573 height 12
type textarea "G"
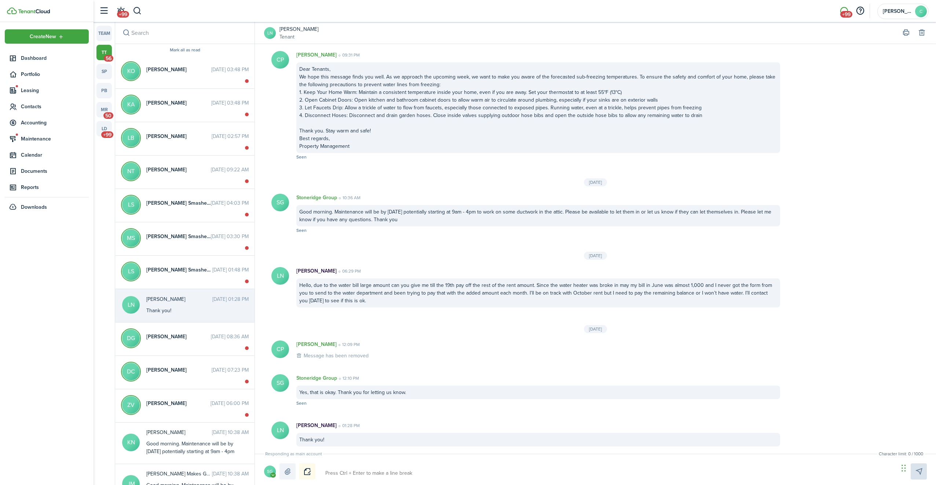
type textarea "G"
type textarea "Go"
type textarea "Goo"
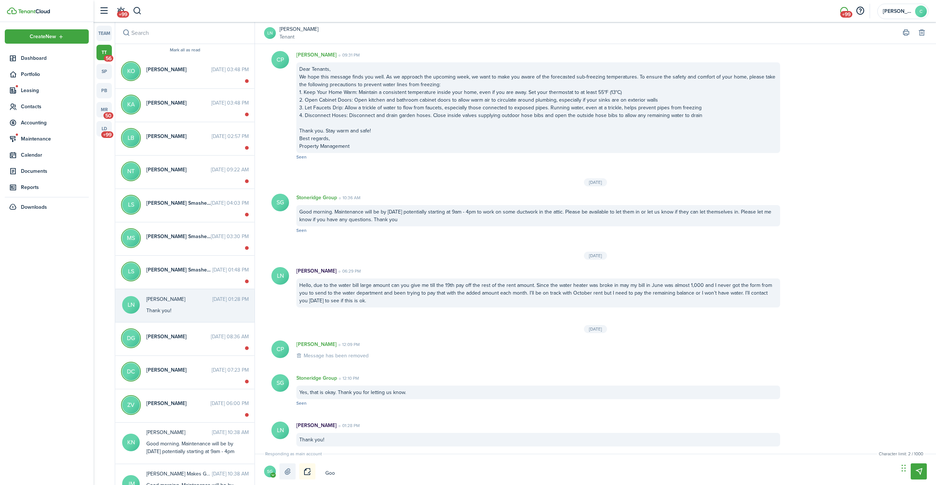
type textarea "Good"
type textarea "Good m"
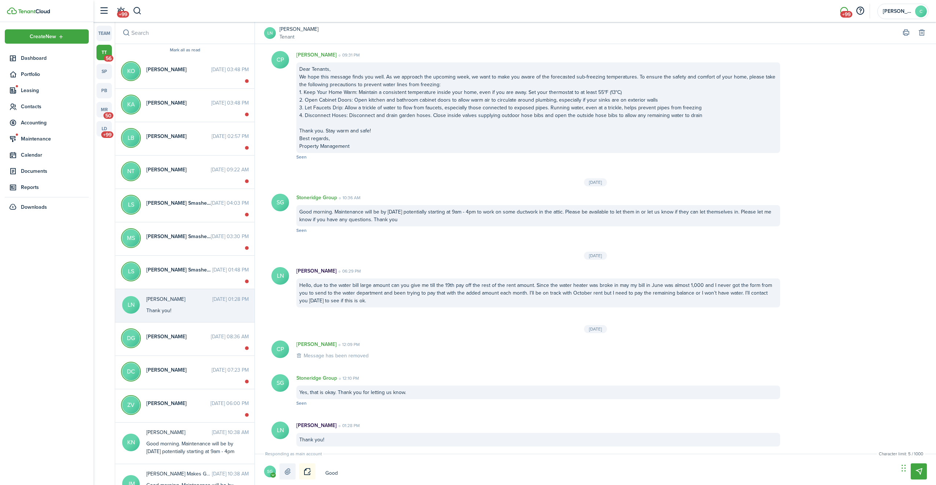
type textarea "Good m"
type textarea "Good mo"
type textarea "Good mor"
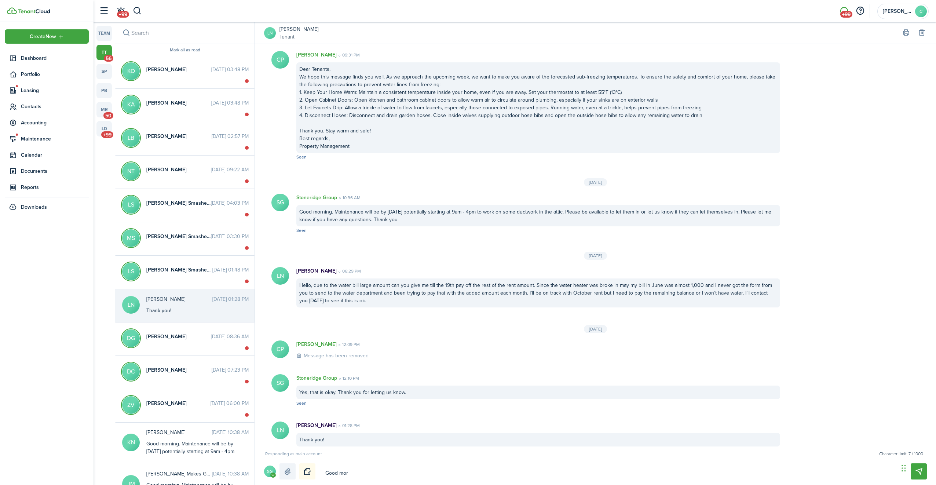
type textarea "Good morn"
type textarea "Good morni"
type textarea "Good mornin"
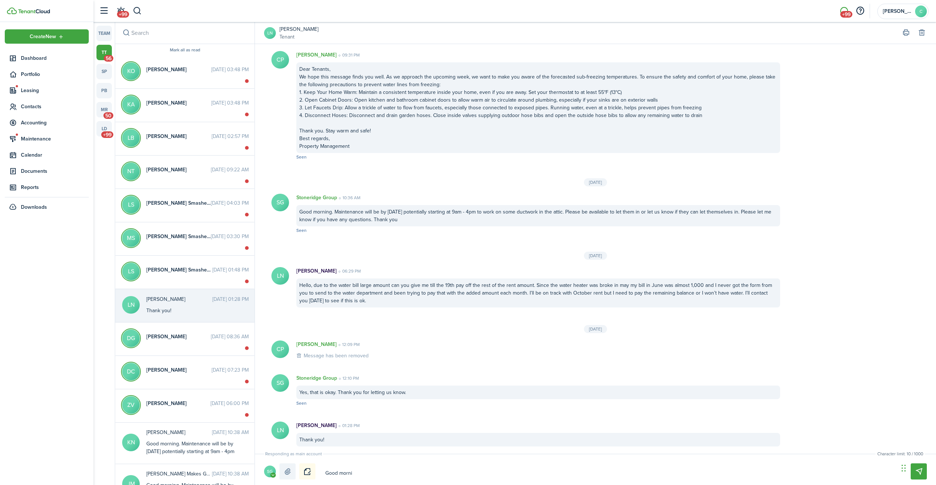
type textarea "Good mornin"
type textarea "Good morning"
type textarea "Good morning."
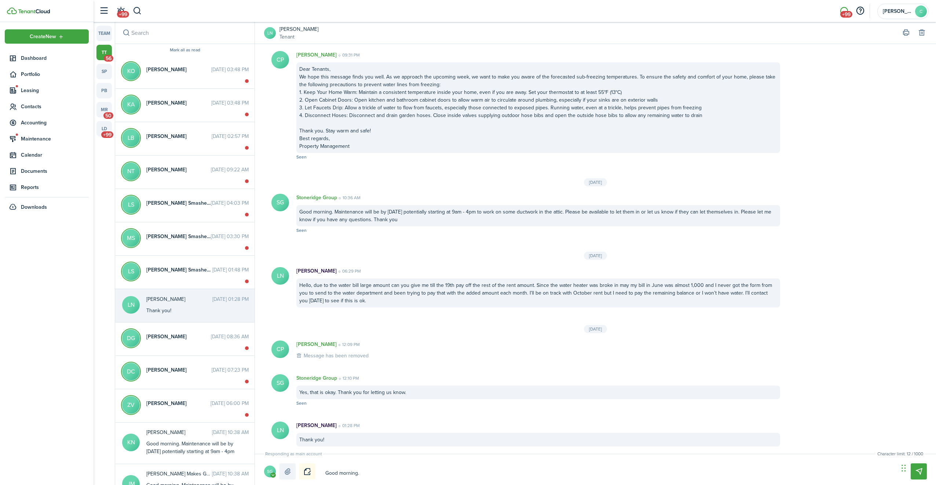
type textarea "Good morning."
type textarea "Good morning. C"
type textarea "Good morning. Co"
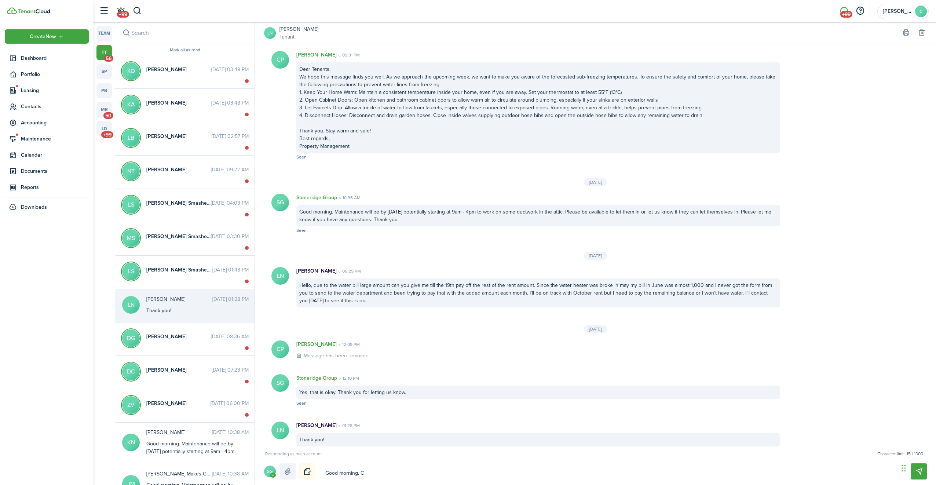
type textarea "Good morning. Co"
type textarea "Good morning. Cou"
type textarea "Good morning. Coul"
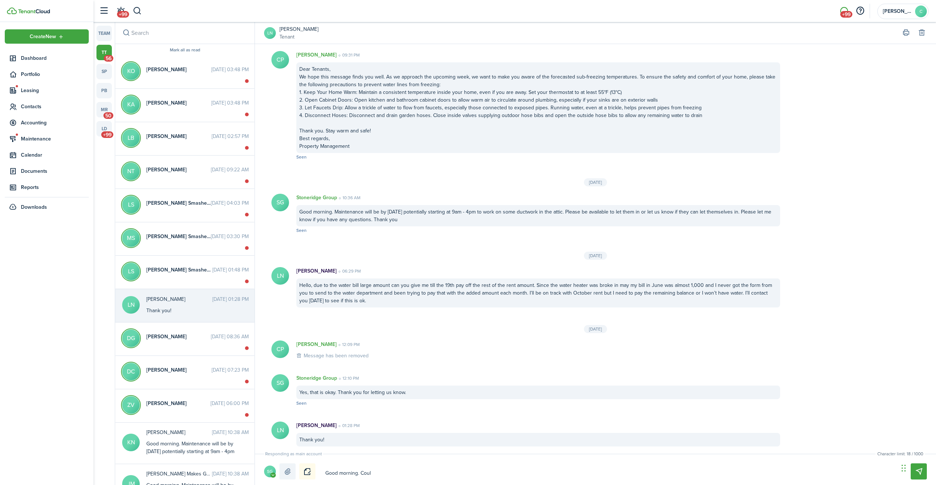
type textarea "Good morning. Could"
type textarea "Good morning. Could y"
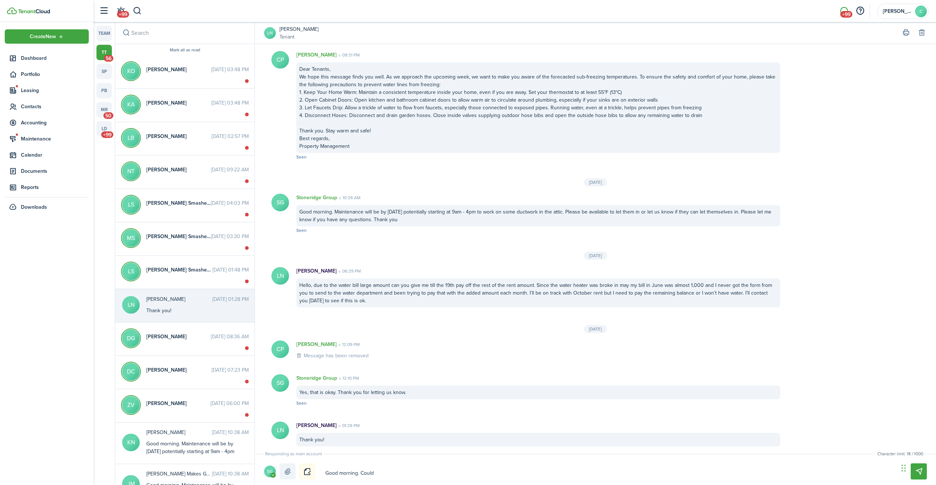
type textarea "Good morning. Could y"
type textarea "Good morning. Could yo"
type textarea "Good morning. Could you"
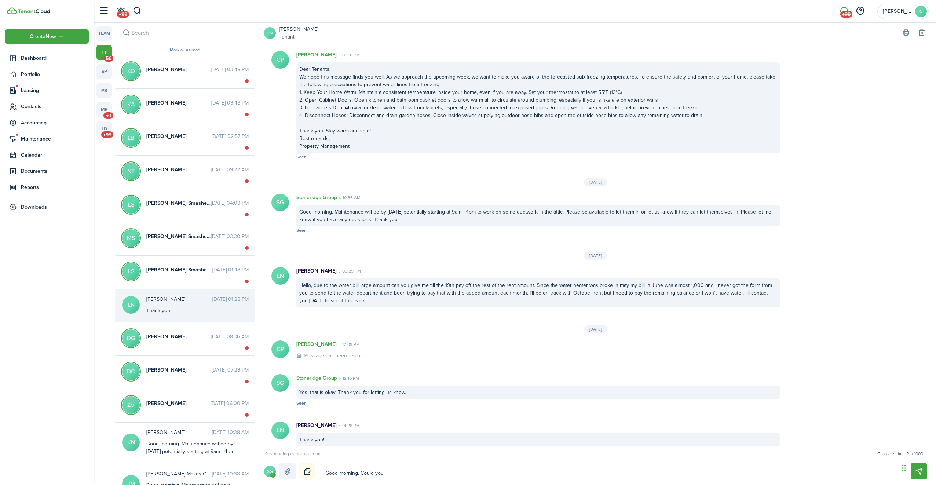
type textarea "Good morning. Could you"
type textarea "Good morning. Could you l"
type textarea "Good morning. Could you le"
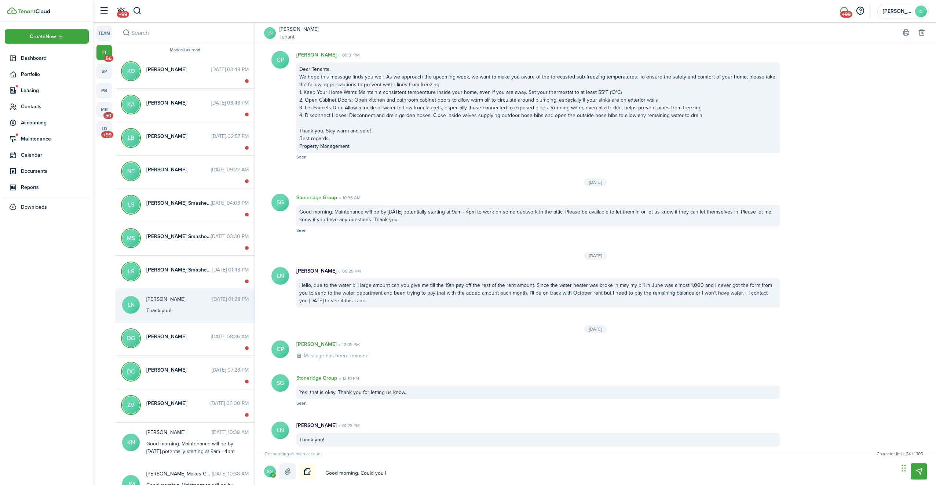
type textarea "Good morning. Could you le"
type textarea "Good morning. Could you let"
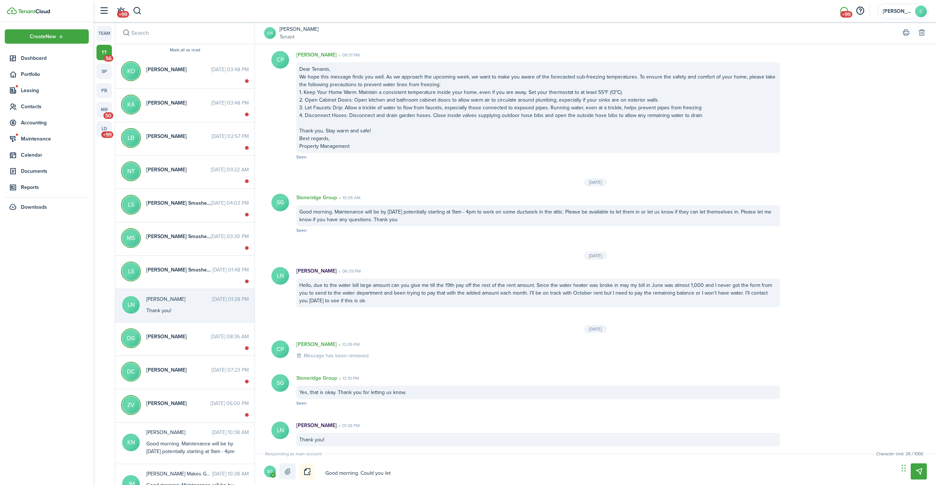
type textarea "Good morning. Could you let u"
type textarea "Good morning. Could you let us"
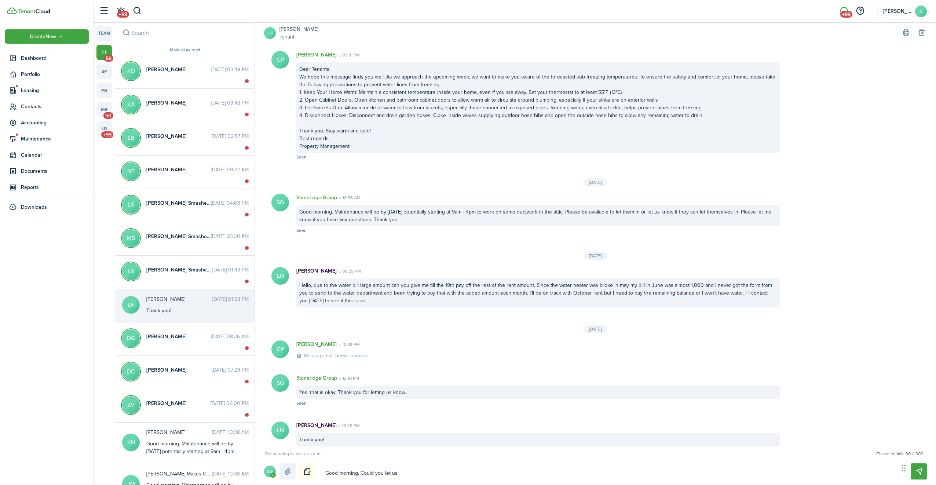
type textarea "Good morning. Could you let us"
type textarea "Good morning. Could you let us k"
type textarea "Good morning. Could you let us kn"
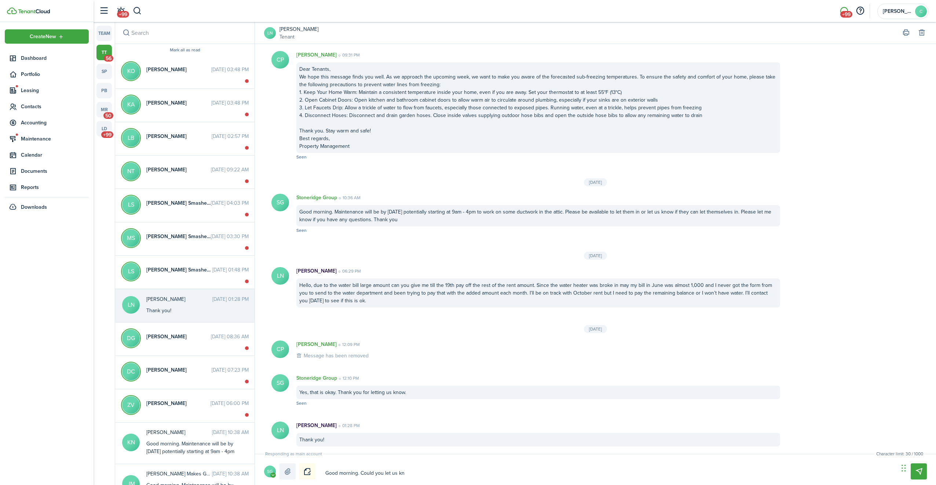
type textarea "Good morning. Could you let us kno"
type textarea "Good morning. Could you let us know"
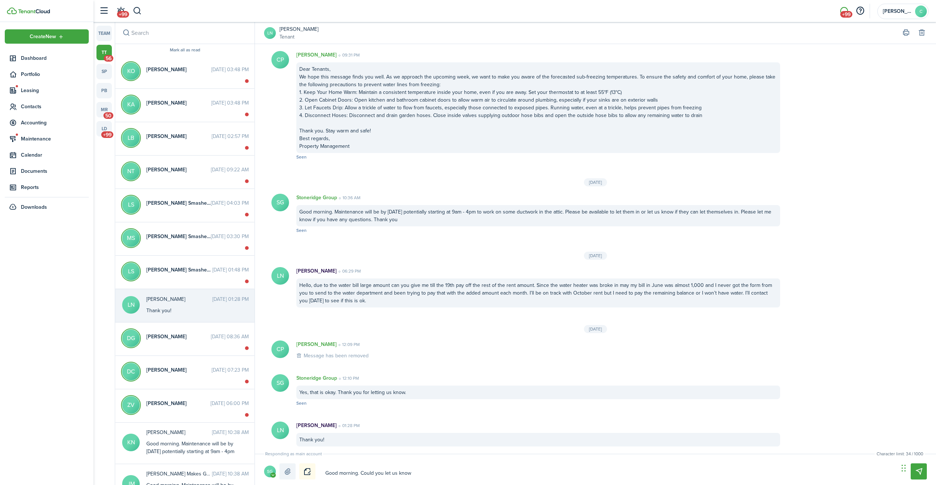
type textarea "Good morning. Could you let us know"
type textarea "Good morning. Could you let us know w"
type textarea "Good morning. Could you let us know [PERSON_NAME]"
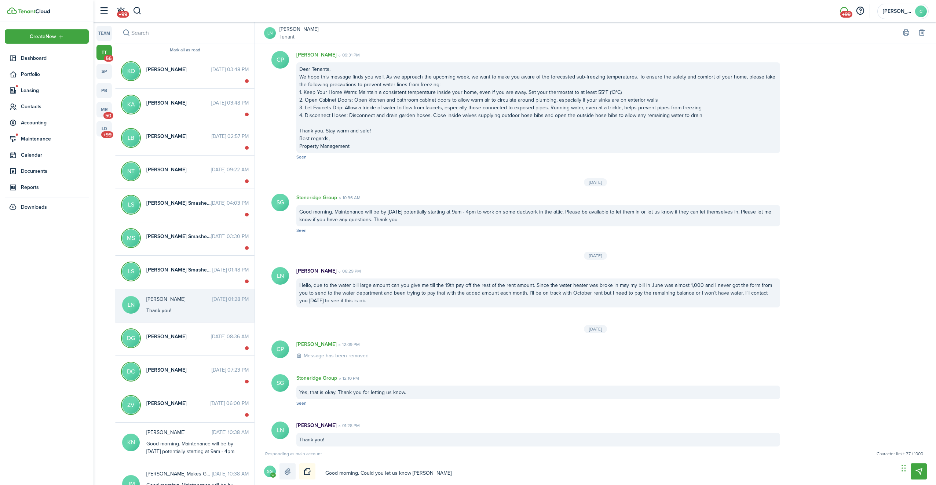
type textarea "Good morning. Could you let us know wha"
type textarea "Good morning. Could you let us know what"
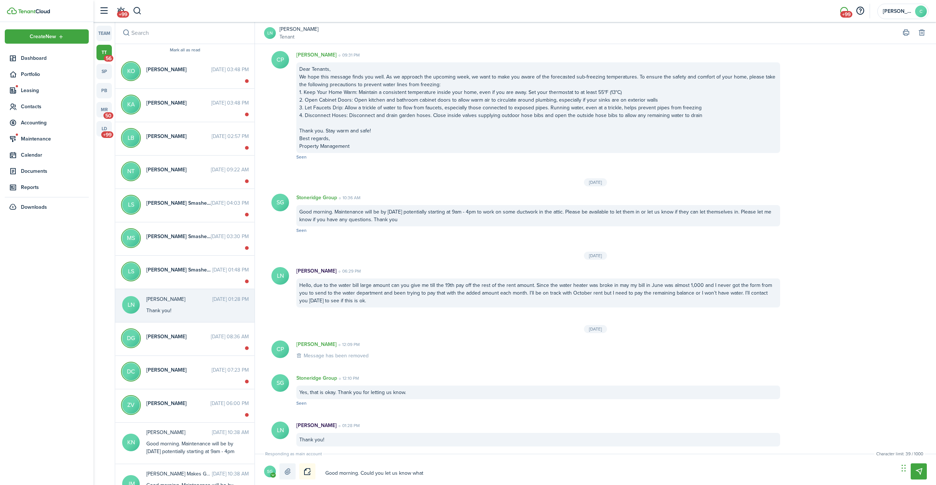
type textarea "Good morning. Could you let us know what"
type textarea "Good morning. Could you let us know what y"
type textarea "Good morning. Could you let us know what yo"
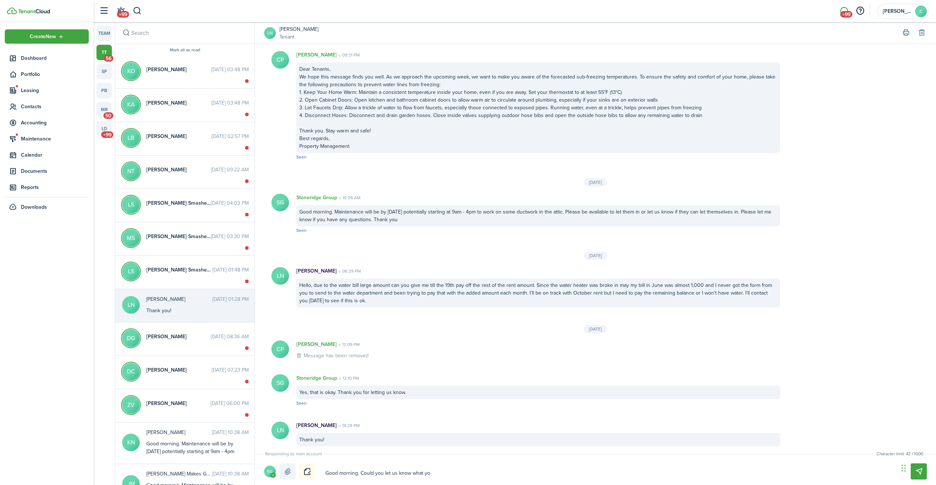
type textarea "Good morning. Could you let us know what you"
type textarea "Good morning. Could you let us know what you p"
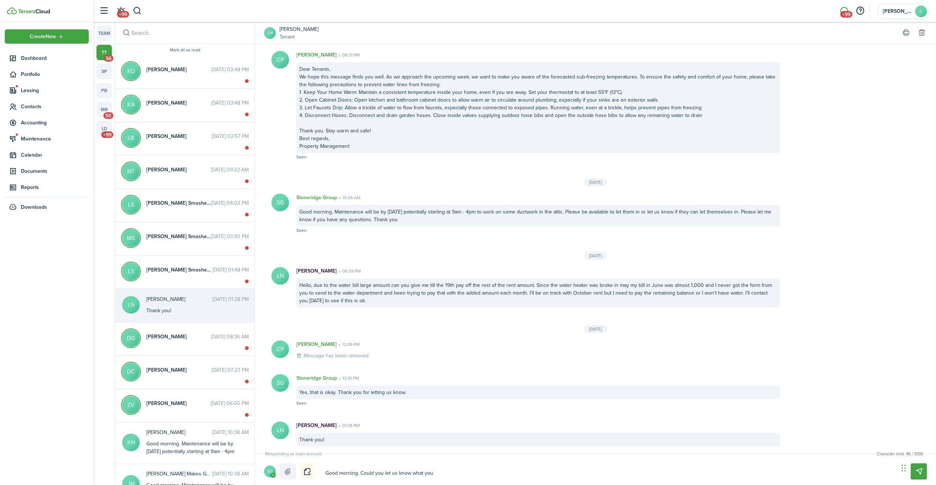
type textarea "Good morning. Could you let us know what you p"
type textarea "Good morning. Could you let us know what you"
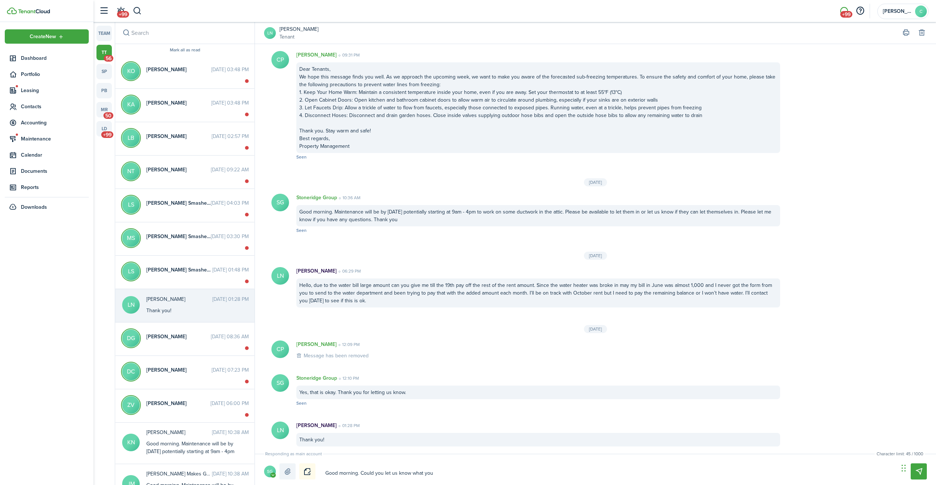
type textarea "Good morning. Could you let us know what your"
type textarea "Good morning. Could you let us know what your p"
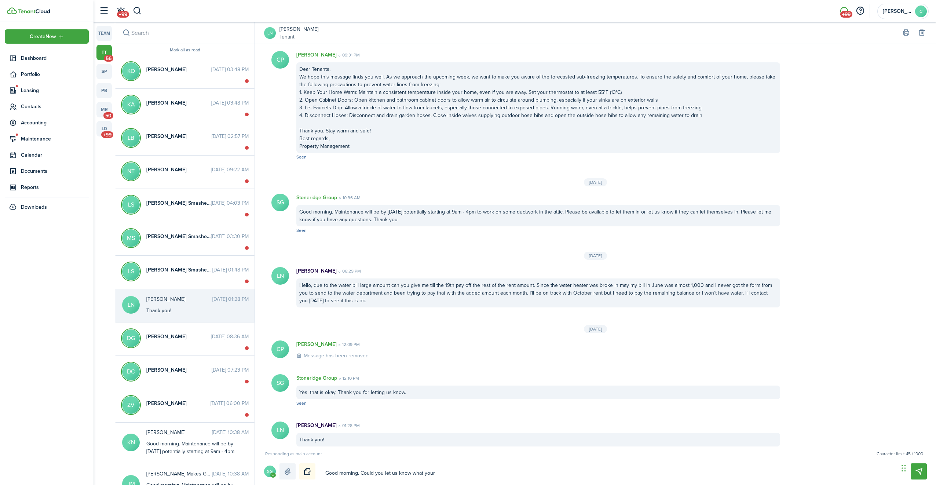
type textarea "Good morning. Could you let us know what your p"
type textarea "Good morning. Could you let us know what your pl"
type textarea "Good morning. Could you let us know what your pla"
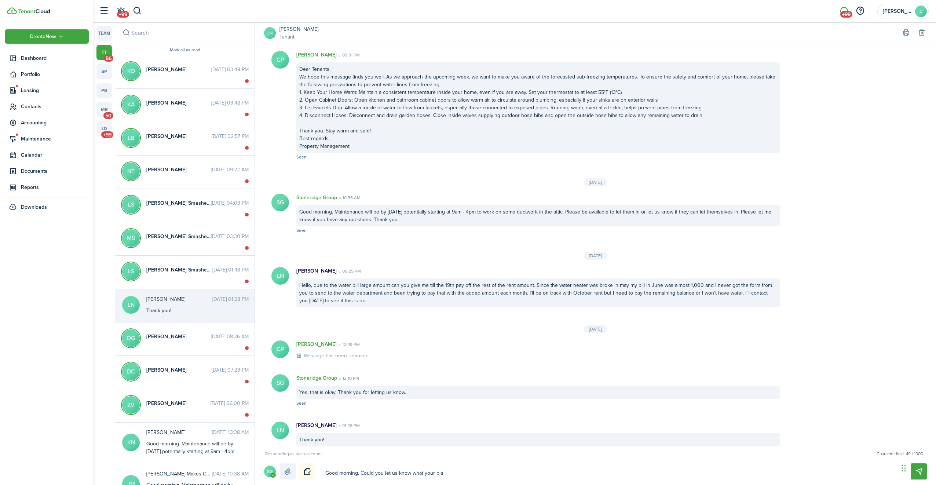
type textarea "Good morning. Could you let us know what your plan"
type textarea "Good morning. Could you let us know what your plan i"
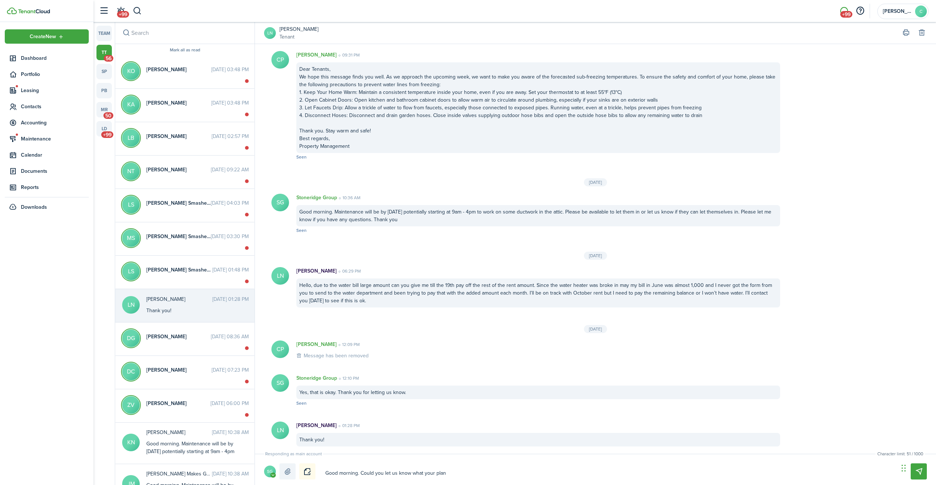
type textarea "Good morning. Could you let us know what your plan i"
type textarea "Good morning. Could you let us know what your plan is"
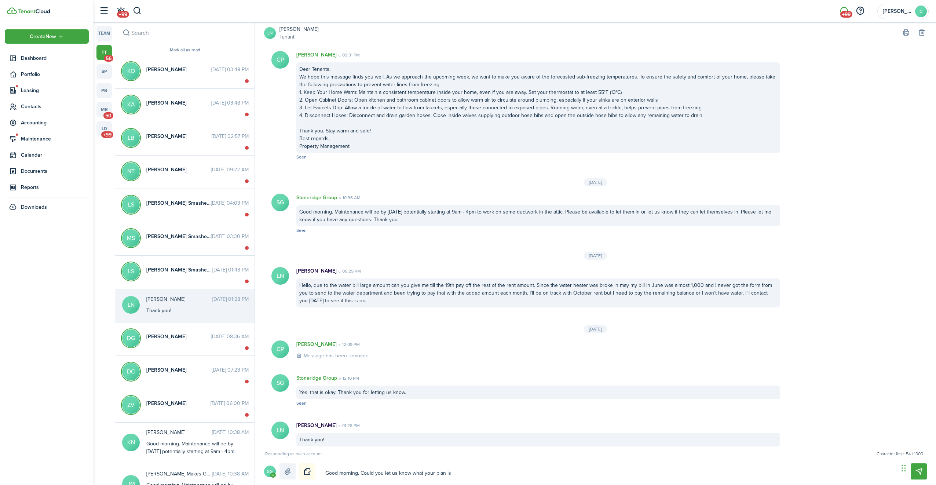
type textarea "Good morning. Could you let us know what your plan is f"
type textarea "Good morning. Could you let us know what your plan is fo"
type textarea "Good morning. Could you let us know what your plan is for"
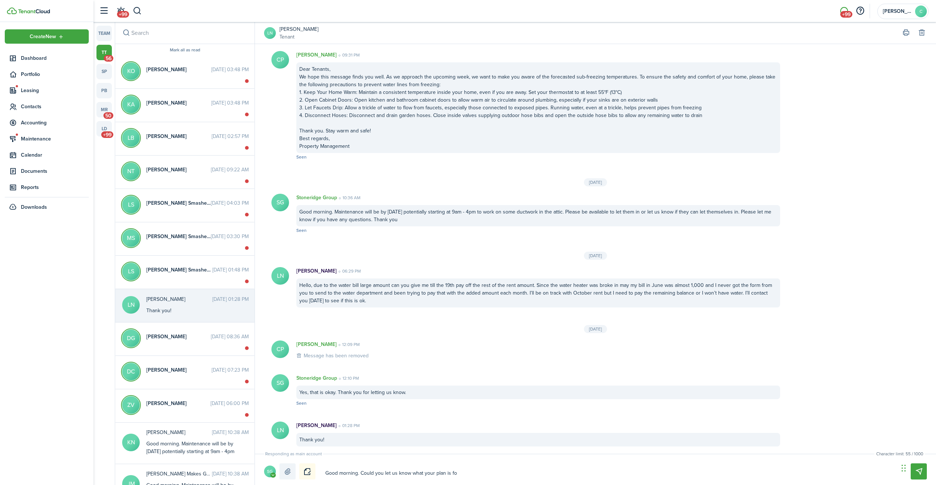
type textarea "Good morning. Could you let us know what your plan is for"
type textarea "Good morning. Could you let us know what your plan is for t"
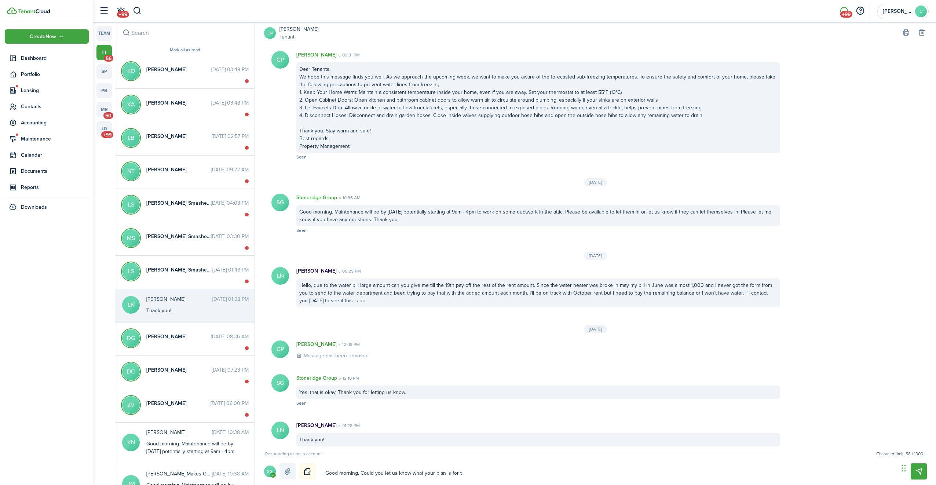
type textarea "Good morning. Could you let us know what your plan is for th"
type textarea "Good morning. Could you let us know what your plan is for the"
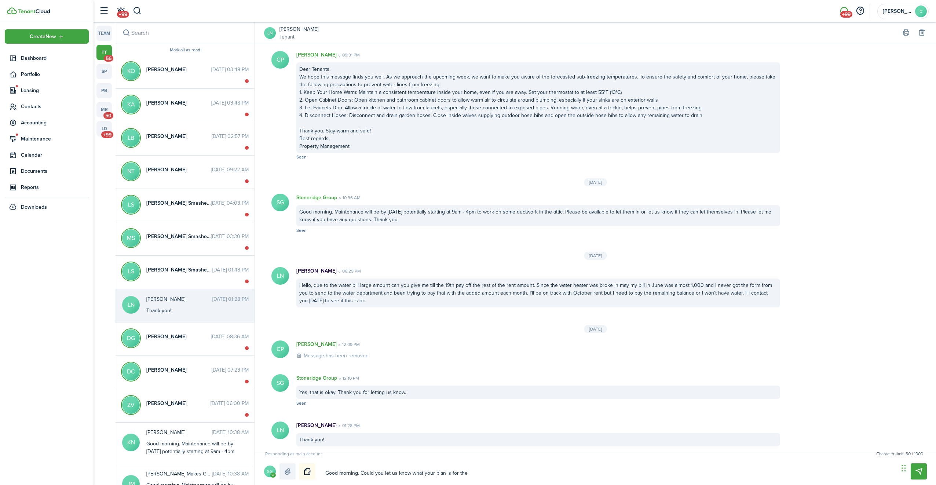
type textarea "Good morning. Could you let us know what your plan is for the"
click at [554, 474] on textarea "Good morning. Could you let us know what your plan is for the last of last mont…" at bounding box center [609, 473] width 573 height 12
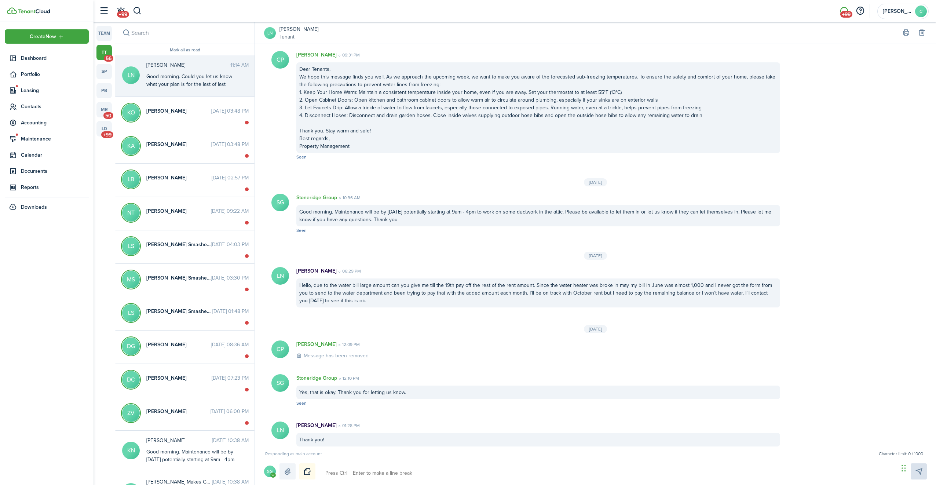
scroll to position [630, 0]
